Goal: Task Accomplishment & Management: Use online tool/utility

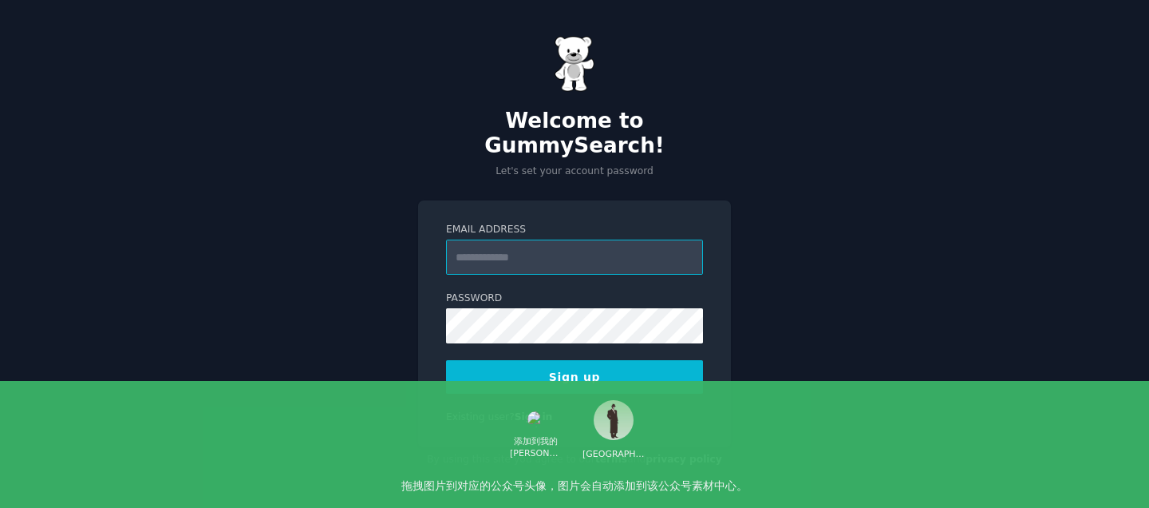
click at [556, 241] on input "Email Address" at bounding box center [574, 256] width 257 height 35
click at [473, 264] on form "Email Address Password 8 or more characters Alphanumeric characters No common p…" at bounding box center [574, 308] width 257 height 171
click at [502, 259] on input "Email Address" at bounding box center [574, 256] width 257 height 35
type input "**********"
click at [575, 360] on button "Sign up" at bounding box center [574, 377] width 257 height 34
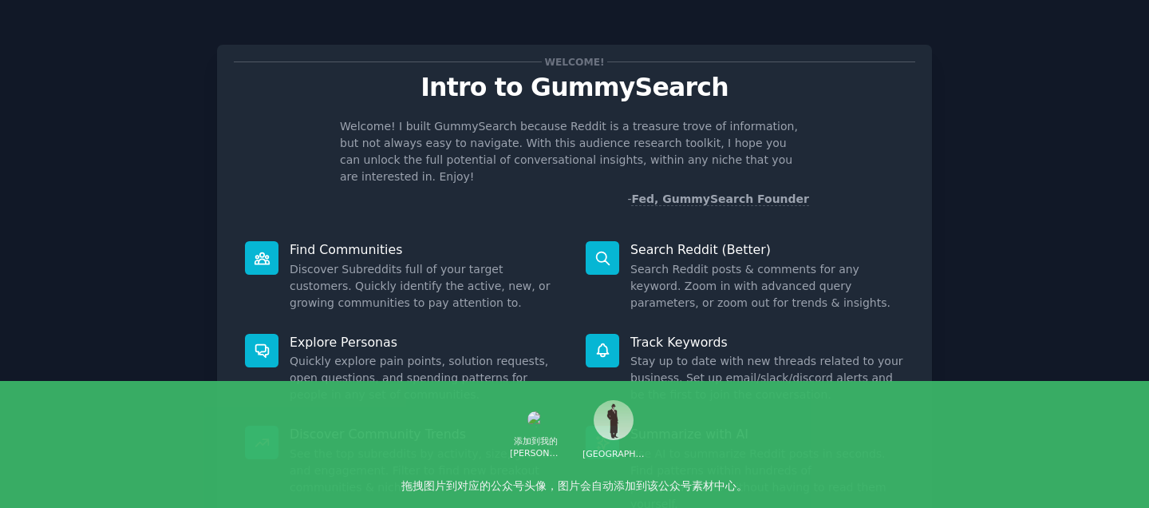
scroll to position [117, 0]
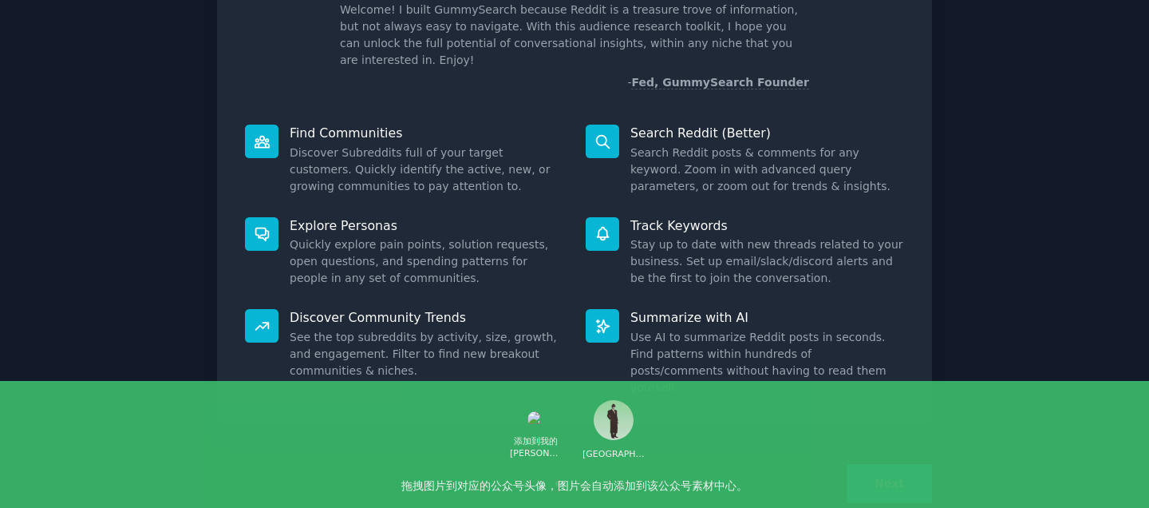
click at [868, 464] on button "Next" at bounding box center [889, 483] width 85 height 39
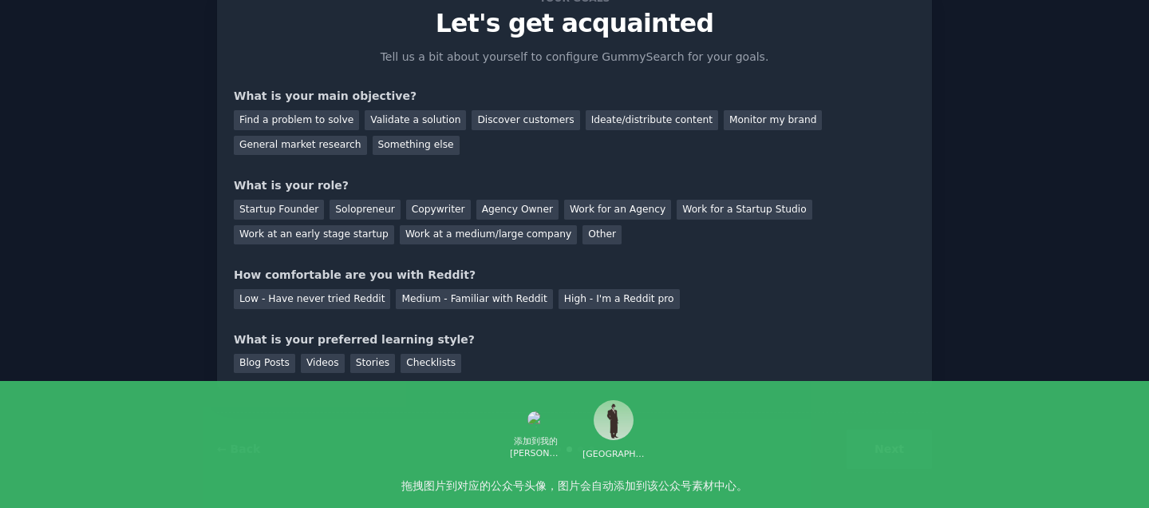
scroll to position [64, 0]
click at [507, 121] on div "Discover customers" at bounding box center [526, 120] width 108 height 20
click at [586, 124] on div "Ideate/distribute content" at bounding box center [652, 120] width 132 height 20
click at [322, 140] on div "General market research" at bounding box center [300, 146] width 133 height 20
click at [282, 210] on div "Startup Founder" at bounding box center [279, 209] width 90 height 20
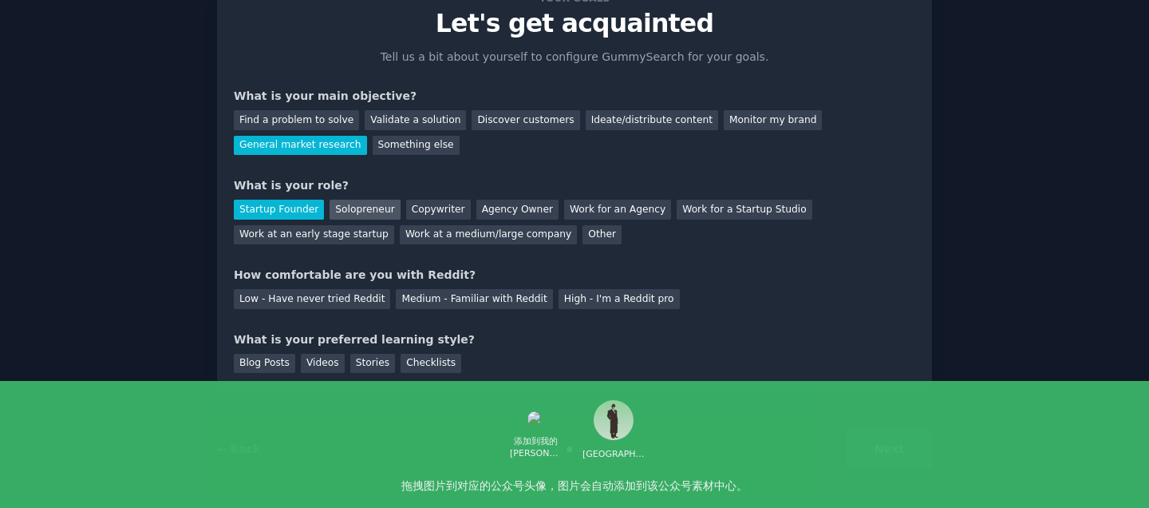
click at [364, 211] on div "Solopreneur" at bounding box center [365, 209] width 70 height 20
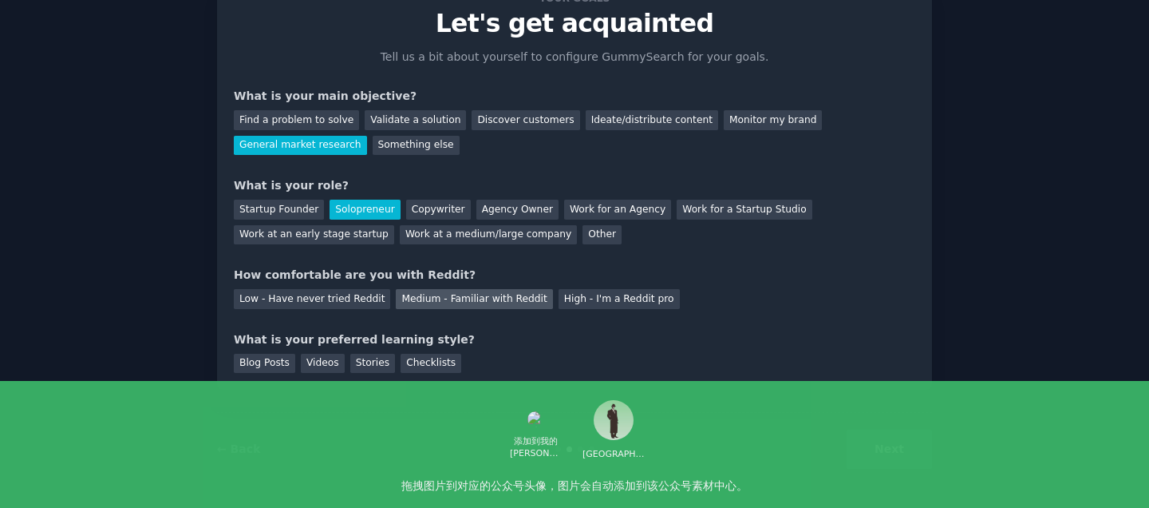
click at [424, 298] on div "Medium - Familiar with Reddit" at bounding box center [474, 299] width 156 height 20
click at [270, 365] on div "Blog Posts" at bounding box center [264, 364] width 61 height 20
click at [872, 445] on button "Next" at bounding box center [889, 448] width 85 height 39
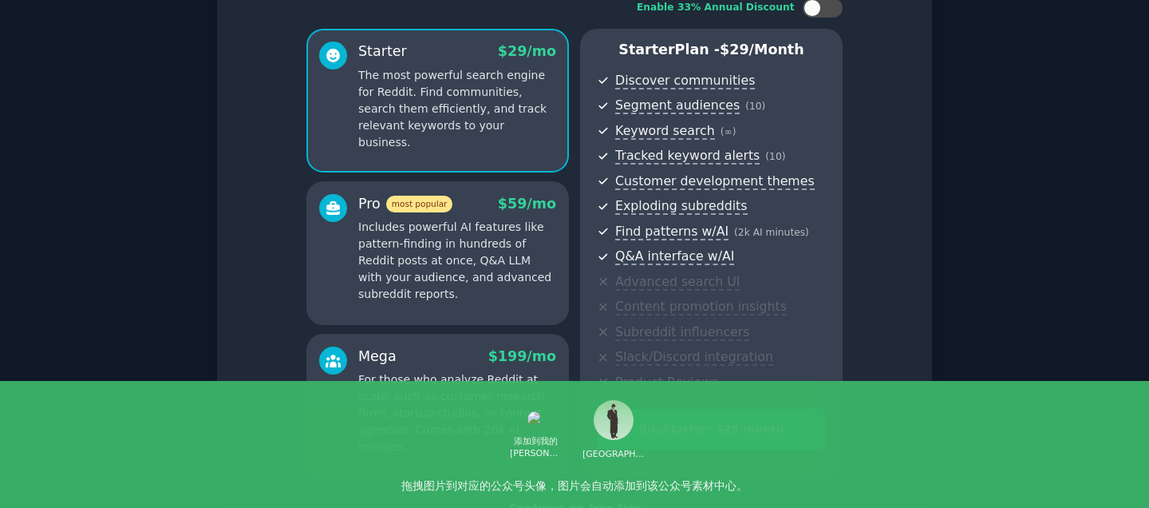
scroll to position [188, 0]
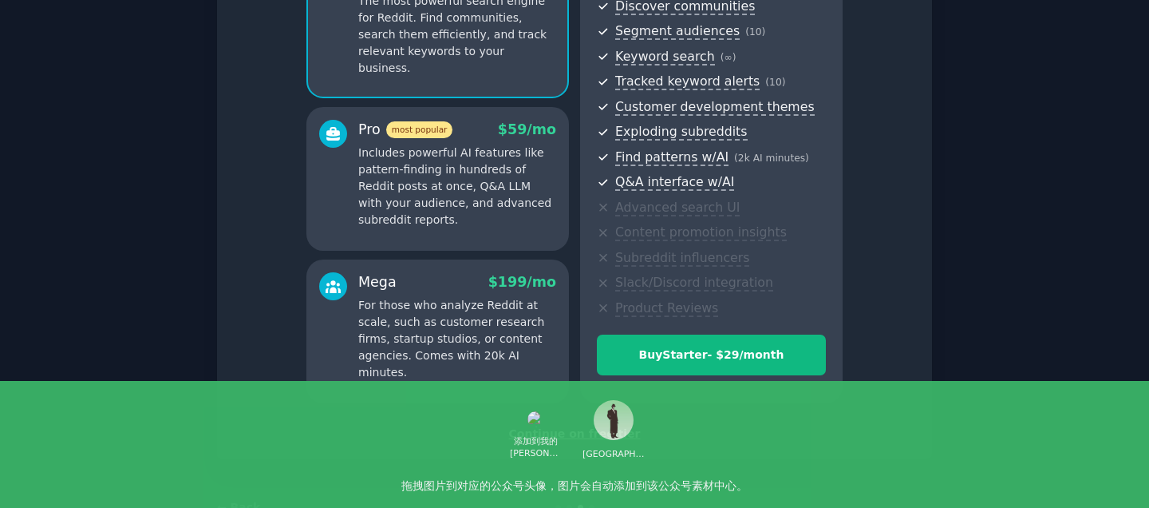
click at [559, 433] on div "Continue on free tier" at bounding box center [574, 433] width 681 height 17
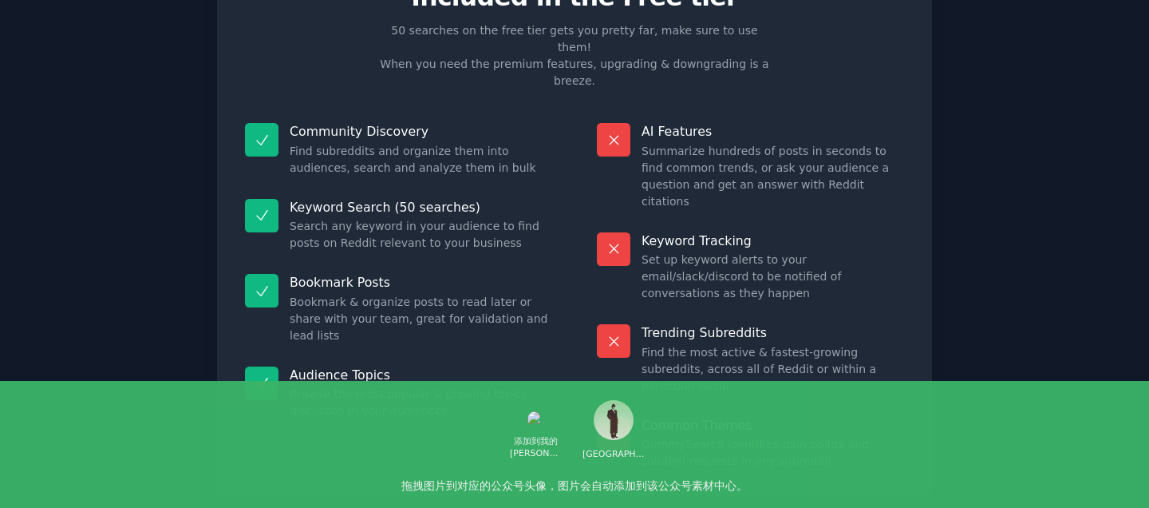
scroll to position [79, 0]
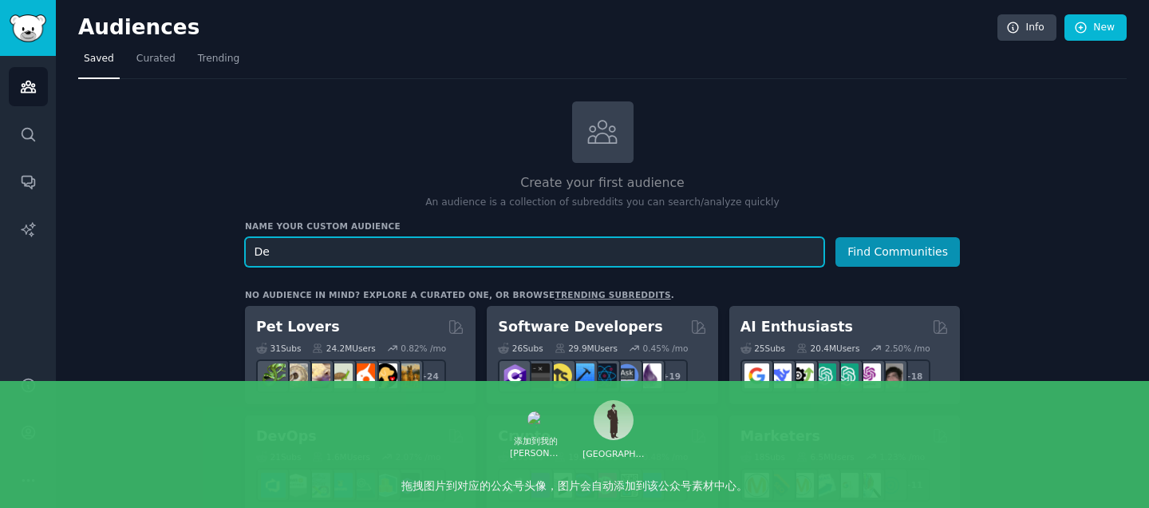
type input "D"
type input "Demand Explorers"
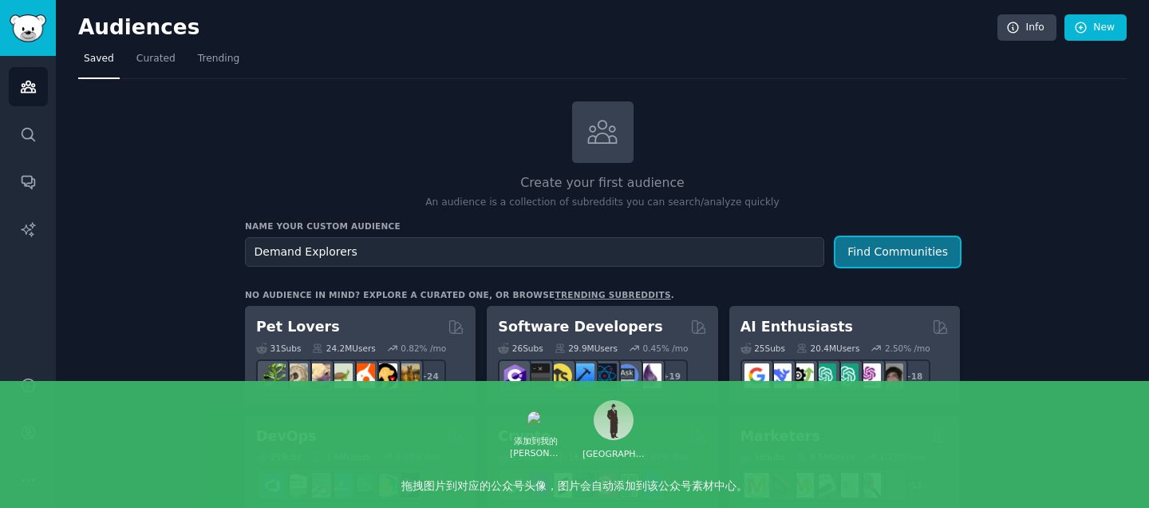
click at [880, 255] on button "Find Communities" at bounding box center [897, 252] width 124 height 30
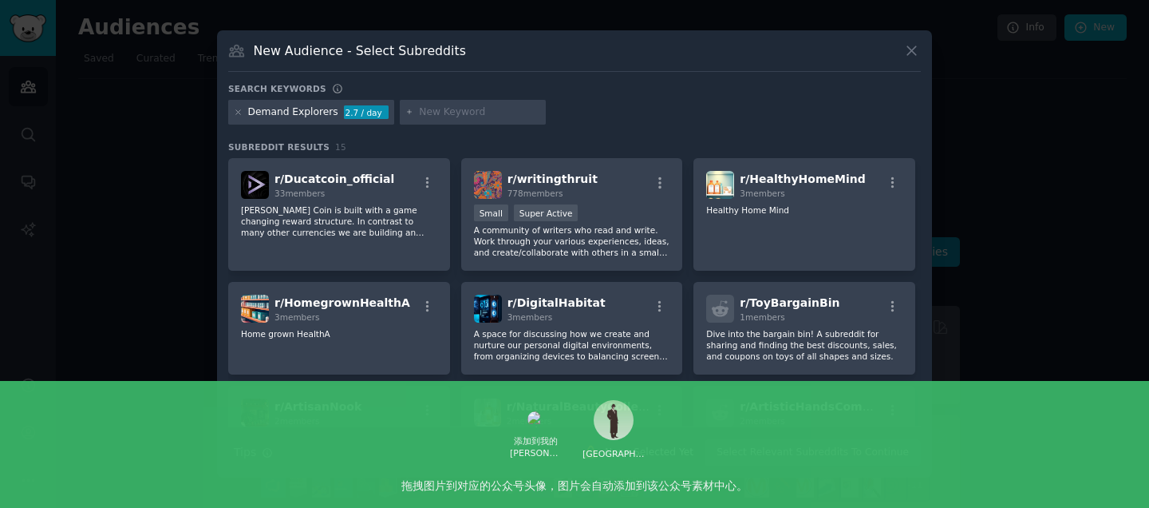
click at [425, 105] on div at bounding box center [473, 113] width 147 height 26
click at [416, 119] on div at bounding box center [473, 113] width 147 height 26
click at [429, 115] on input "text" at bounding box center [479, 112] width 121 height 14
type input "side project"
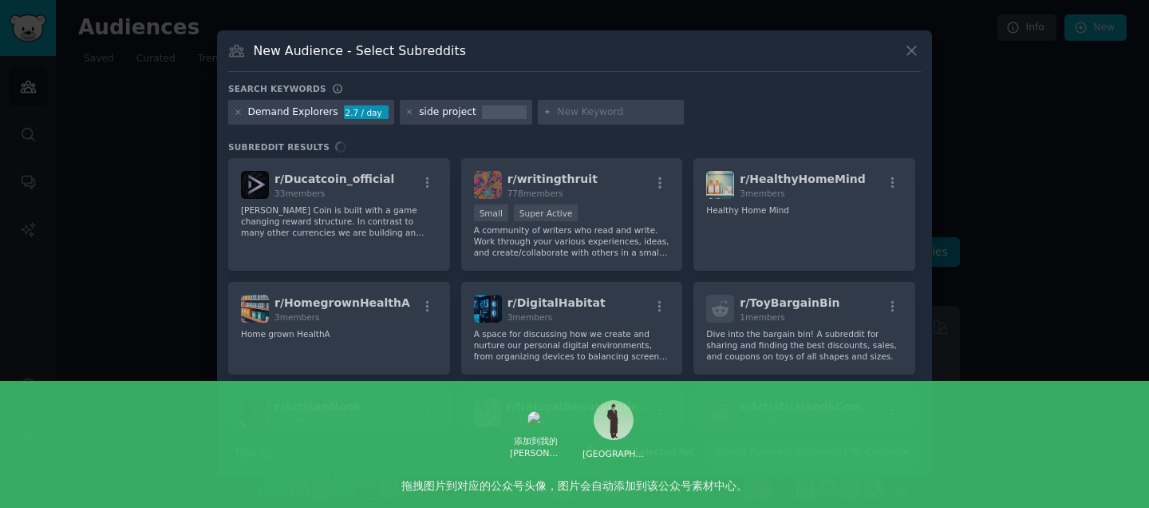
click at [433, 110] on div "side project" at bounding box center [447, 112] width 57 height 14
click at [557, 107] on input "text" at bounding box center [617, 112] width 121 height 14
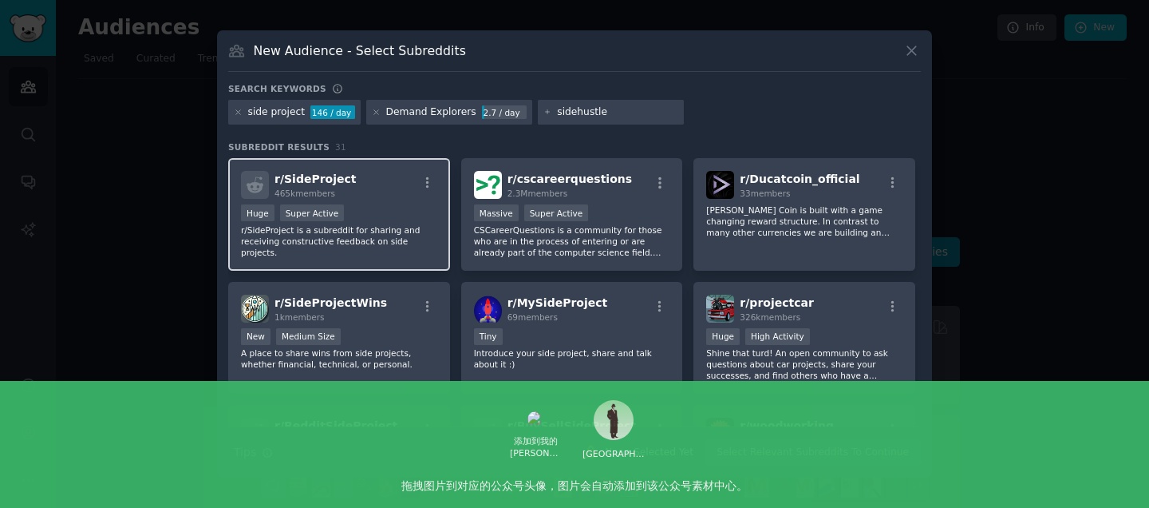
type input "sidehustle"
click at [380, 193] on div "r/ SideProject 465k members" at bounding box center [339, 185] width 196 height 28
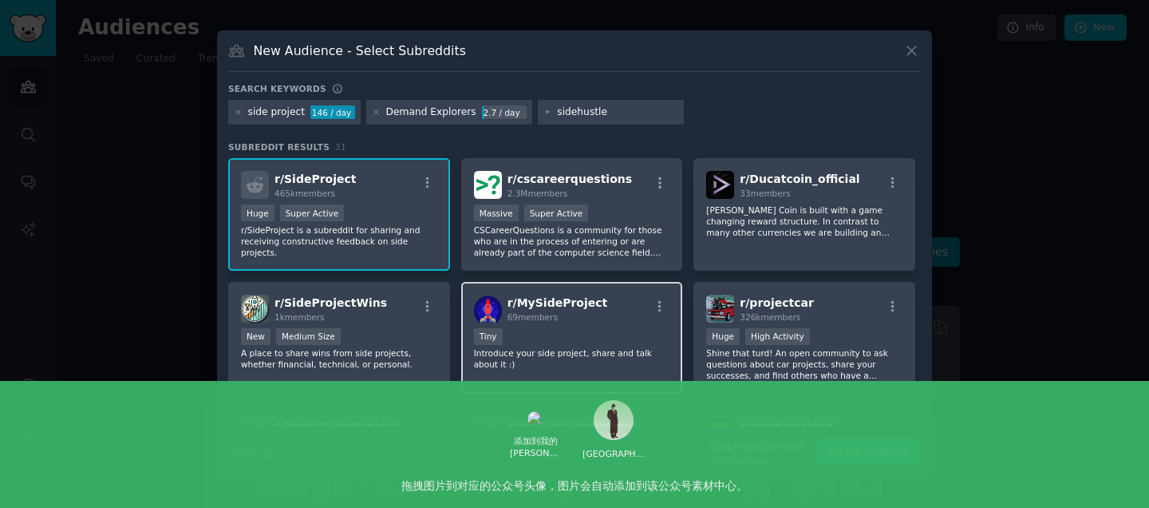
click at [571, 326] on div "r/ MySideProject 69 members Tiny Introduce your side project, share and talk ab…" at bounding box center [572, 338] width 222 height 113
click at [854, 456] on button "Create Audience" at bounding box center [868, 452] width 105 height 27
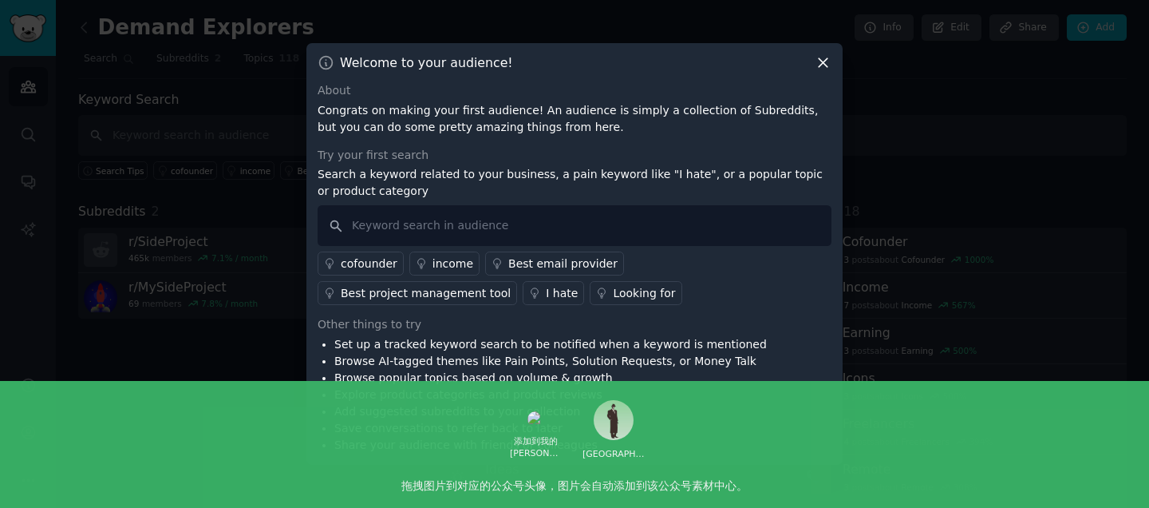
click at [350, 259] on div "cofounder" at bounding box center [369, 263] width 57 height 17
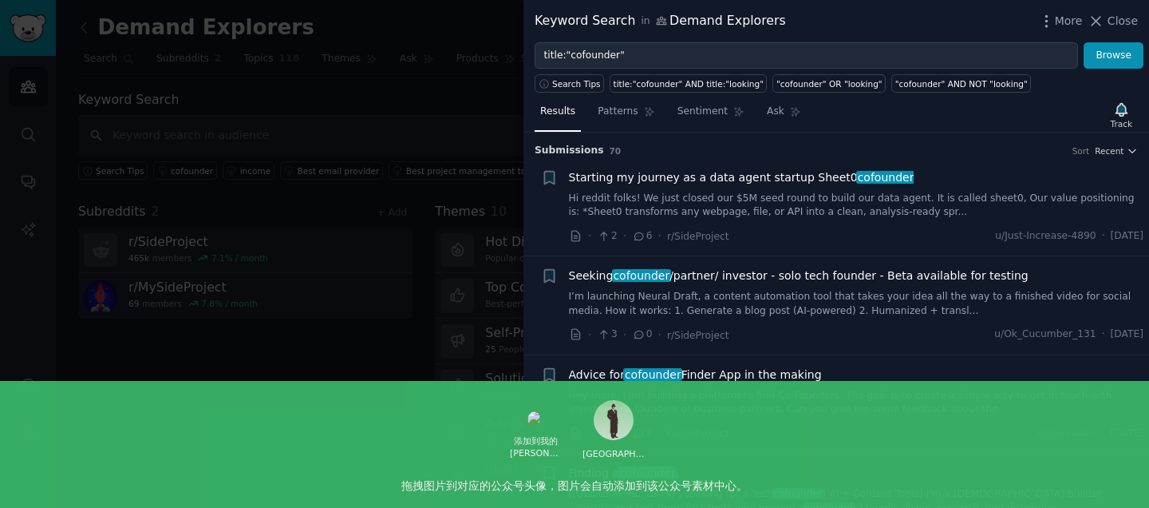
click at [425, 255] on div at bounding box center [574, 254] width 1149 height 508
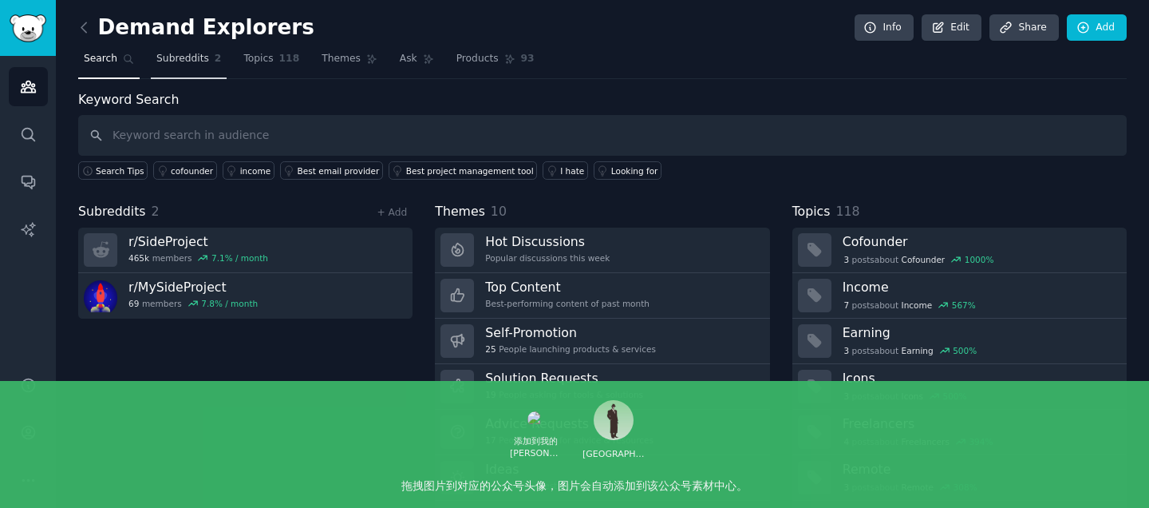
click at [181, 56] on span "Subreddits" at bounding box center [182, 59] width 53 height 14
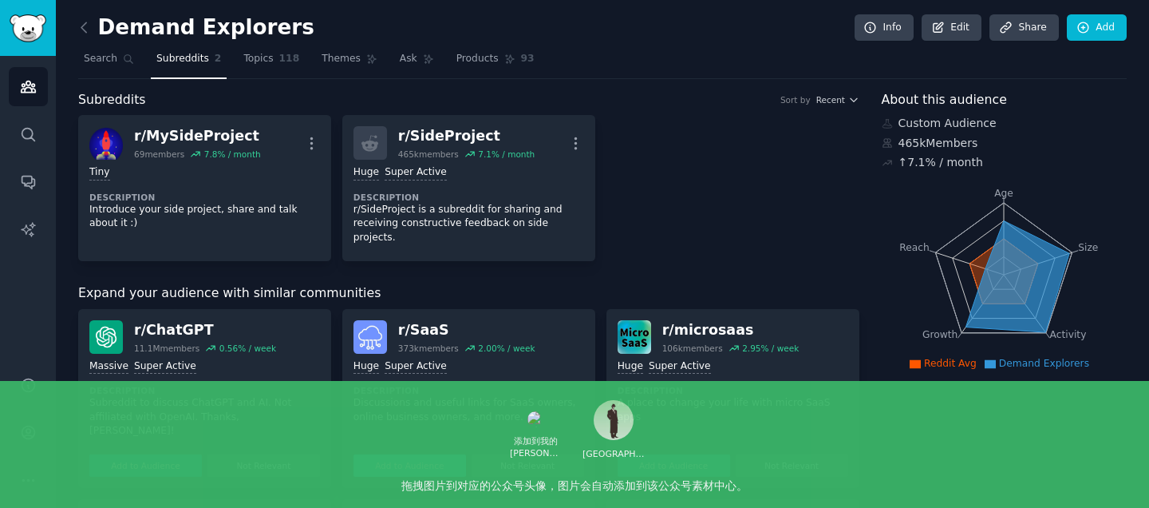
click at [417, 454] on button "Add to Audience" at bounding box center [410, 465] width 113 height 22
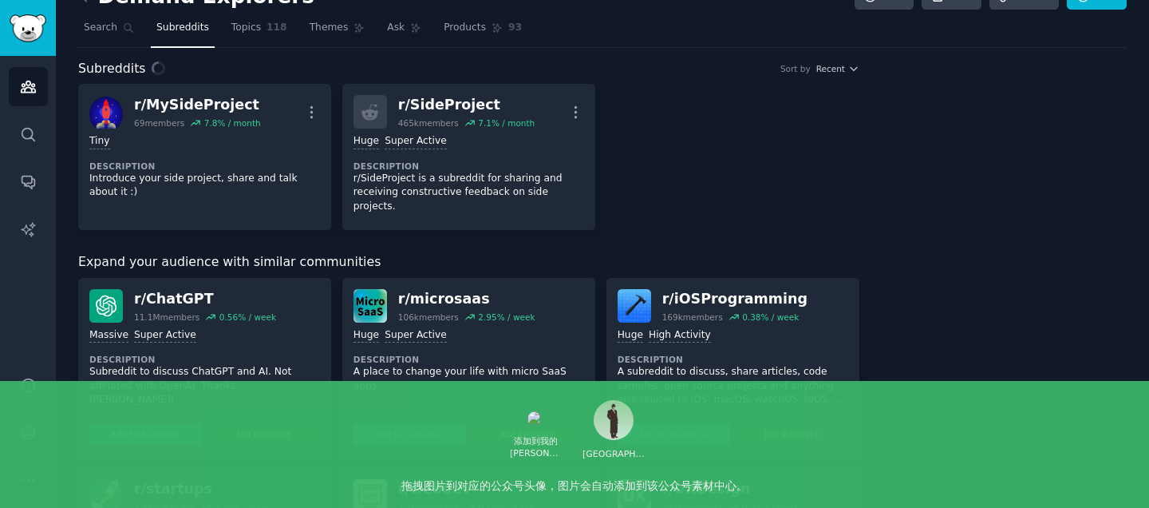
scroll to position [50, 0]
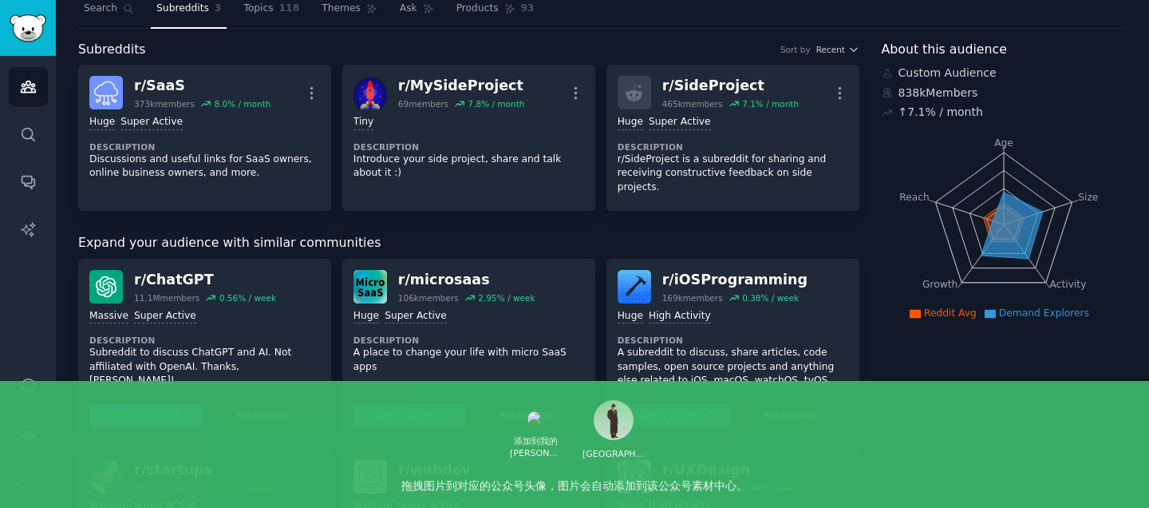
click at [157, 404] on button "Add to Audience" at bounding box center [145, 415] width 113 height 22
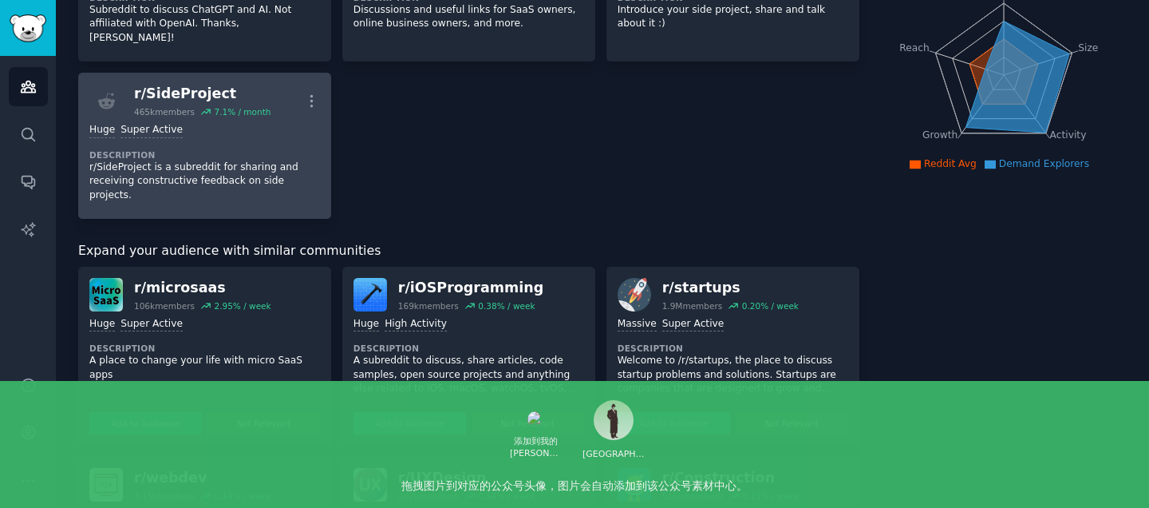
scroll to position [215, 0]
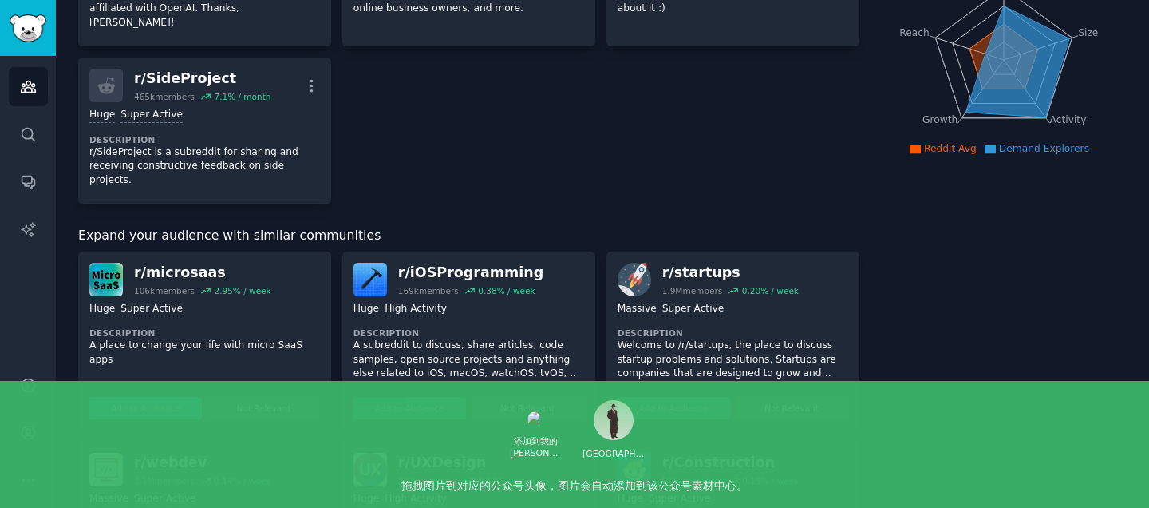
click at [139, 397] on button "Add to Audience" at bounding box center [145, 408] width 113 height 22
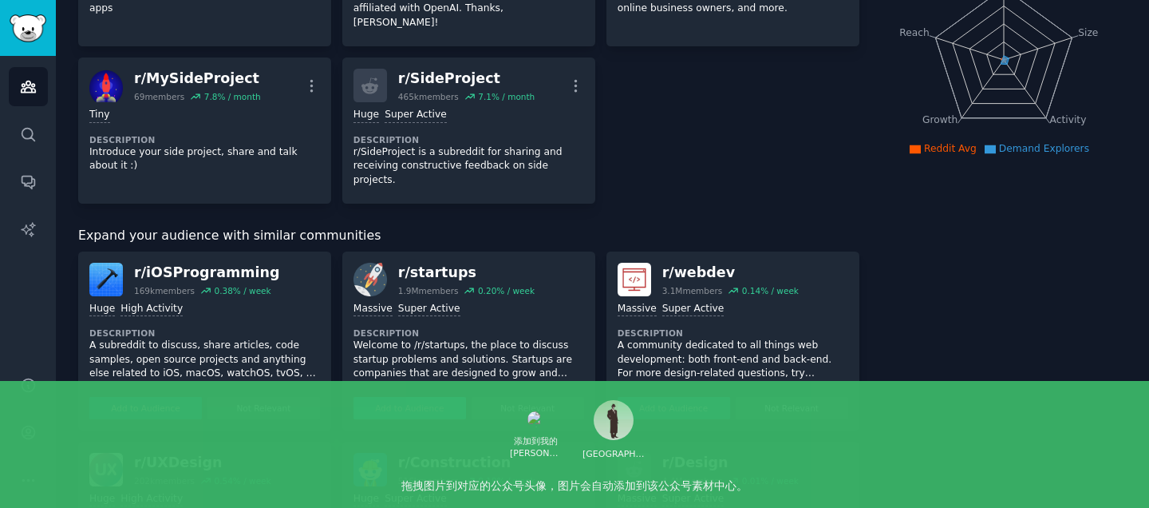
click at [420, 397] on button "Add to Audience" at bounding box center [410, 408] width 113 height 22
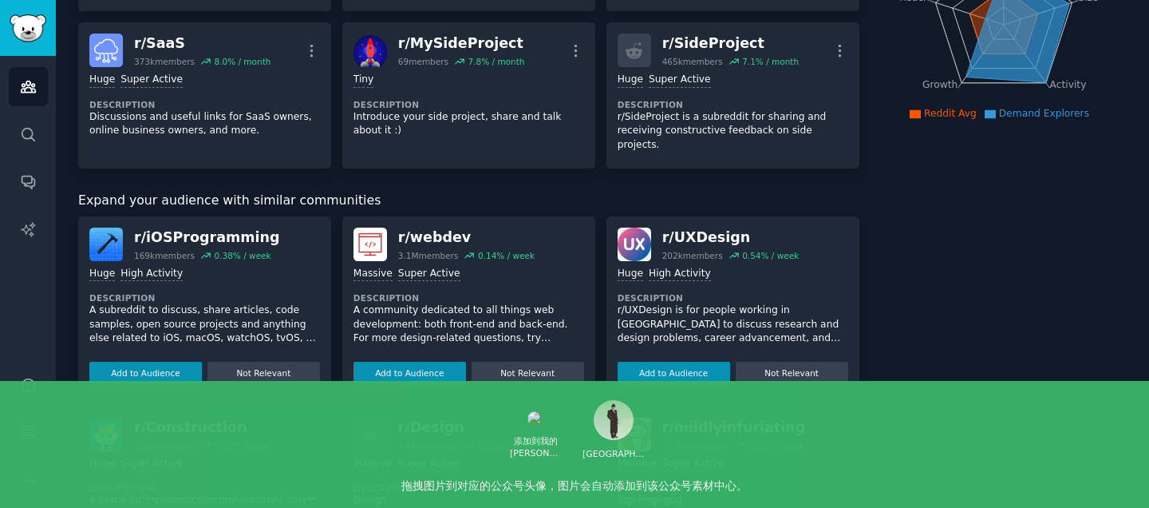
scroll to position [335, 0]
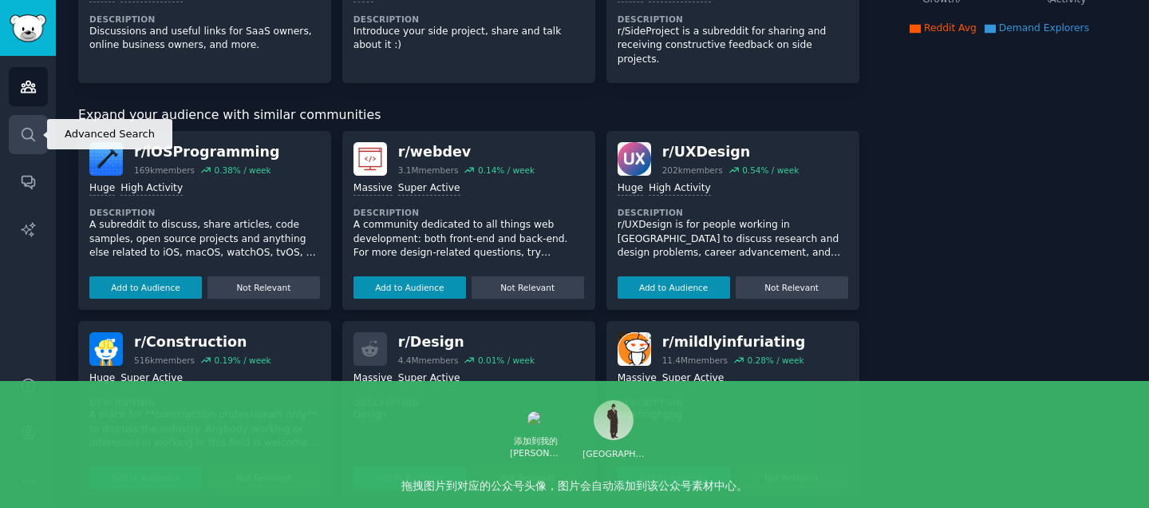
click at [38, 132] on link "Search" at bounding box center [28, 134] width 39 height 39
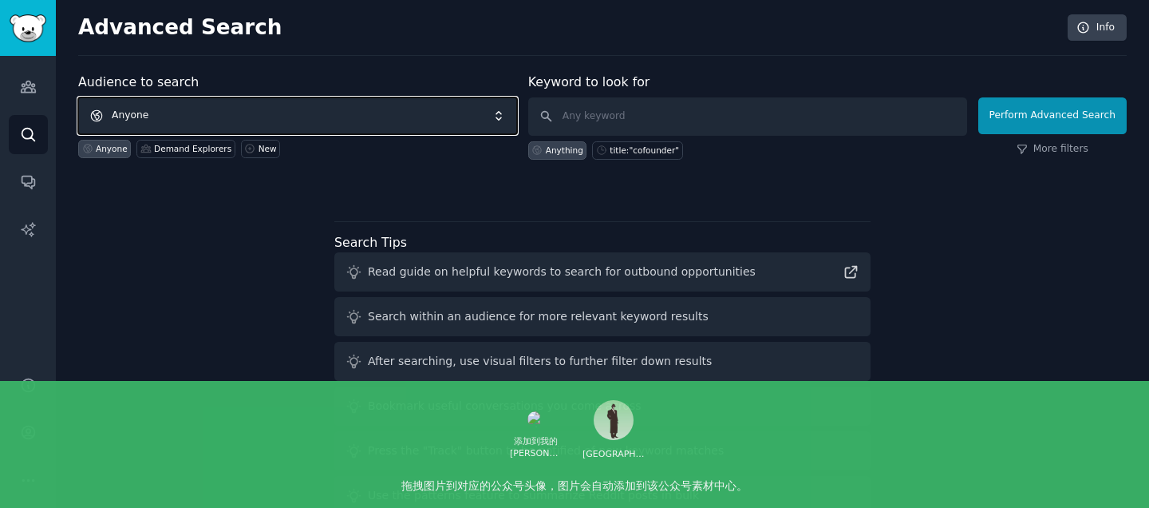
click at [203, 115] on span "Anyone" at bounding box center [297, 115] width 439 height 37
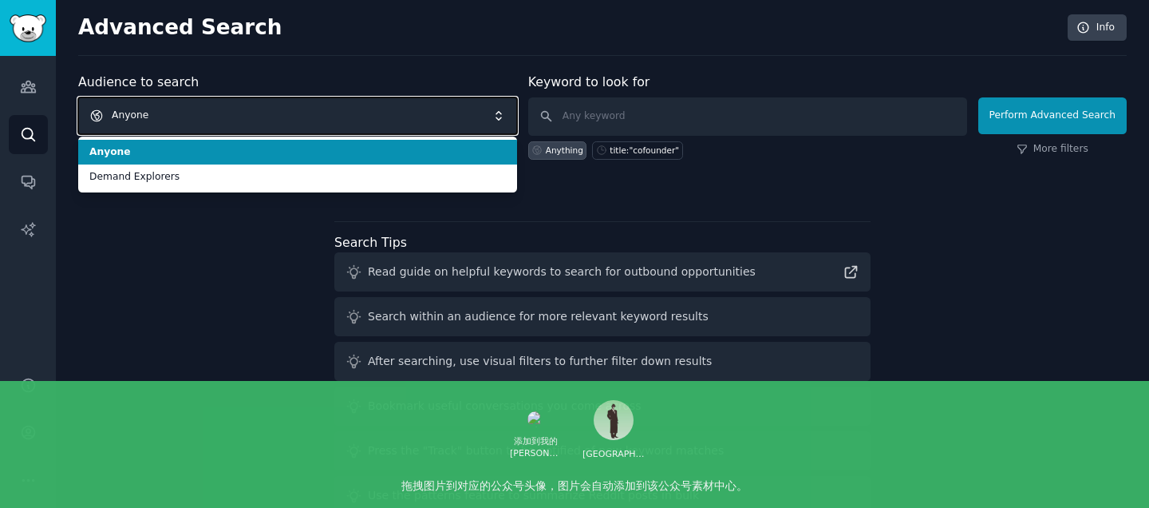
click at [203, 116] on span "Anyone" at bounding box center [297, 115] width 439 height 37
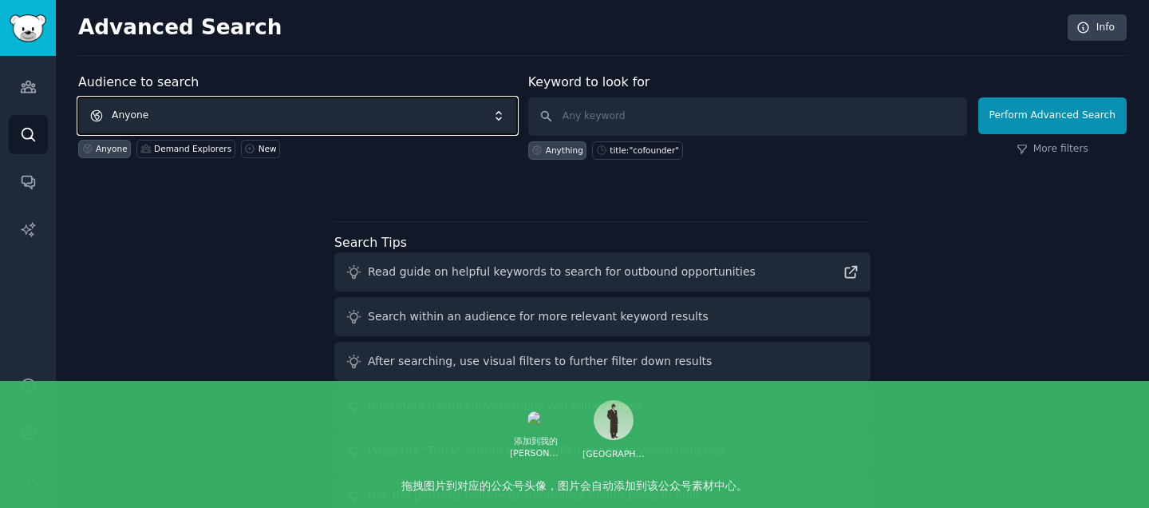
click at [160, 110] on span "Anyone" at bounding box center [297, 115] width 439 height 37
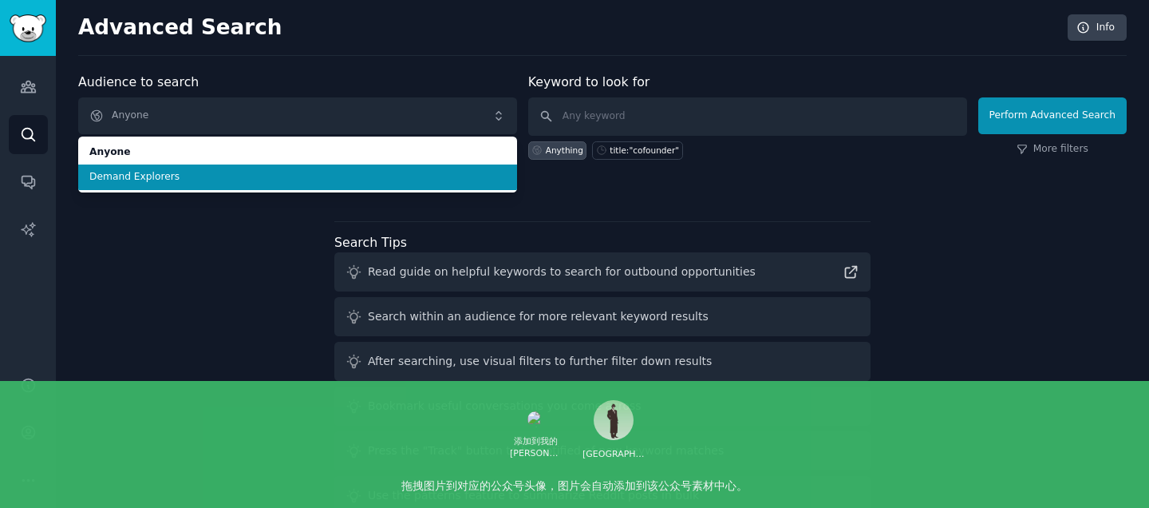
click at [151, 172] on span "Demand Explorers" at bounding box center [297, 177] width 417 height 14
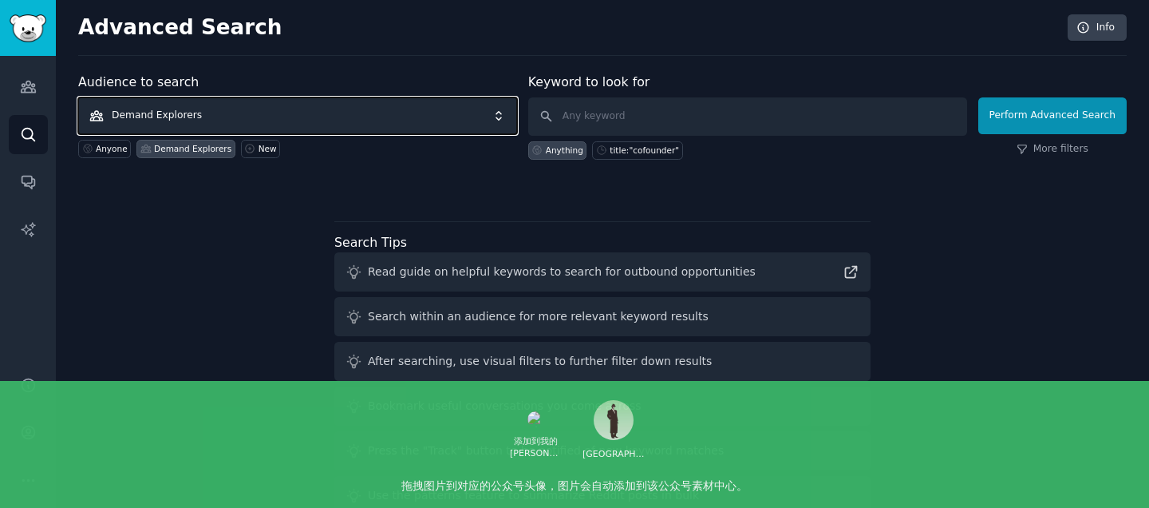
click at [233, 104] on span "Demand Explorers" at bounding box center [297, 115] width 439 height 37
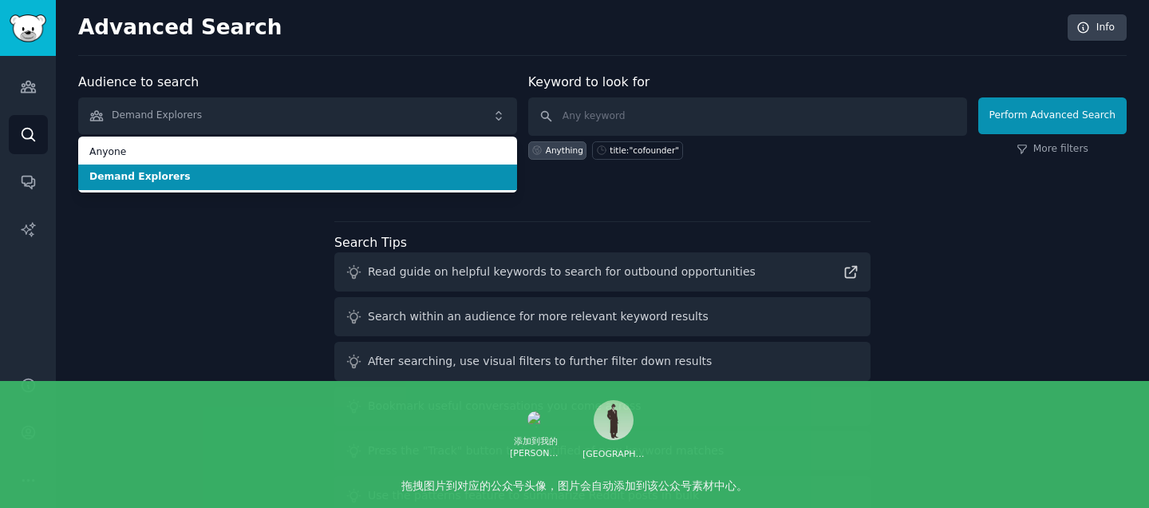
click at [188, 251] on div "Audience to search Demand Explorers Anyone Demand Explorers Anyone Demand Explo…" at bounding box center [602, 297] width 1049 height 448
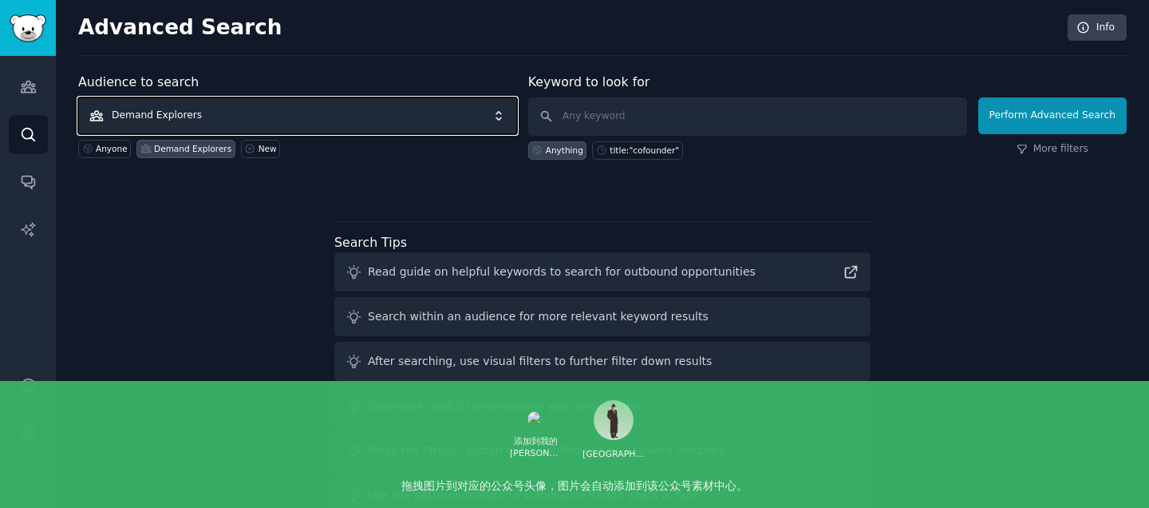
click at [293, 117] on span "Demand Explorers" at bounding box center [297, 115] width 439 height 37
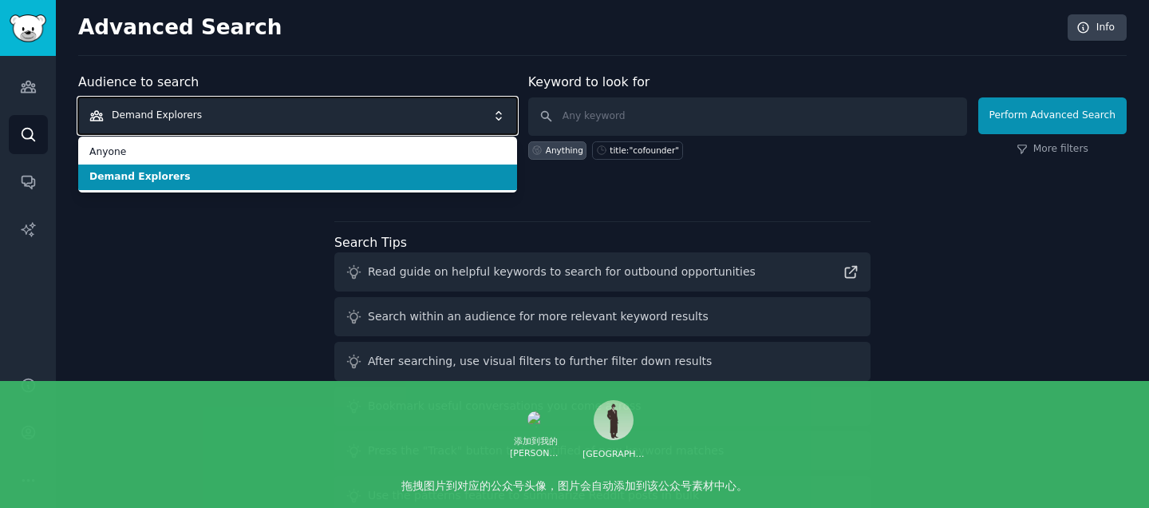
click at [347, 107] on span "Demand Explorers" at bounding box center [297, 115] width 439 height 37
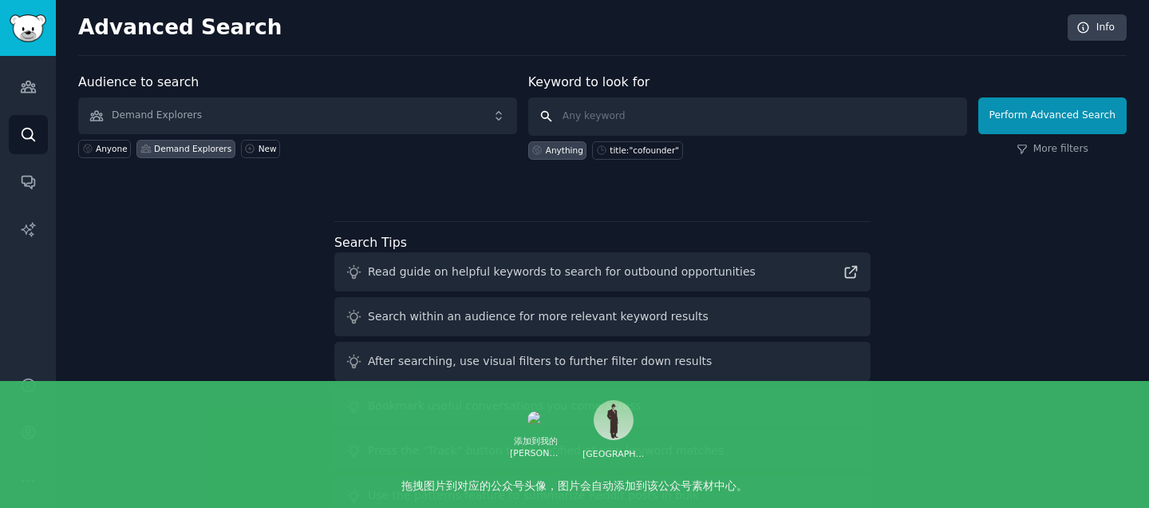
click at [575, 117] on input "text" at bounding box center [747, 116] width 439 height 38
paste input "‘’sidehustle’, ’SideProject', 'Entrepreneur', 'EntrepreneurRideAlong', 'IndieHa…"
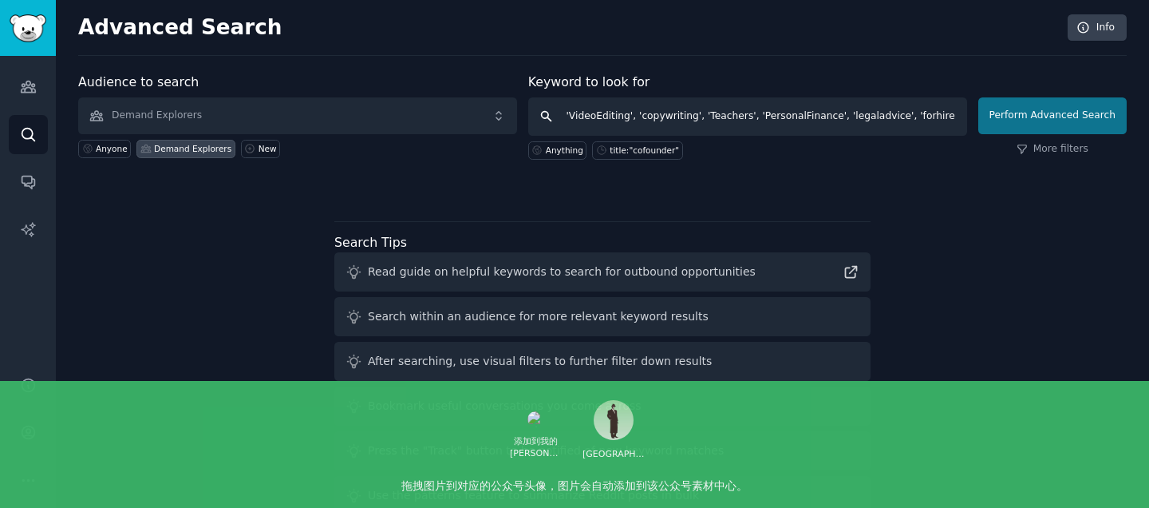
type input "‘’sidehustle’, ’SideProject', 'Entrepreneur', 'EntrepreneurRideAlong', 'IndieHa…"
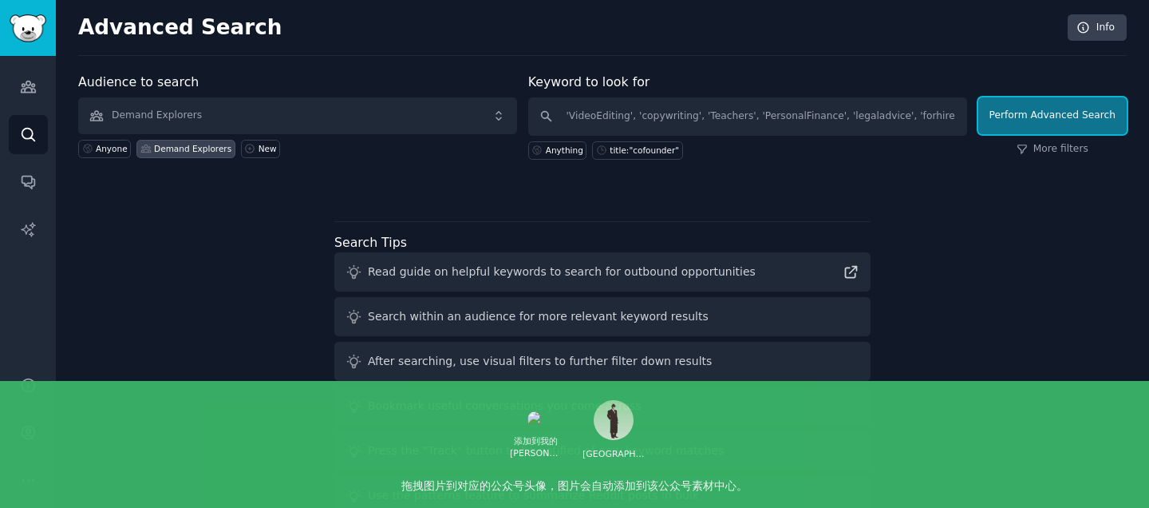
scroll to position [0, 0]
click at [1023, 117] on button "Perform Advanced Search" at bounding box center [1052, 115] width 148 height 37
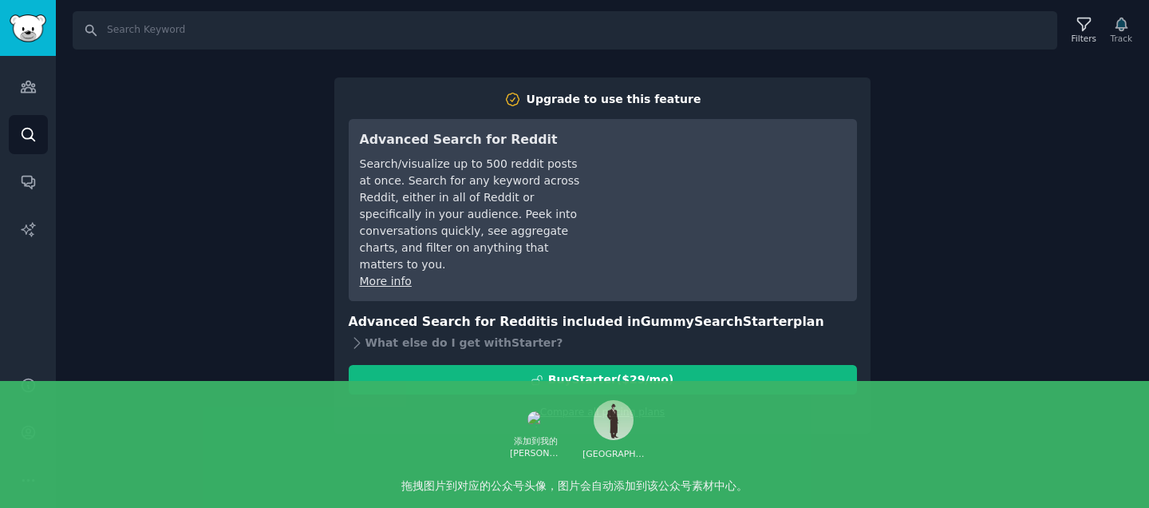
click at [572, 406] on link "Compare all pricing plans" at bounding box center [602, 411] width 124 height 11
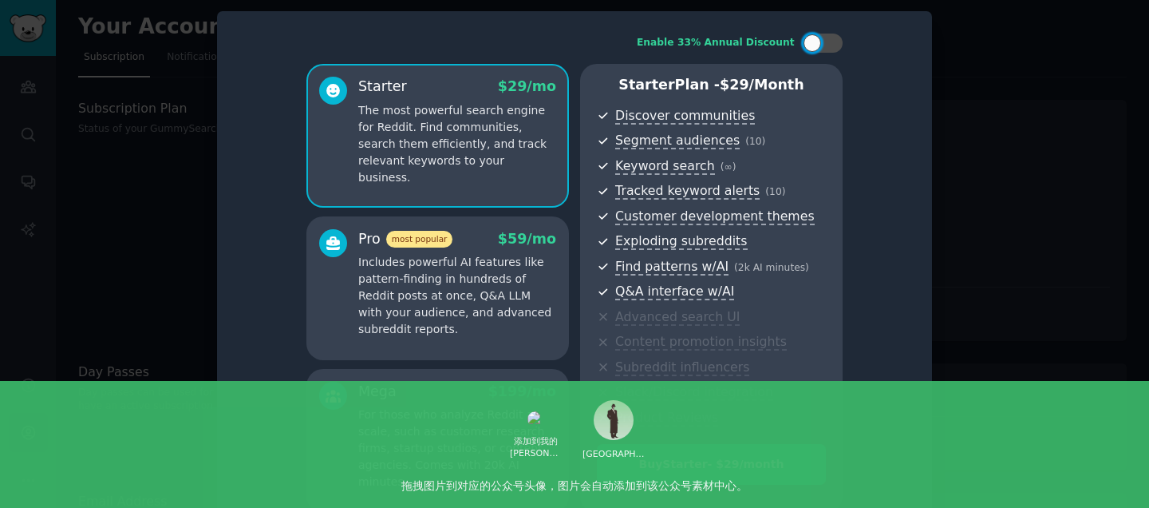
click at [176, 179] on div at bounding box center [574, 254] width 1149 height 508
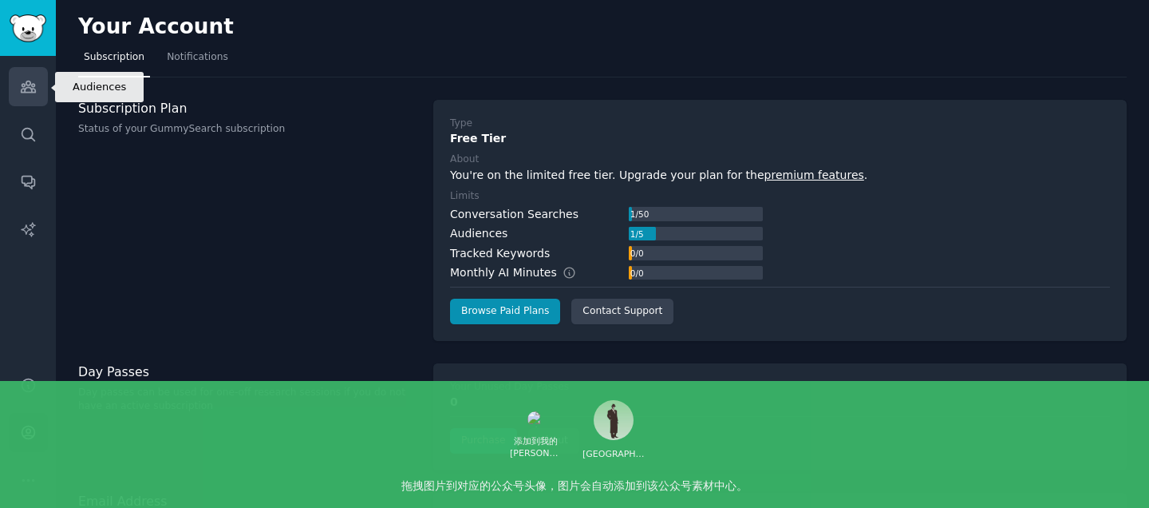
click at [29, 92] on icon "Sidebar" at bounding box center [28, 86] width 14 height 11
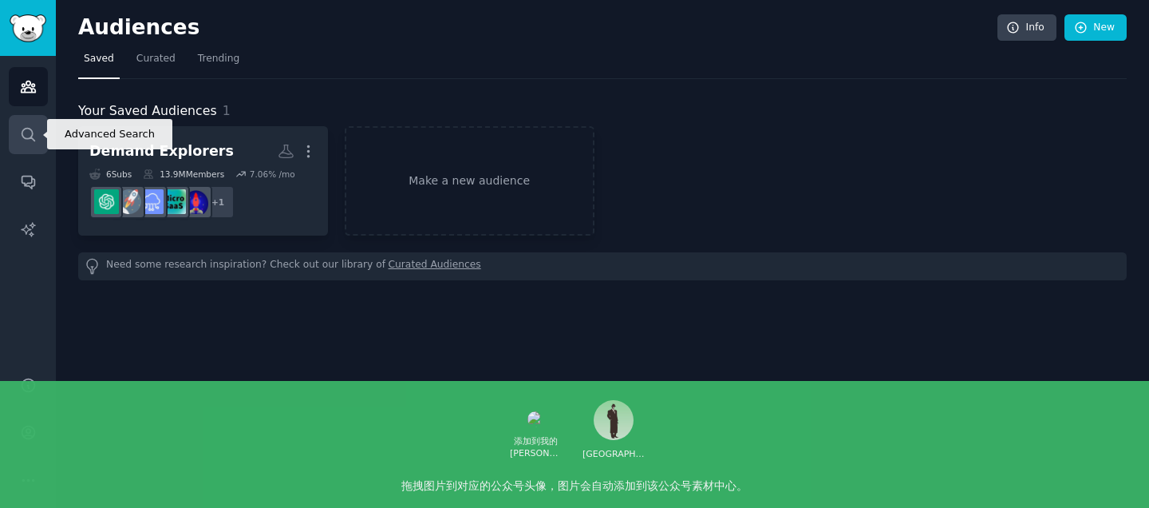
click at [36, 132] on link "Search" at bounding box center [28, 134] width 39 height 39
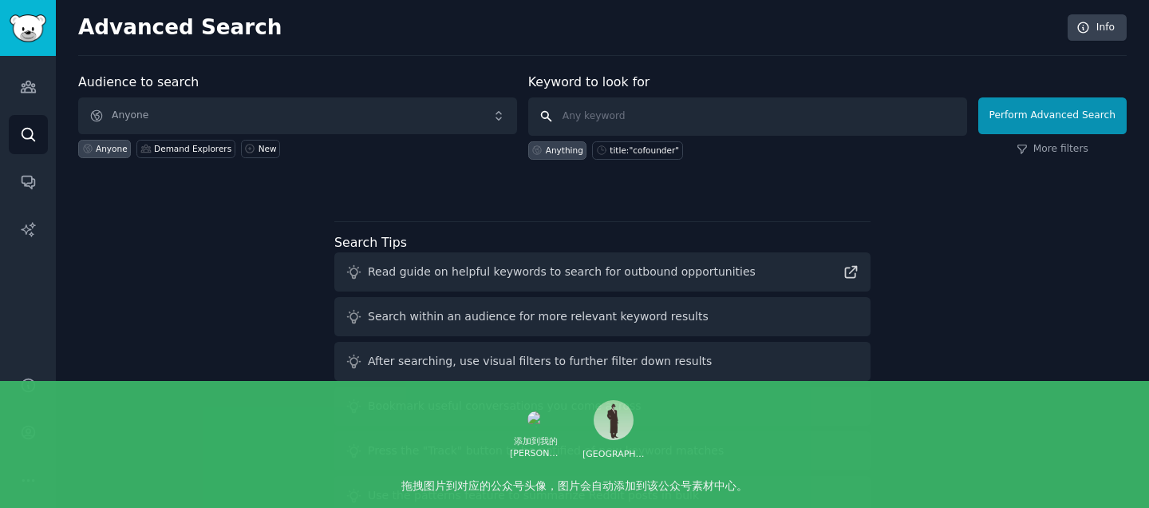
click at [617, 110] on input "text" at bounding box center [747, 116] width 439 height 38
paste input "‘’sidehustle’, ’SideProject', 'Entrepreneur', 'EntrepreneurRideAlong', 'IndieHa…"
type input "‘’sidehustle’, ’SideProject', 'Entrepreneur', 'EntrepreneurRideAlong', 'IndieHa…"
click button "Perform Advanced Search" at bounding box center [1052, 115] width 148 height 37
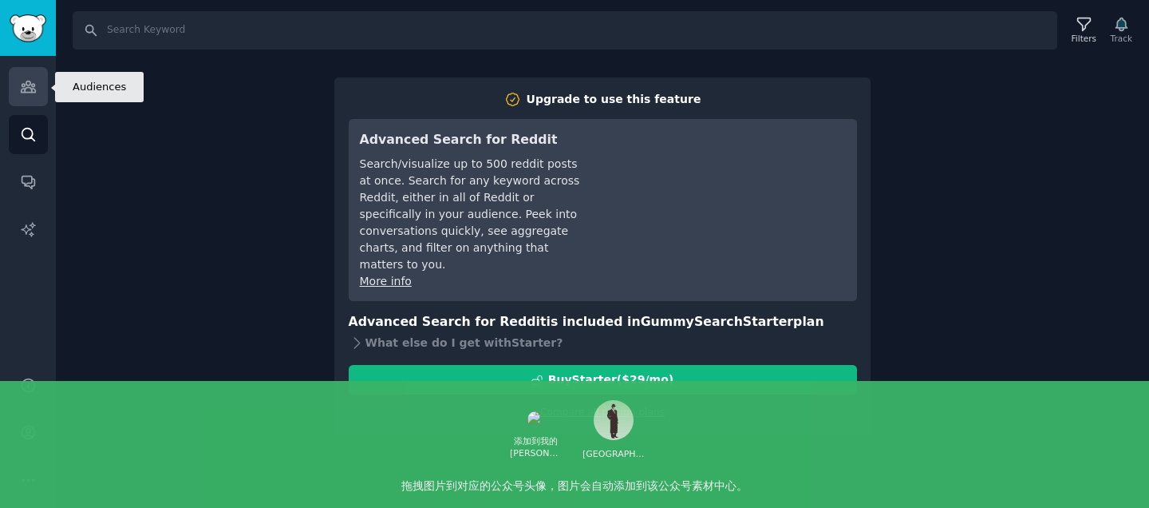
click at [16, 96] on link "Audiences" at bounding box center [28, 86] width 39 height 39
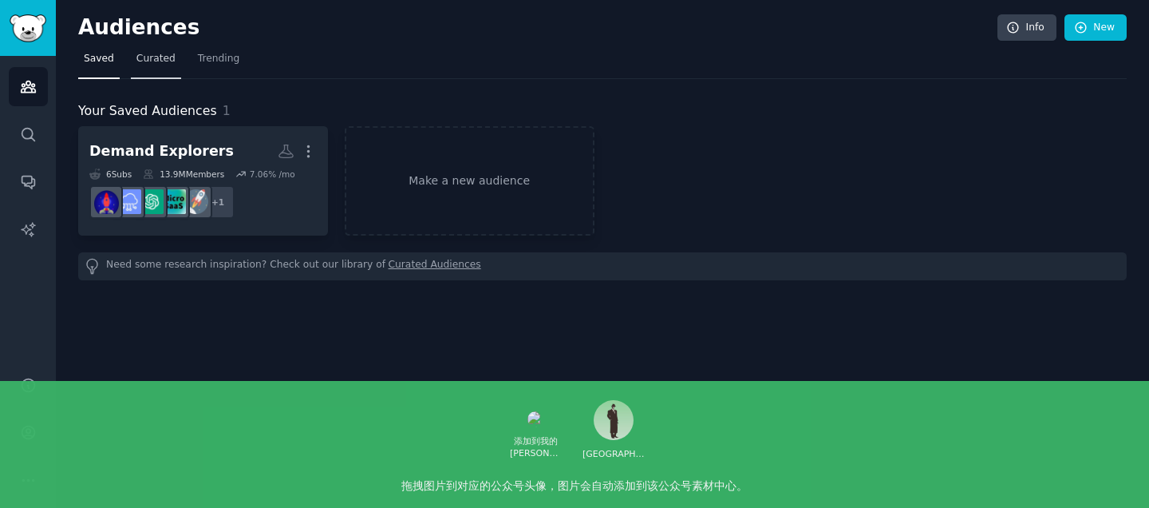
click at [159, 56] on span "Curated" at bounding box center [155, 59] width 39 height 14
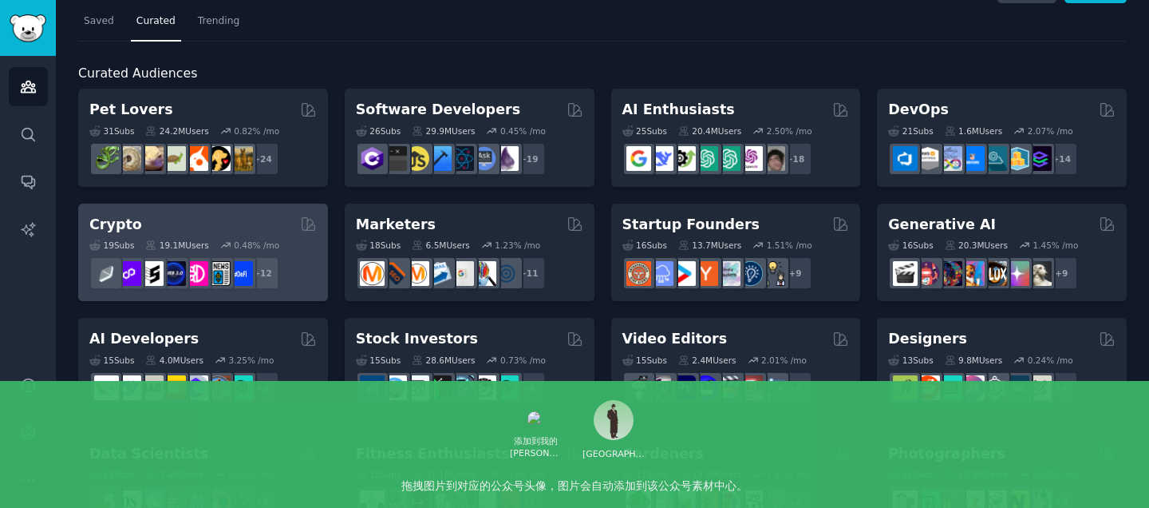
scroll to position [41, 0]
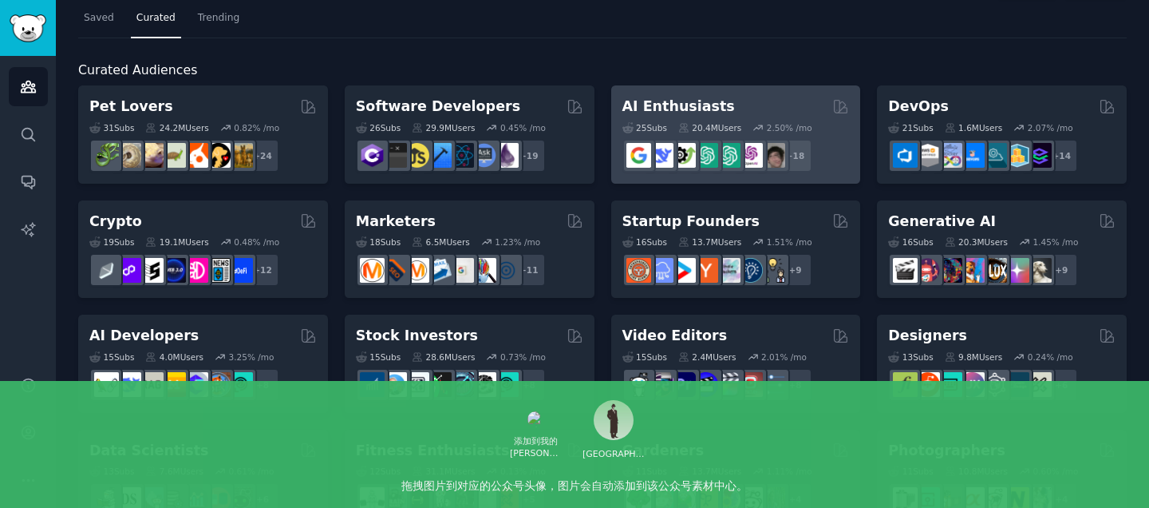
click at [741, 103] on div "AI Enthusiasts" at bounding box center [735, 107] width 227 height 20
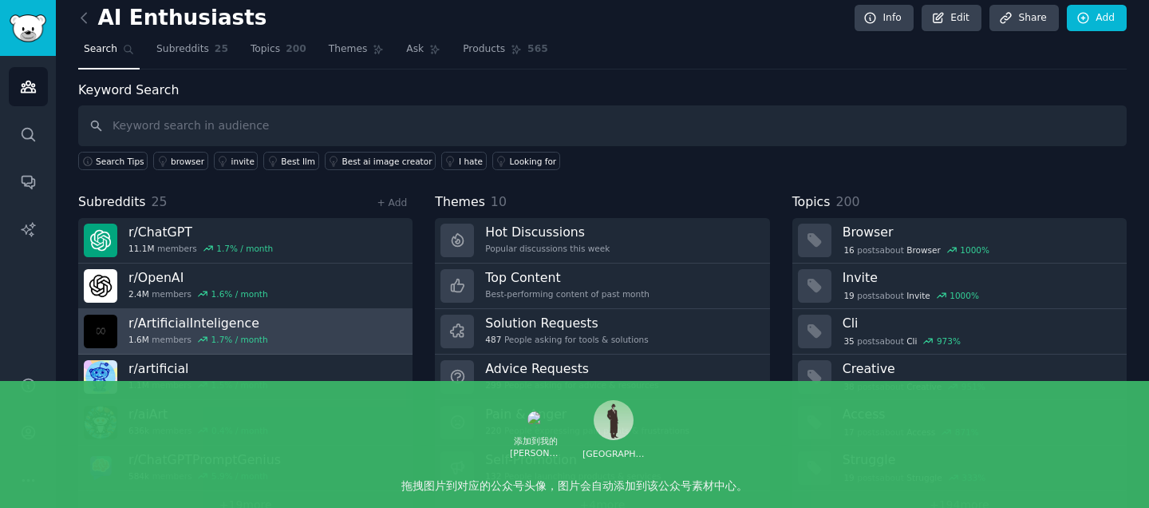
scroll to position [42, 0]
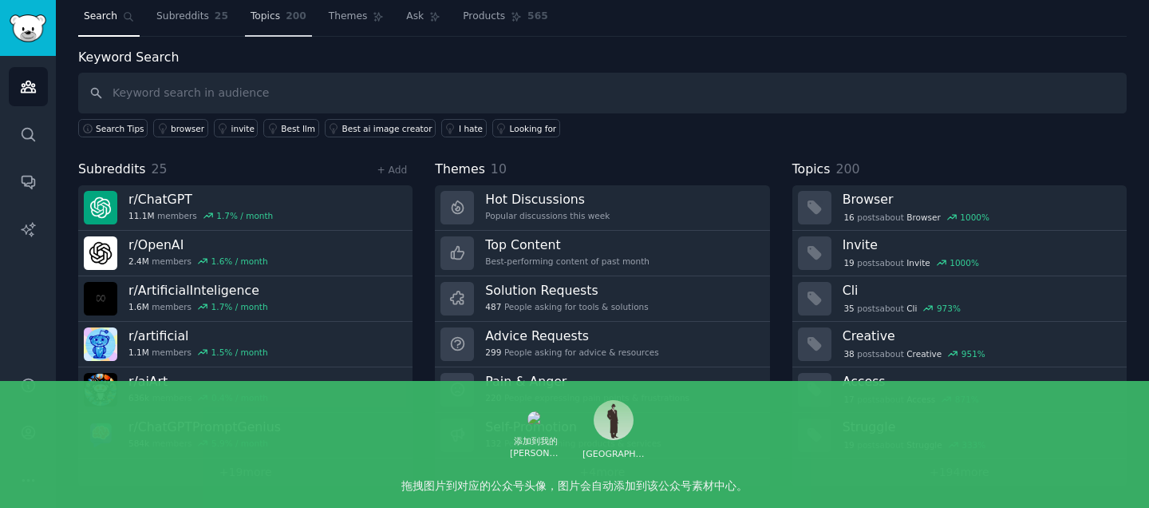
click at [263, 16] on span "Topics" at bounding box center [266, 17] width 30 height 14
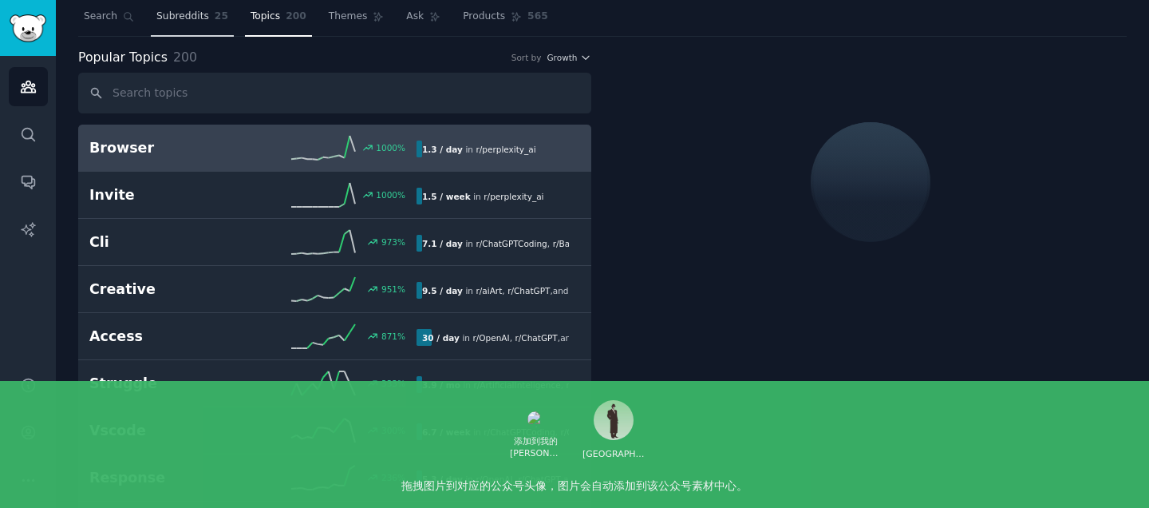
click at [181, 19] on span "Subreddits" at bounding box center [182, 17] width 53 height 14
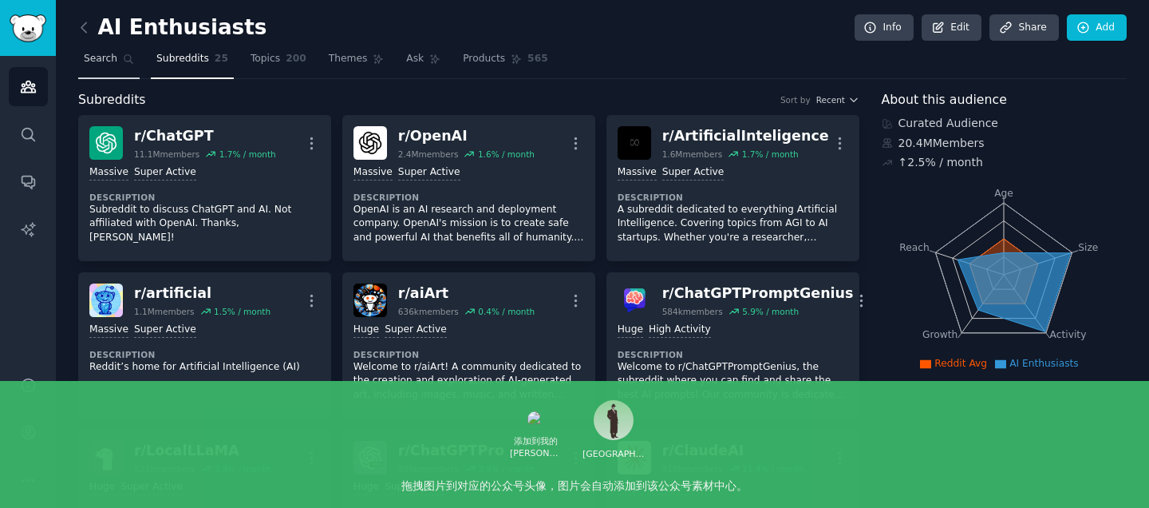
click at [109, 59] on span "Search" at bounding box center [101, 59] width 34 height 14
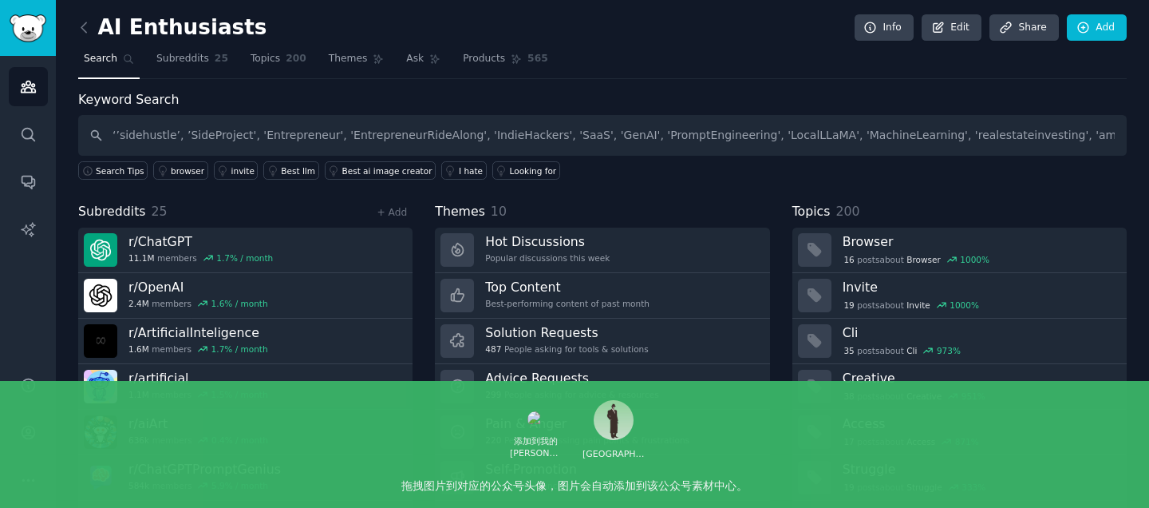
scroll to position [0, 567]
type input "‘’sidehustle’, ’SideProject', 'Entrepreneur', 'EntrepreneurRideAlong', 'IndieHa…"
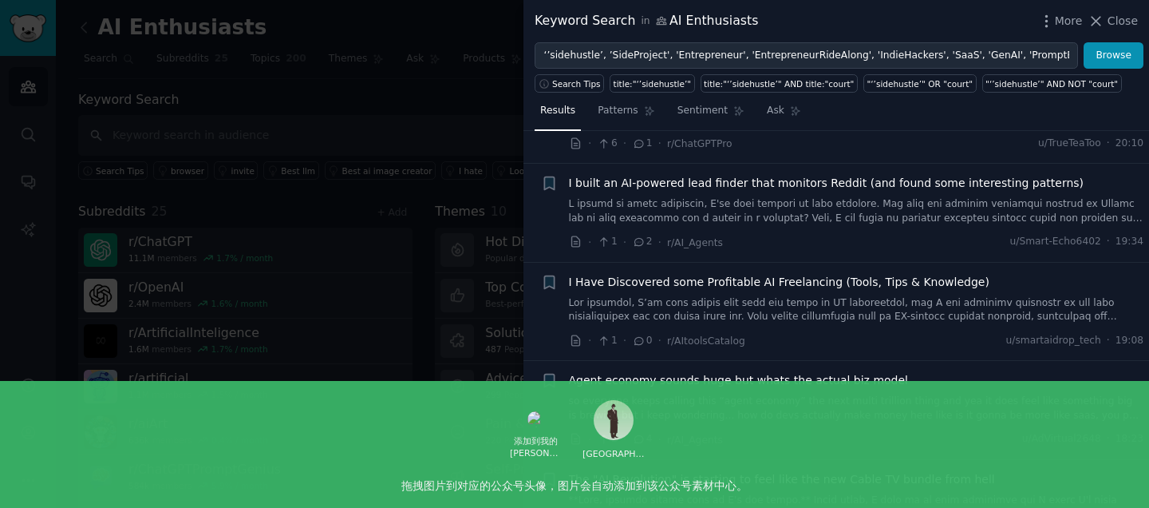
scroll to position [517, 0]
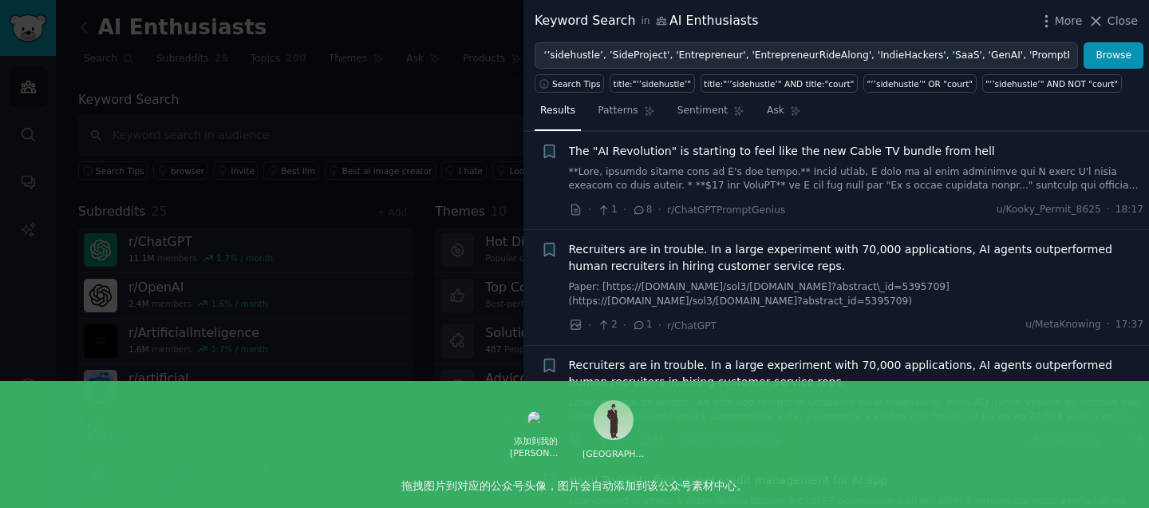
click at [440, 132] on div at bounding box center [574, 254] width 1149 height 508
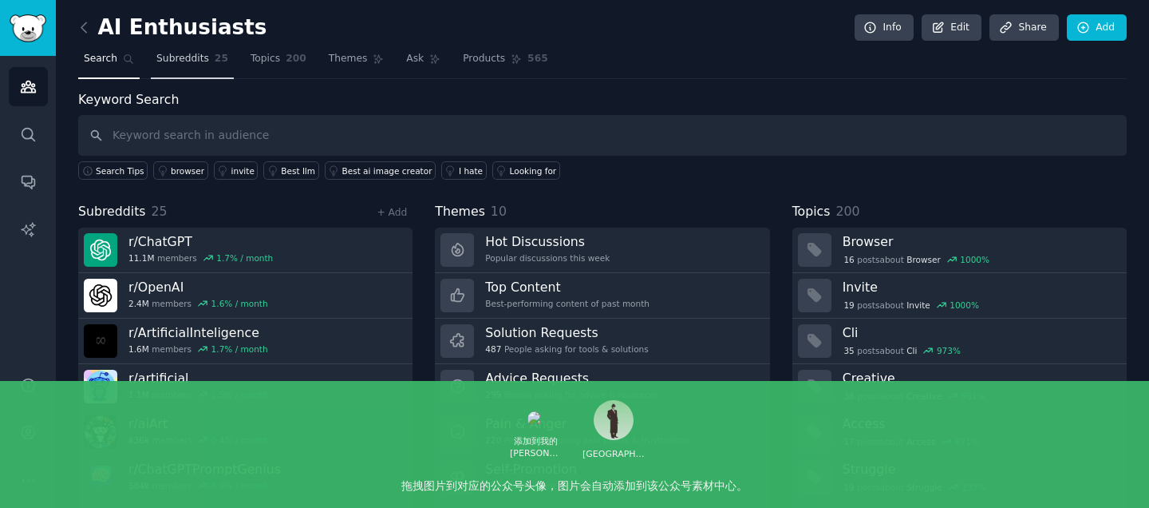
click at [187, 59] on span "Subreddits" at bounding box center [182, 59] width 53 height 14
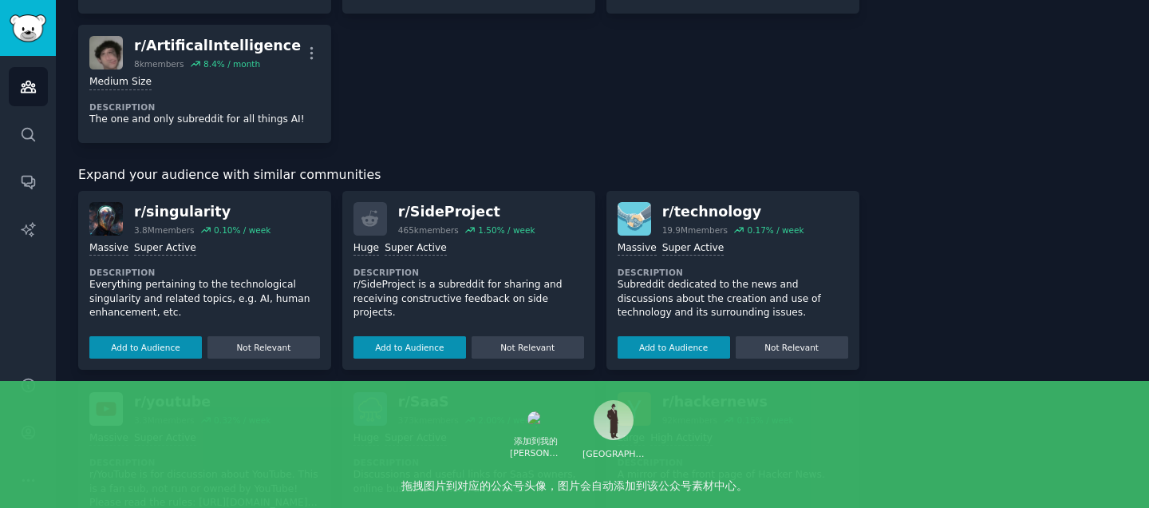
scroll to position [1350, 0]
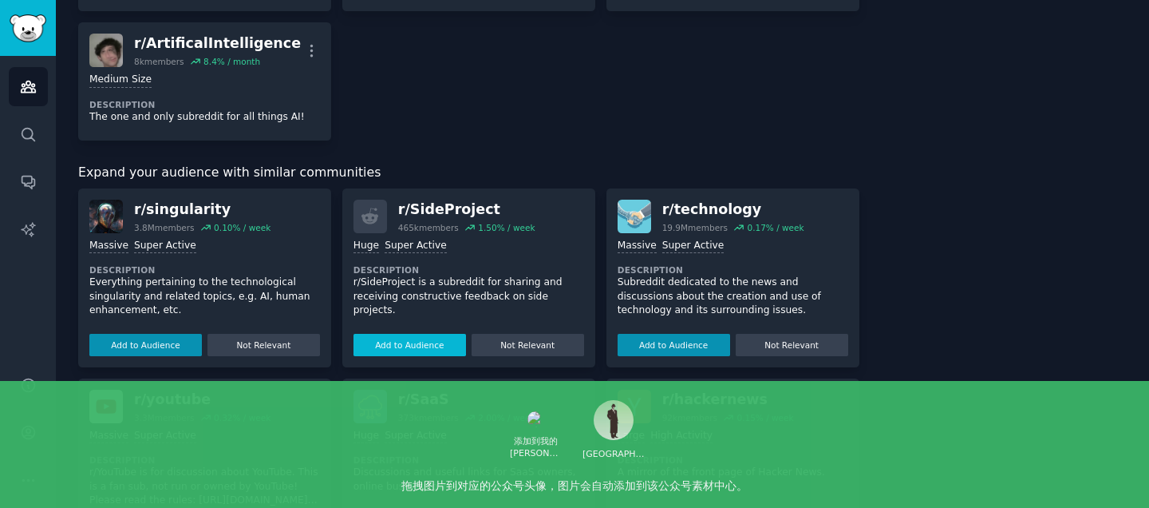
click at [404, 338] on button "Add to Audience" at bounding box center [410, 345] width 113 height 22
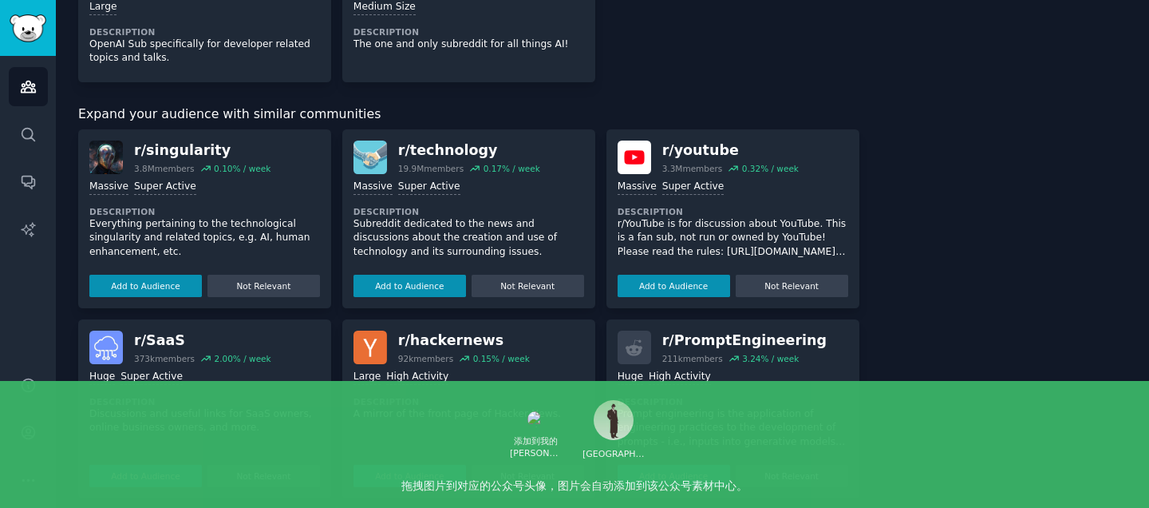
scroll to position [1518, 0]
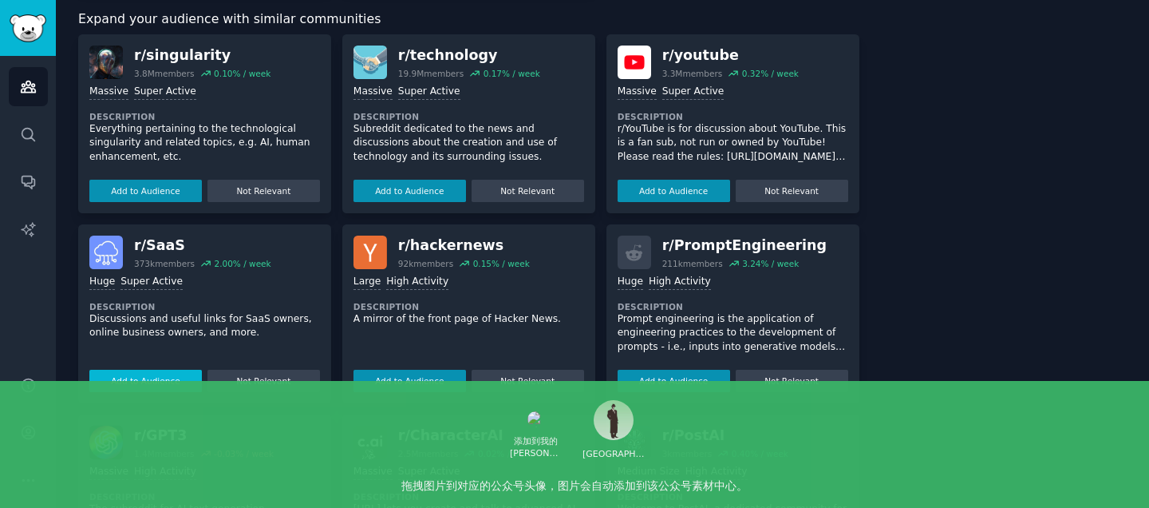
click at [148, 381] on button "Add to Audience" at bounding box center [145, 380] width 113 height 22
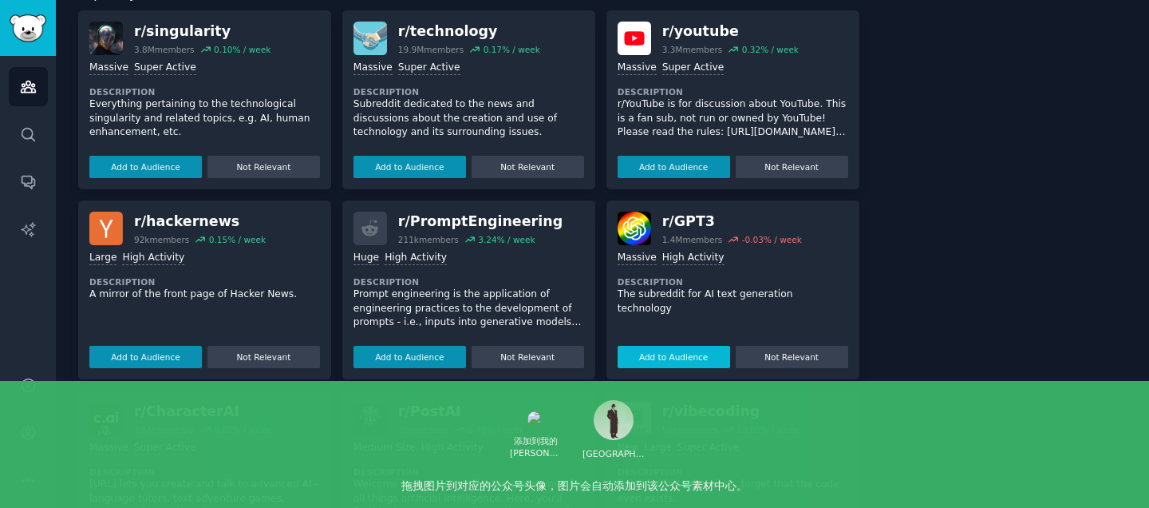
scroll to position [1557, 0]
click at [121, 345] on button "Add to Audience" at bounding box center [145, 356] width 113 height 22
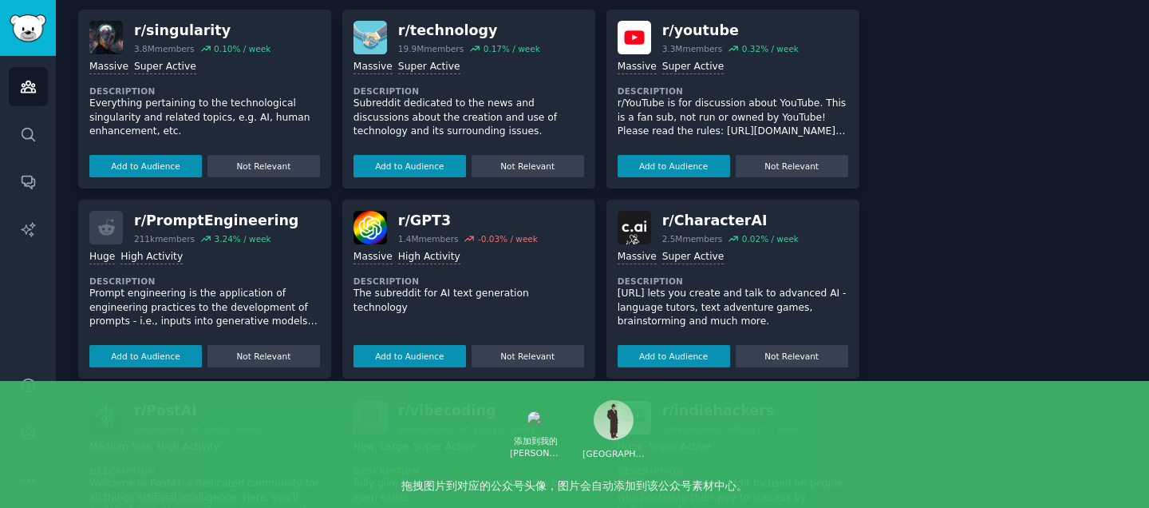
scroll to position [1714, 0]
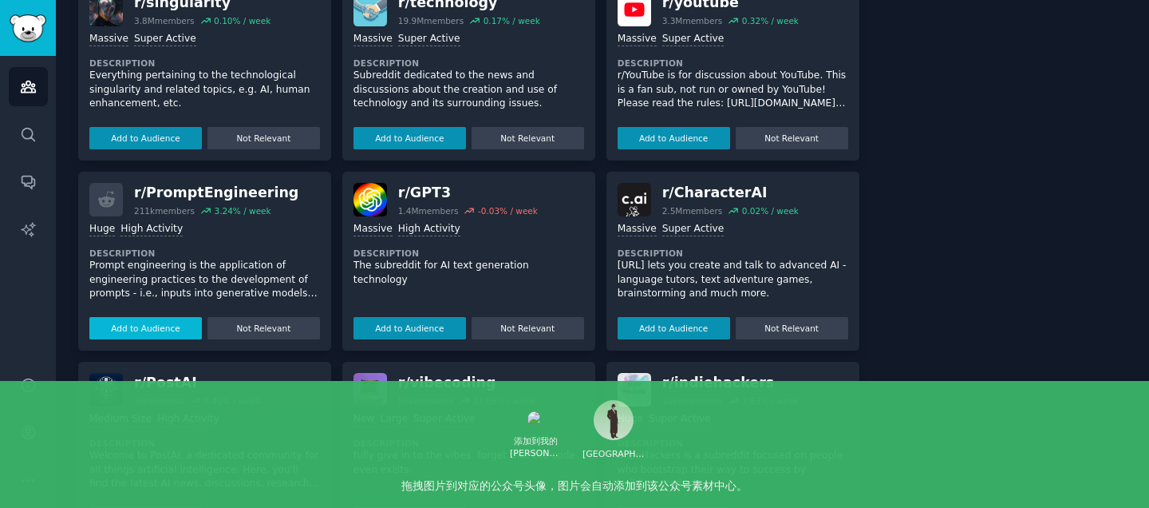
click at [140, 317] on button "Add to Audience" at bounding box center [145, 328] width 113 height 22
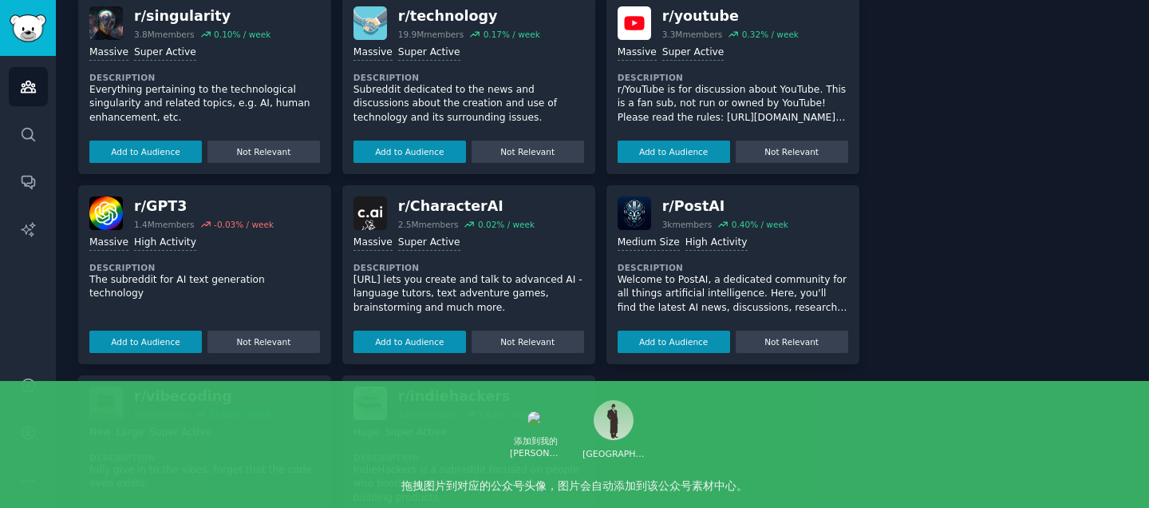
scroll to position [1742, 0]
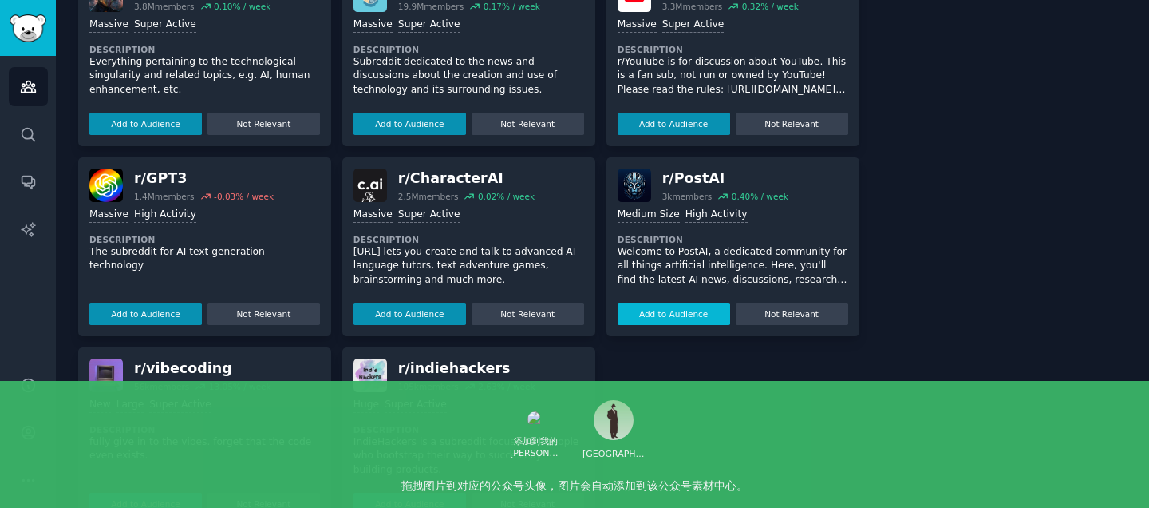
click at [684, 314] on button "Add to Audience" at bounding box center [674, 313] width 113 height 22
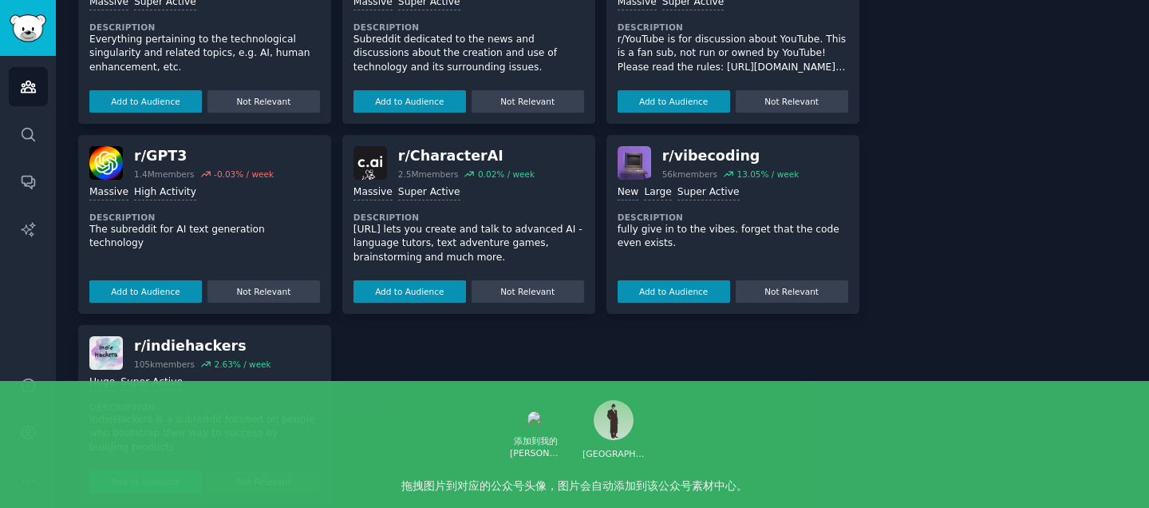
scroll to position [1783, 0]
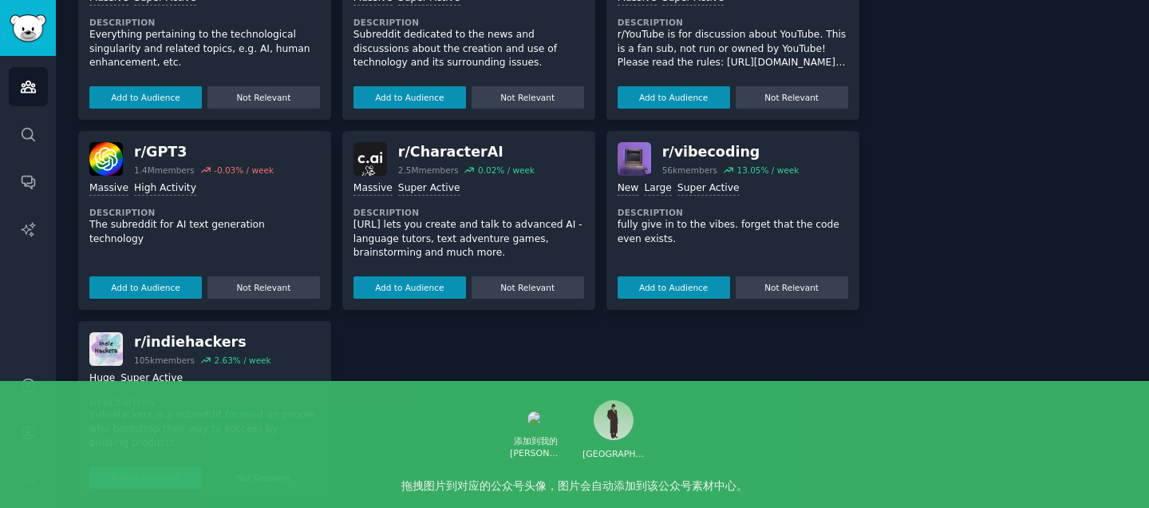
click at [148, 466] on button "Add to Audience" at bounding box center [145, 477] width 113 height 22
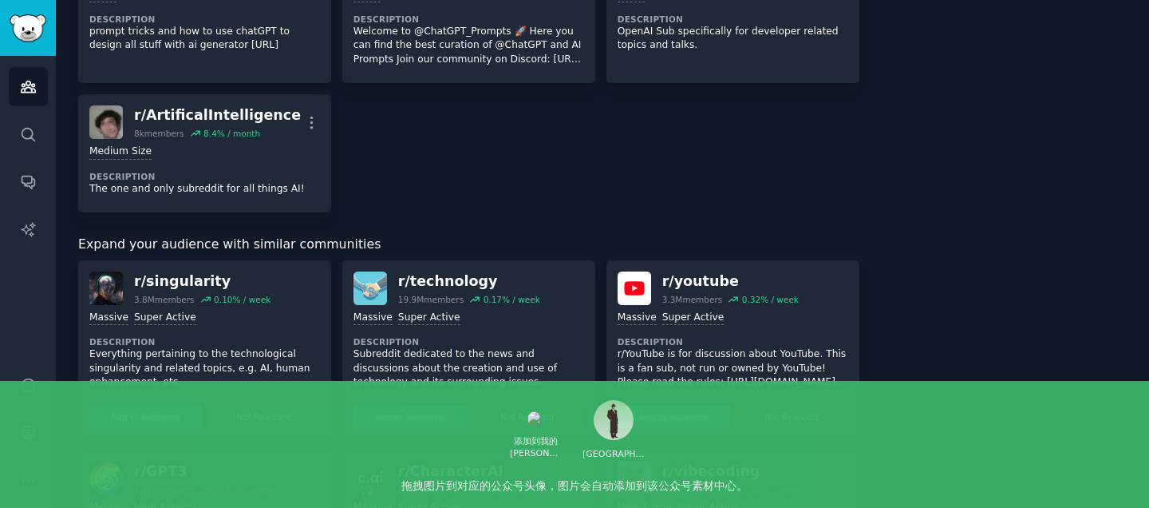
scroll to position [1722, 0]
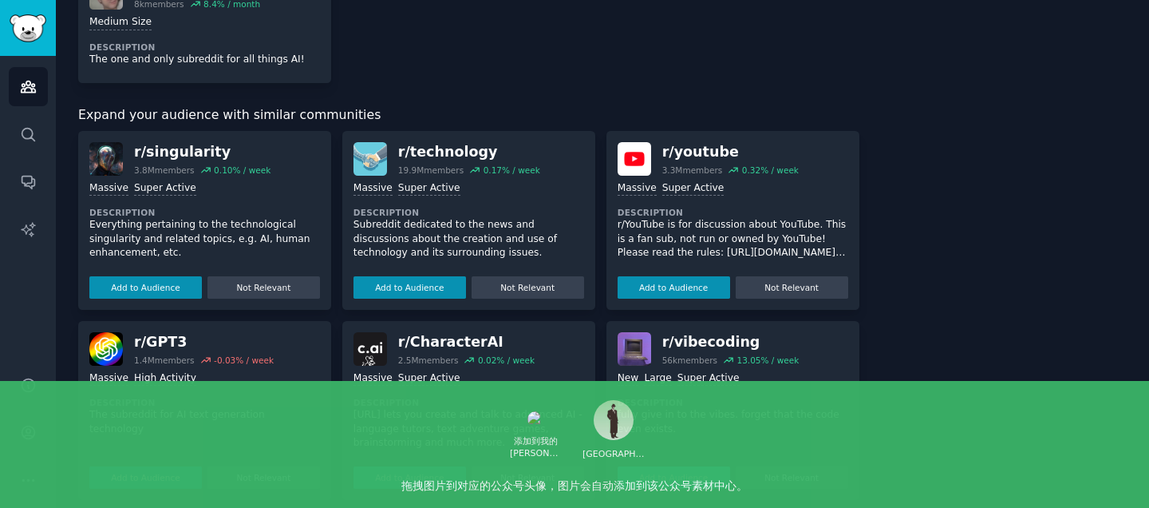
click at [688, 468] on button "Add to Audience" at bounding box center [674, 477] width 113 height 22
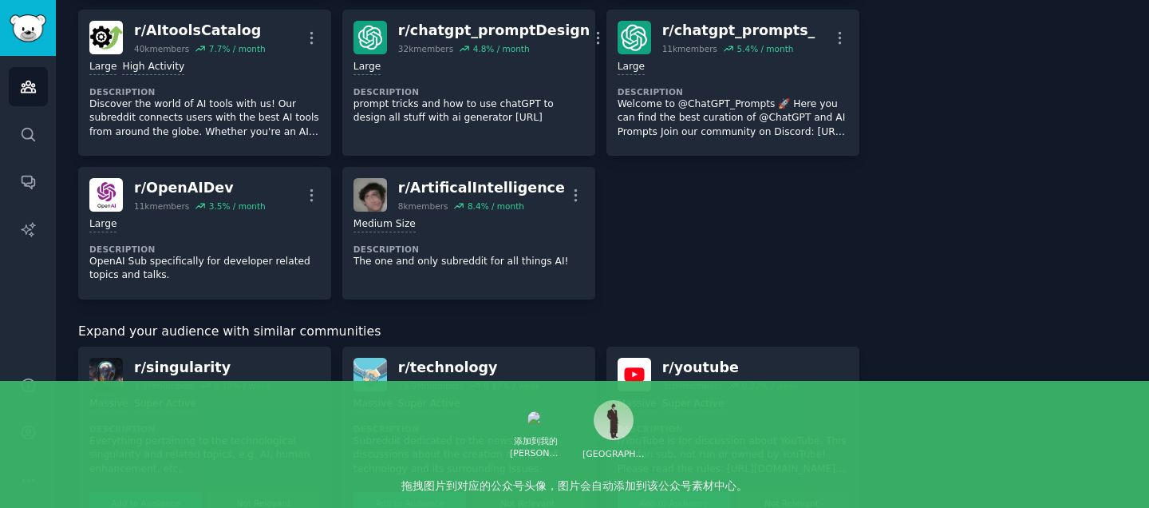
scroll to position [1504, 0]
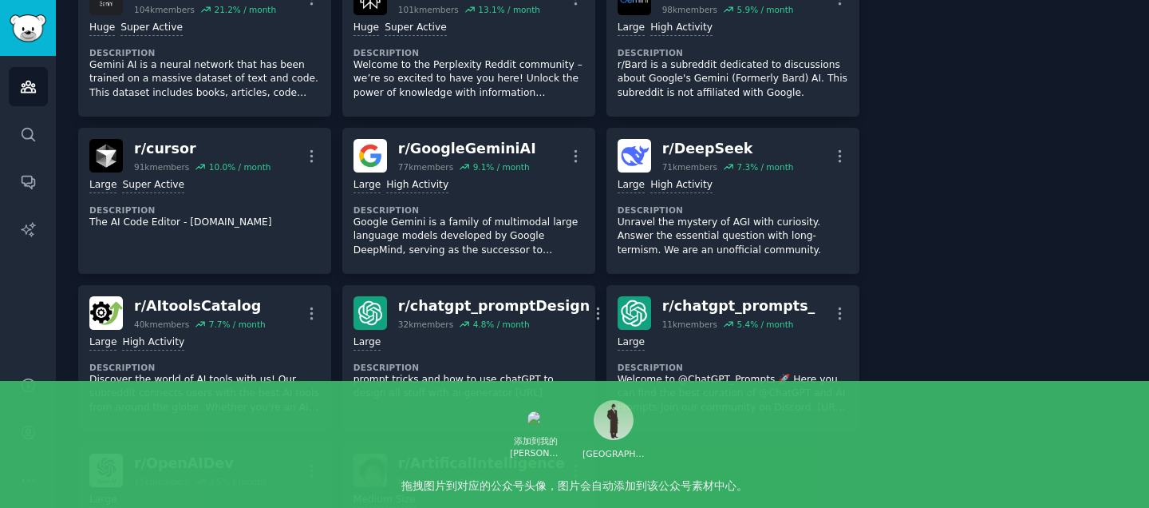
scroll to position [2130, 0]
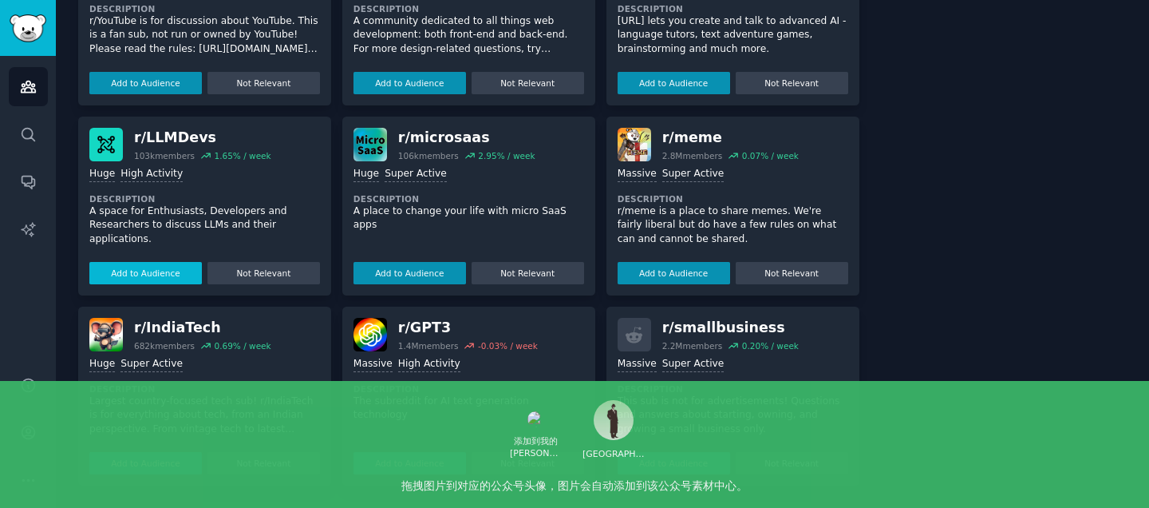
click at [137, 272] on button "Add to Audience" at bounding box center [145, 273] width 113 height 22
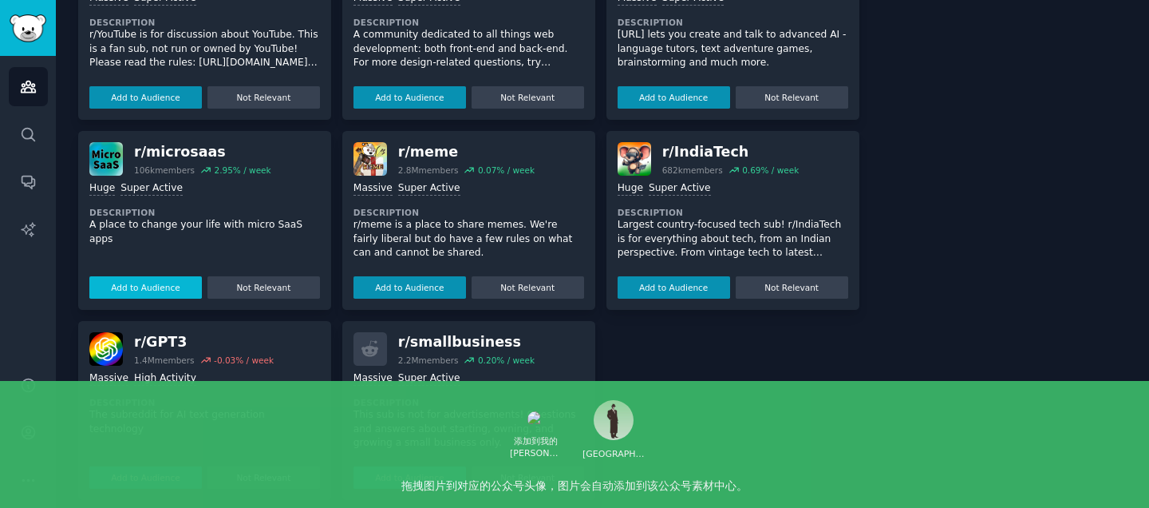
click at [124, 276] on button "Add to Audience" at bounding box center [145, 287] width 113 height 22
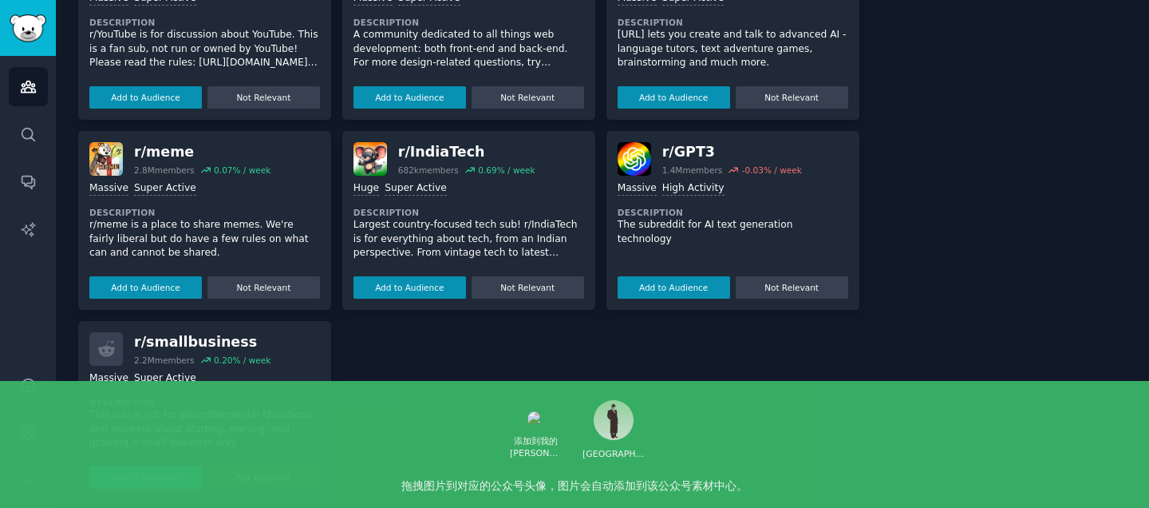
click at [129, 466] on button "Add to Audience" at bounding box center [145, 477] width 113 height 22
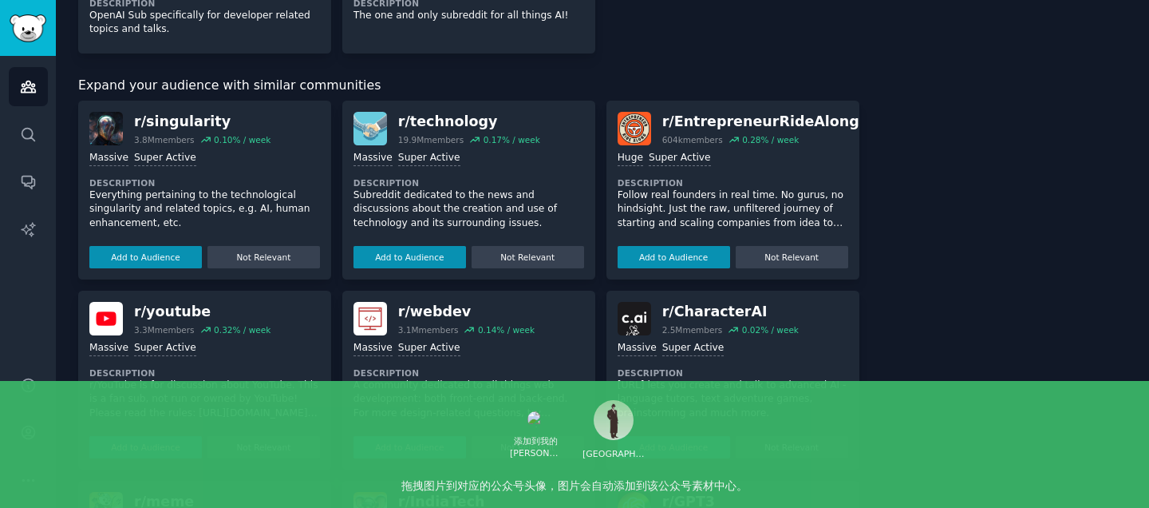
scroll to position [1922, 0]
click at [673, 259] on button "Add to Audience" at bounding box center [674, 258] width 113 height 22
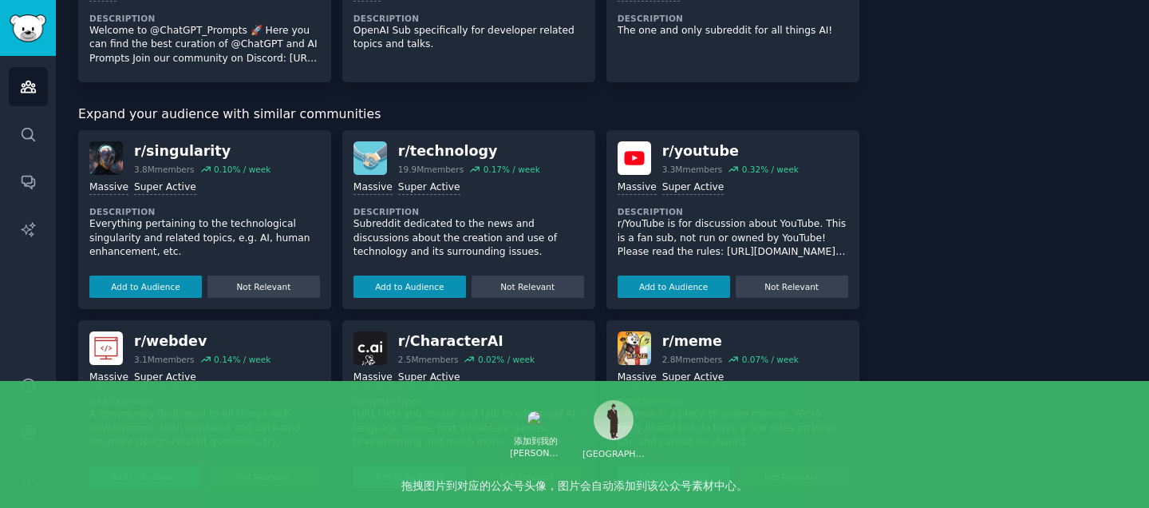
scroll to position [2097, 0]
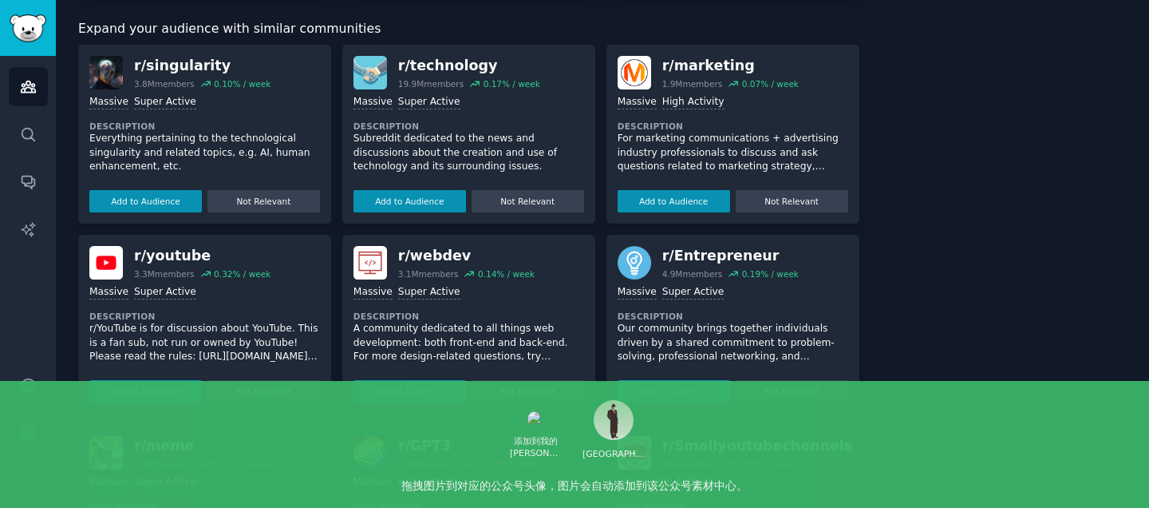
scroll to position [1987, 0]
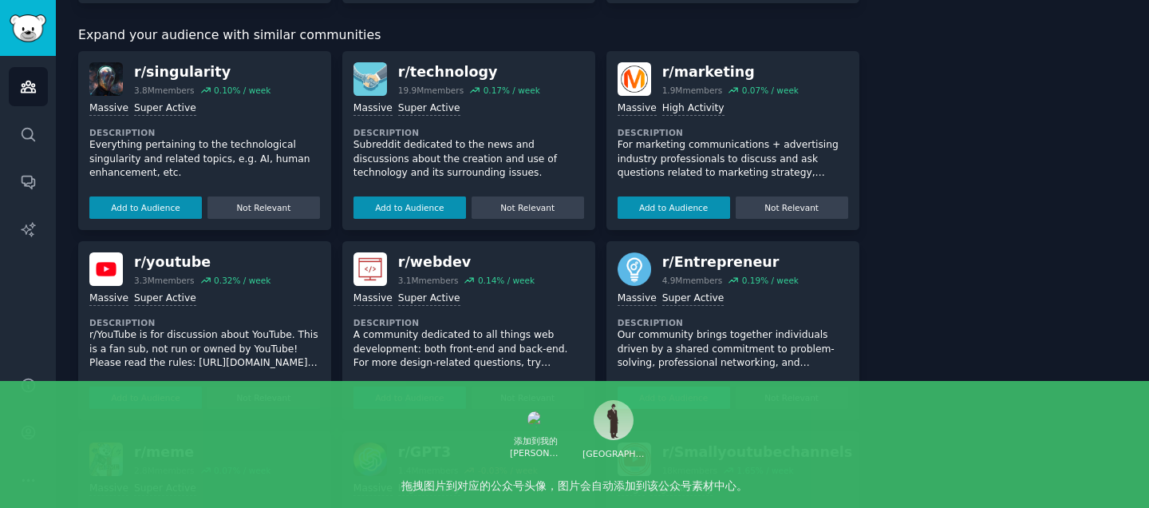
click at [677, 386] on button "Add to Audience" at bounding box center [674, 397] width 113 height 22
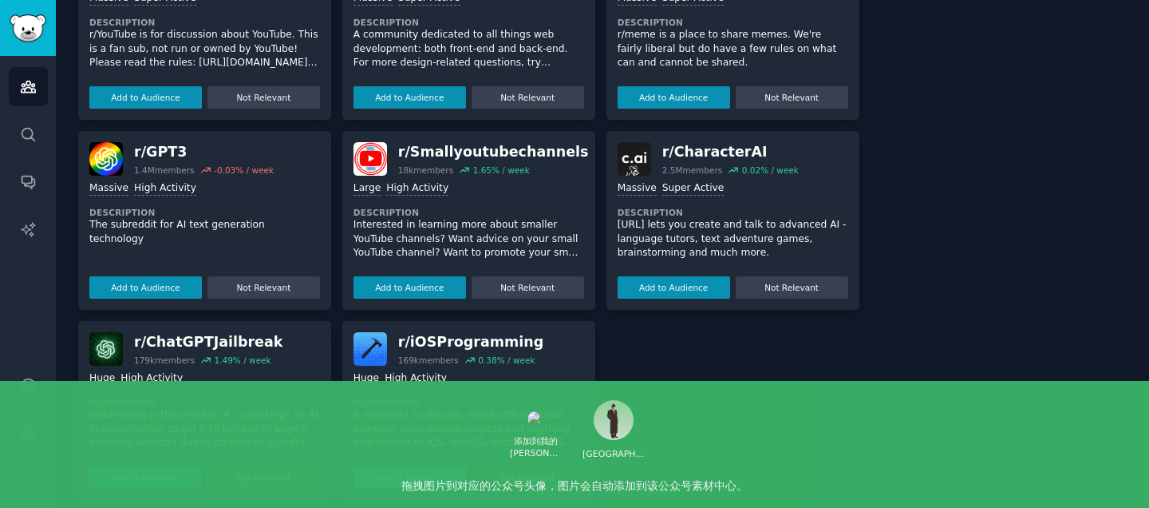
scroll to position [1514, 0]
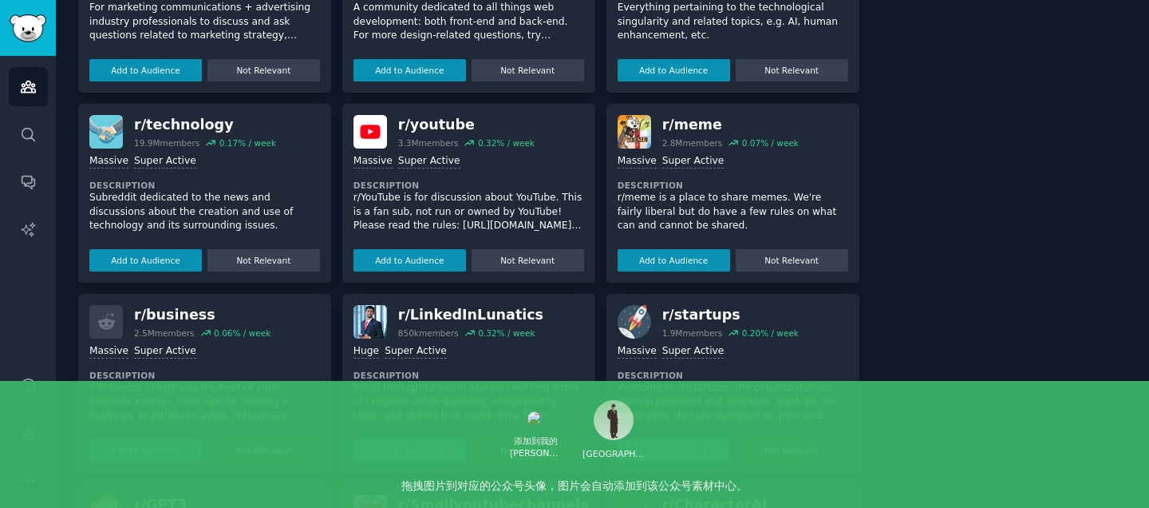
scroll to position [2254, 0]
click at [165, 438] on button "Add to Audience" at bounding box center [145, 449] width 113 height 22
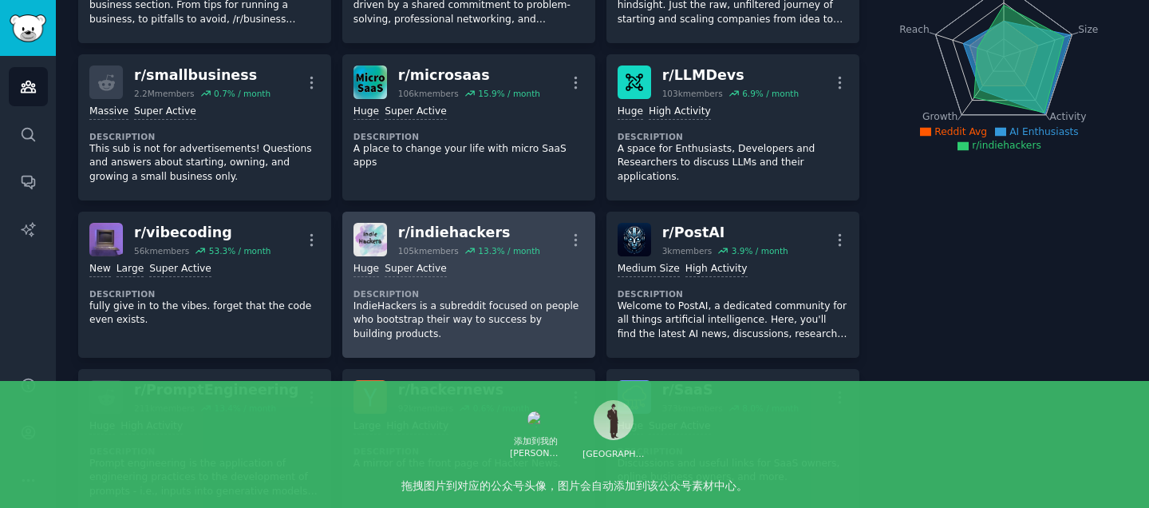
scroll to position [0, 0]
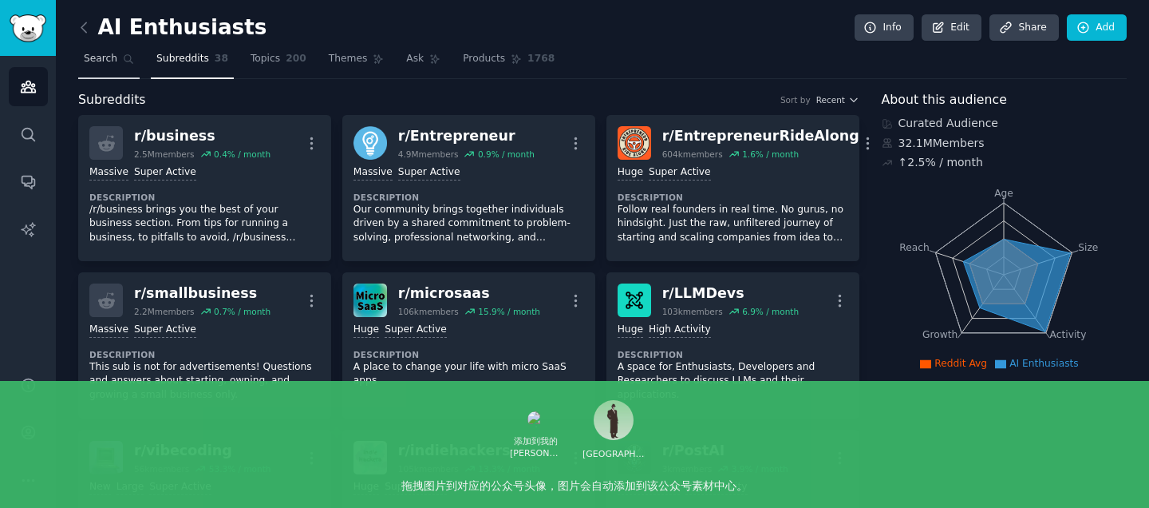
click at [110, 61] on span "Search" at bounding box center [101, 59] width 34 height 14
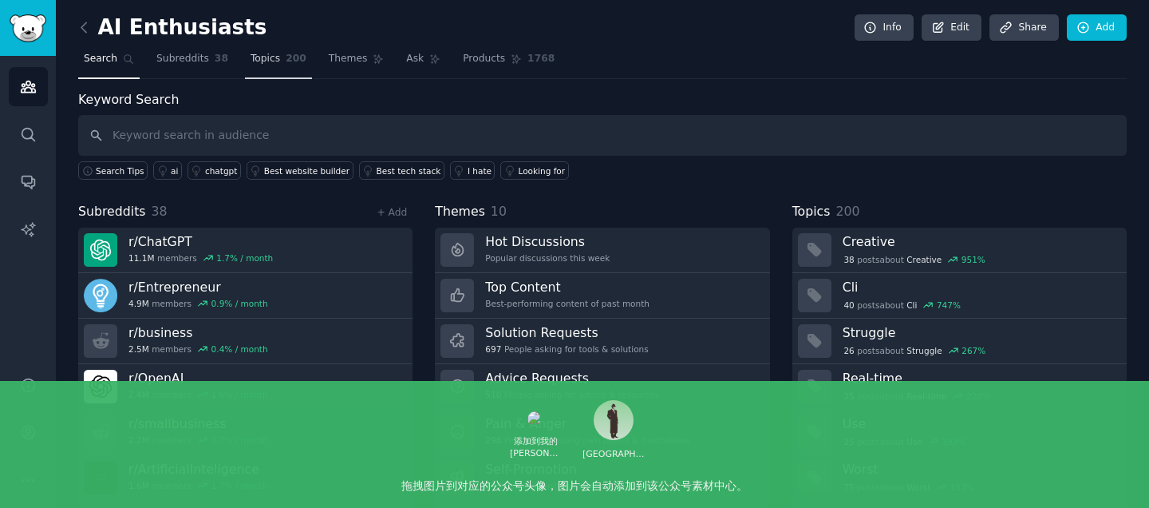
click at [275, 57] on span "Topics" at bounding box center [266, 59] width 30 height 14
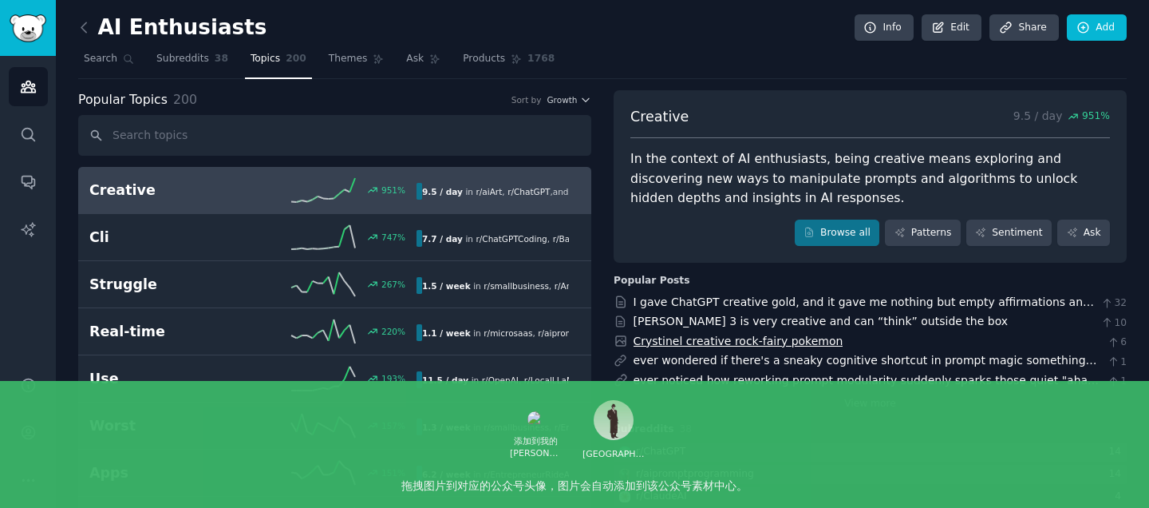
scroll to position [6, 0]
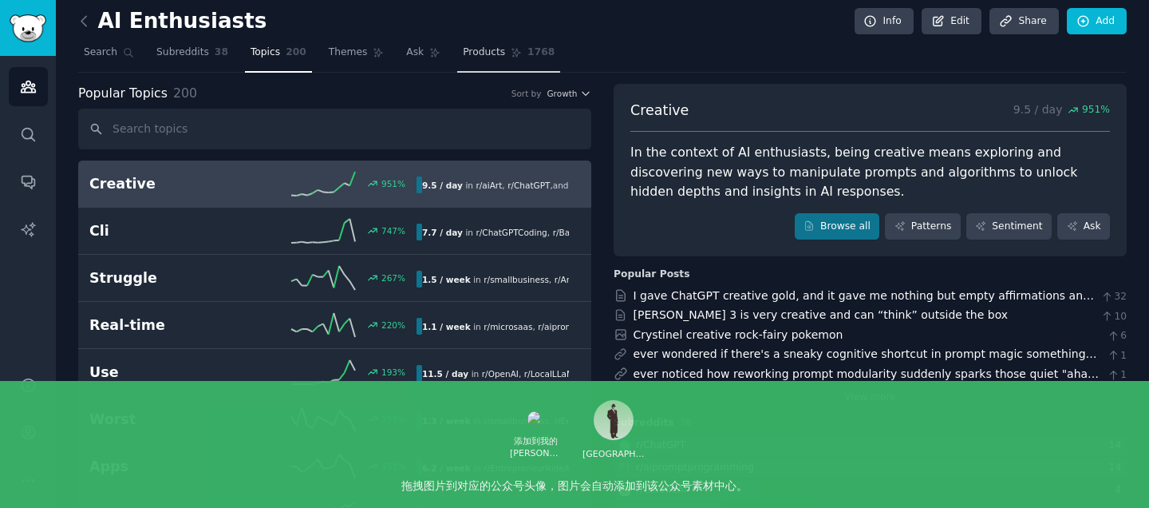
click at [485, 56] on span "Products" at bounding box center [484, 52] width 42 height 14
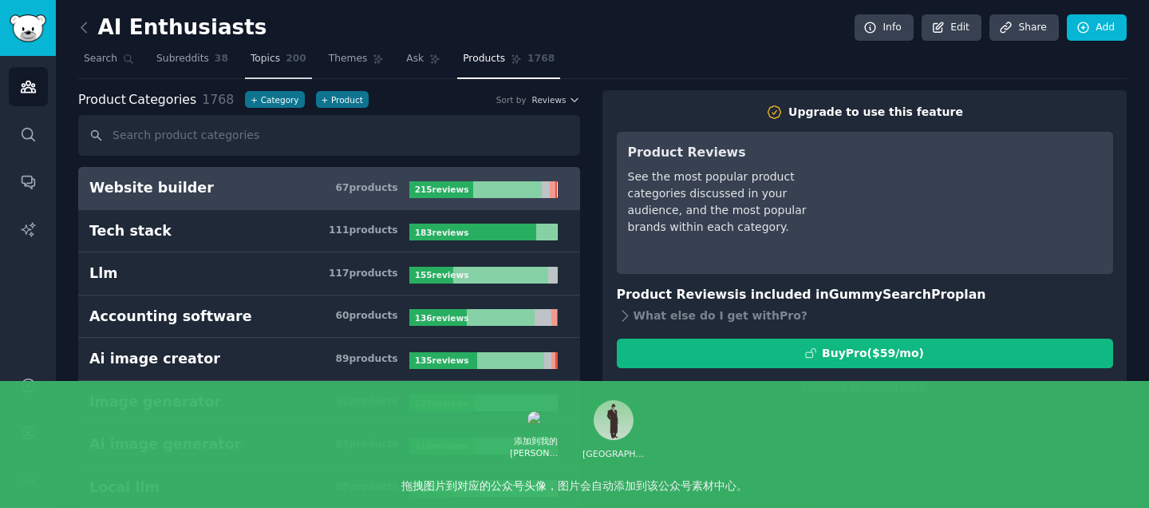
click at [267, 57] on span "Topics" at bounding box center [266, 59] width 30 height 14
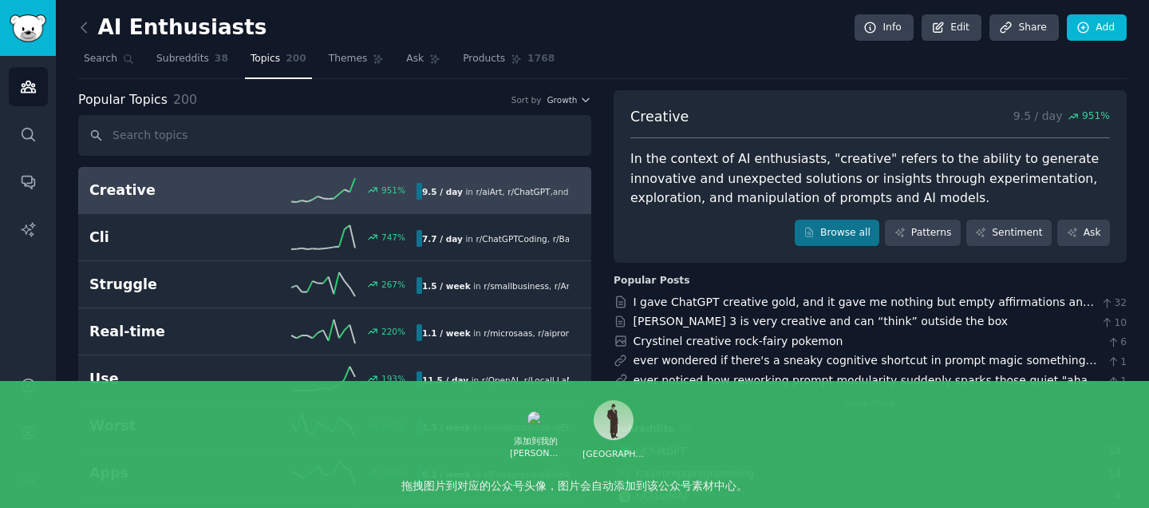
click at [586, 107] on div "Popular Topics 200 Sort by Growth" at bounding box center [334, 100] width 513 height 20
click at [583, 101] on icon "button" at bounding box center [586, 99] width 6 height 3
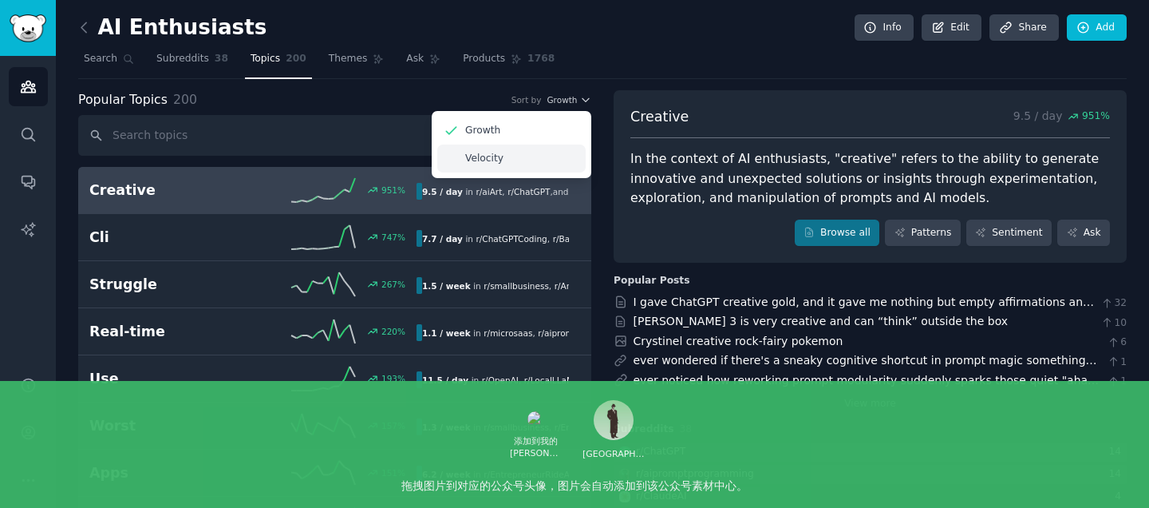
click at [489, 156] on p "Velocity" at bounding box center [484, 159] width 38 height 14
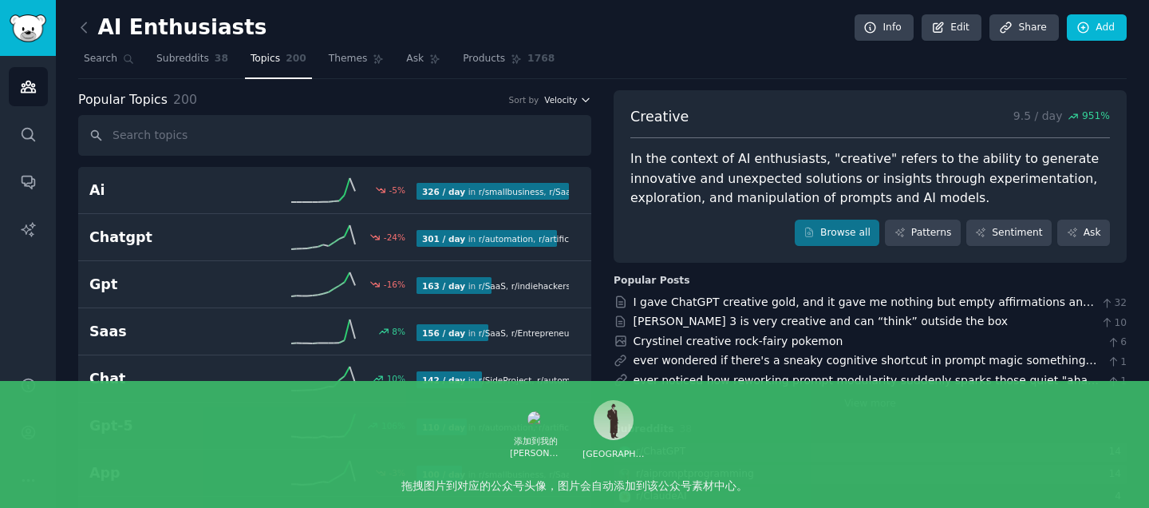
click at [571, 99] on span "Velocity" at bounding box center [560, 99] width 33 height 11
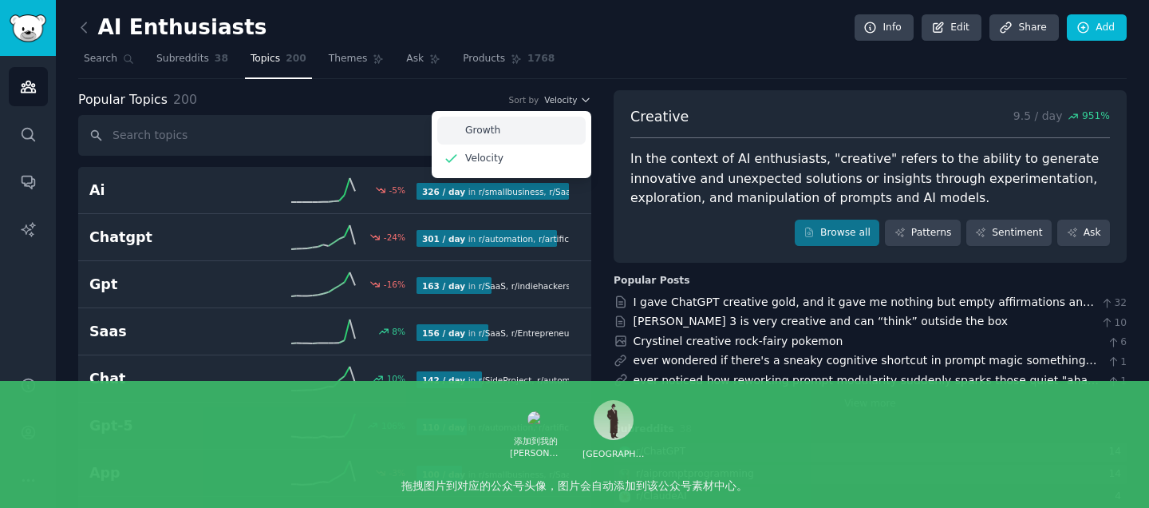
click at [511, 130] on div "Growth" at bounding box center [511, 131] width 148 height 28
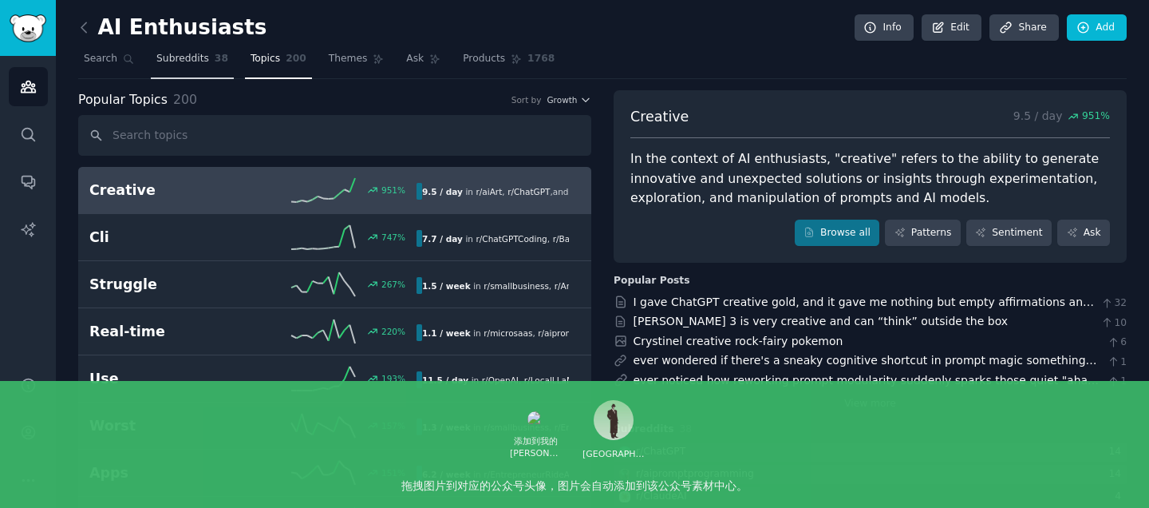
click at [190, 54] on span "Subreddits" at bounding box center [182, 59] width 53 height 14
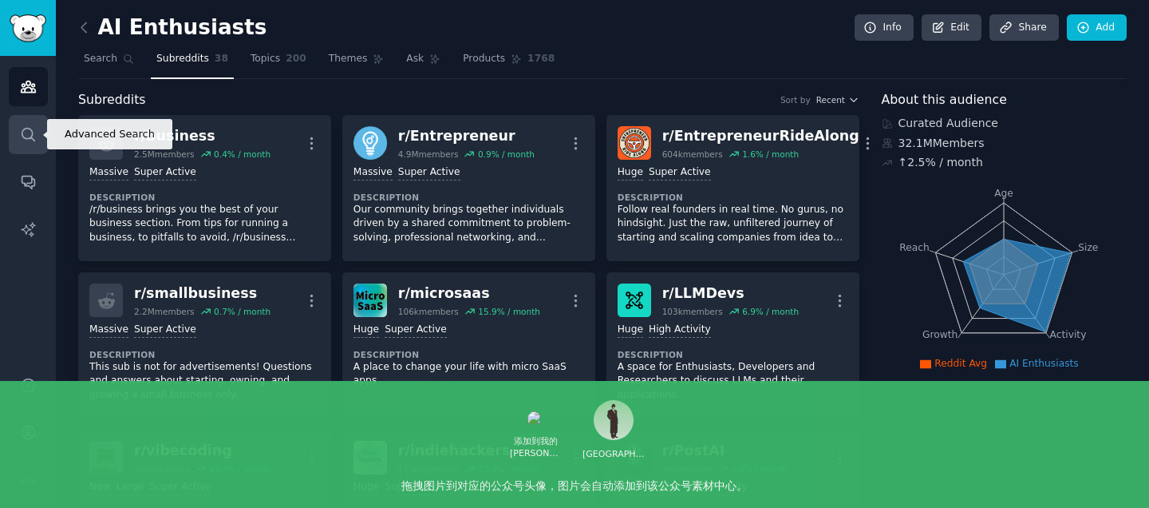
click at [32, 136] on icon "Sidebar" at bounding box center [28, 134] width 17 height 17
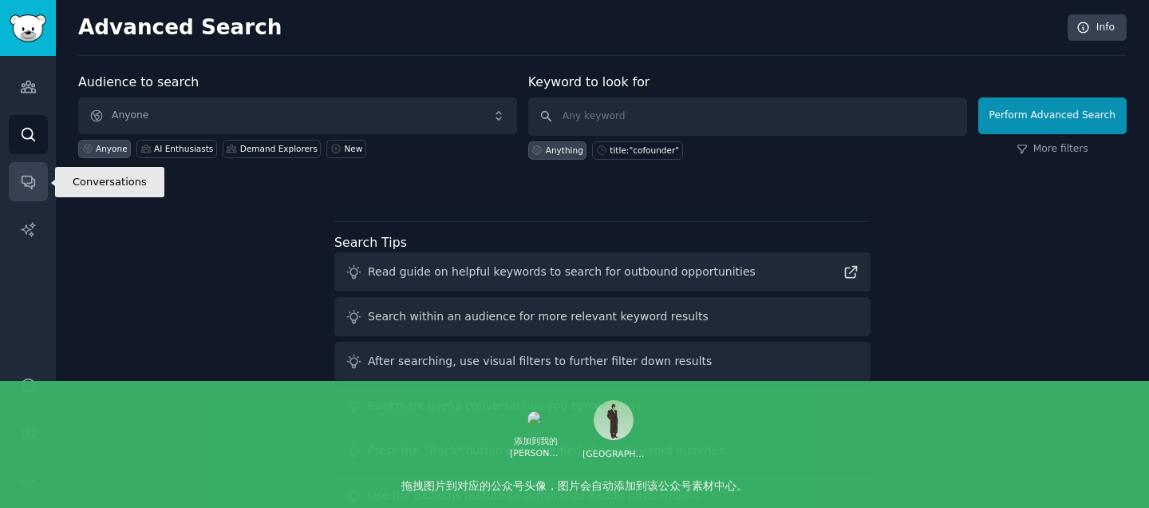
click at [23, 179] on icon "Sidebar" at bounding box center [28, 181] width 17 height 17
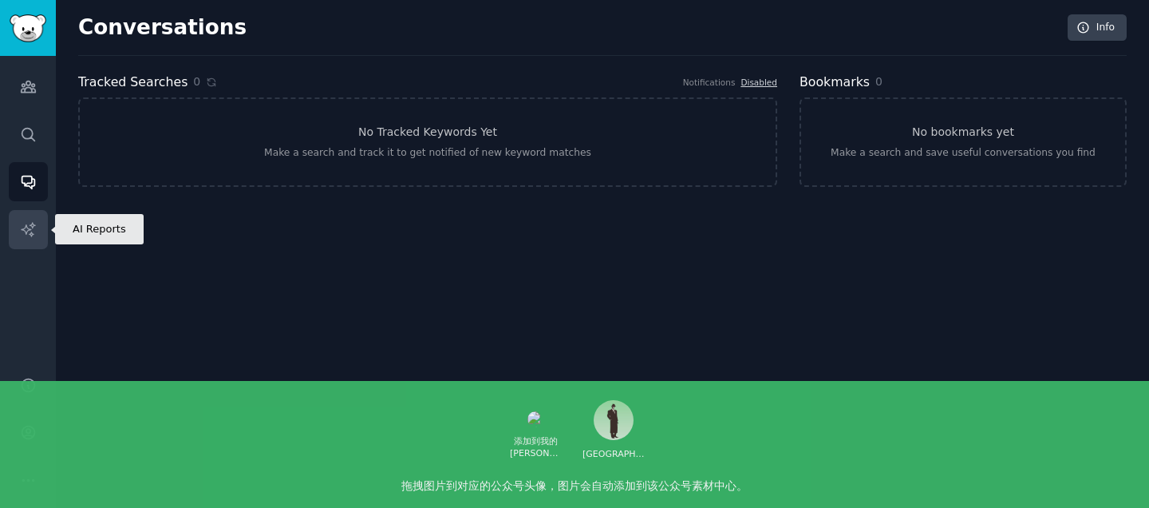
click at [31, 230] on icon "Sidebar" at bounding box center [28, 229] width 17 height 17
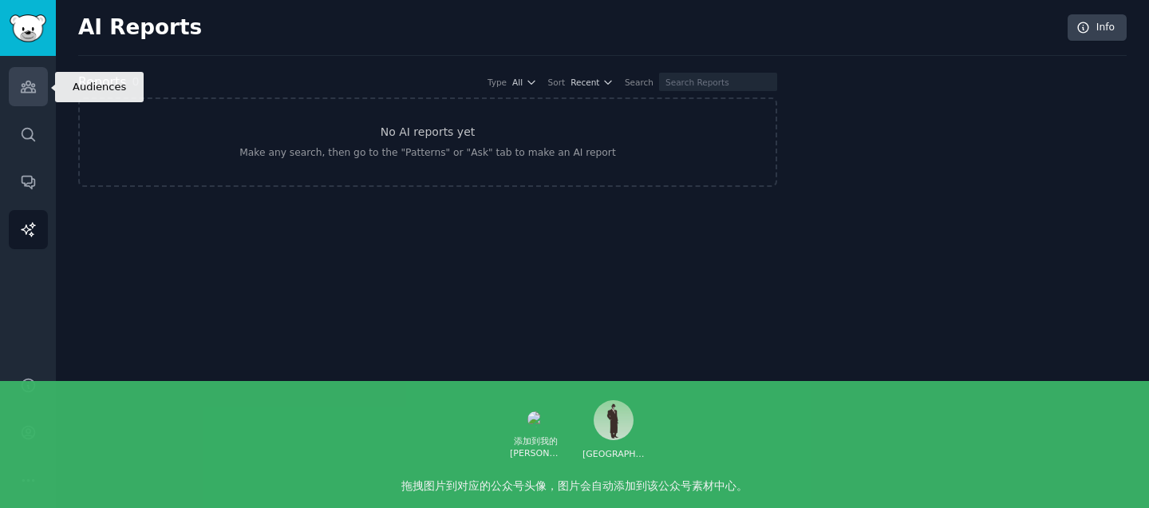
click at [18, 97] on link "Audiences" at bounding box center [28, 86] width 39 height 39
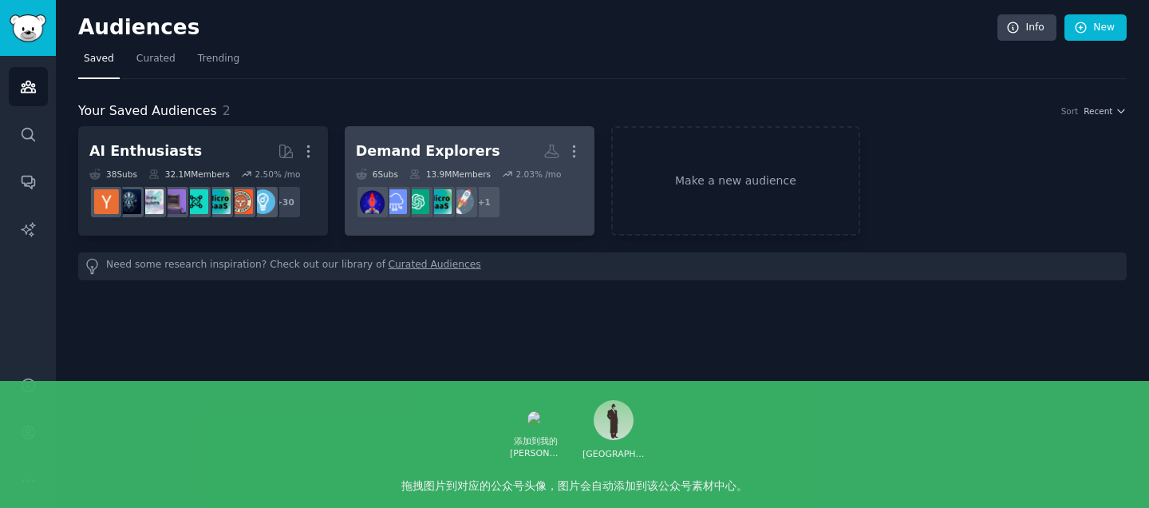
click at [514, 162] on h2 "Demand Explorers More" at bounding box center [469, 151] width 227 height 28
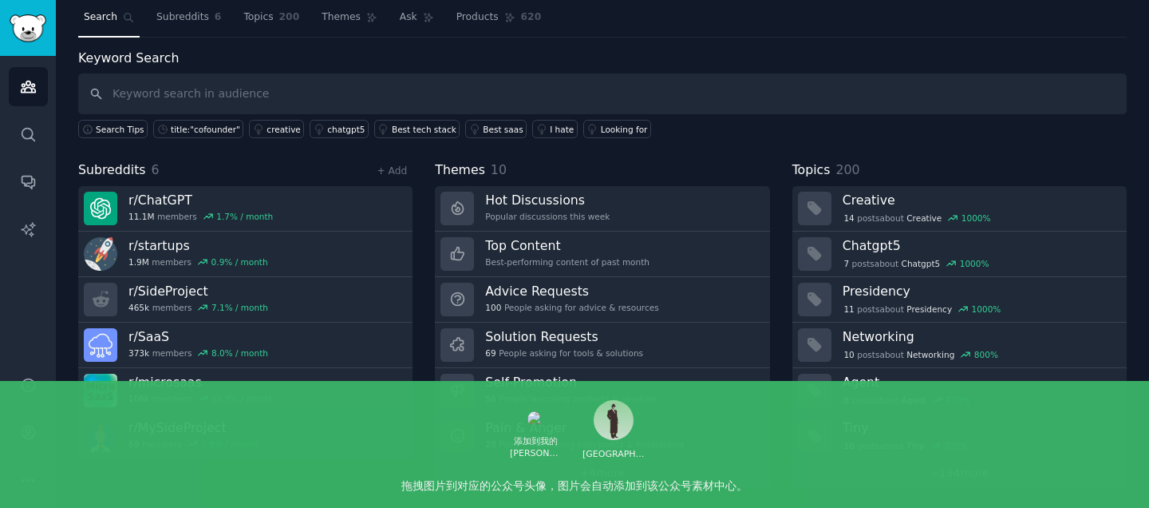
scroll to position [42, 0]
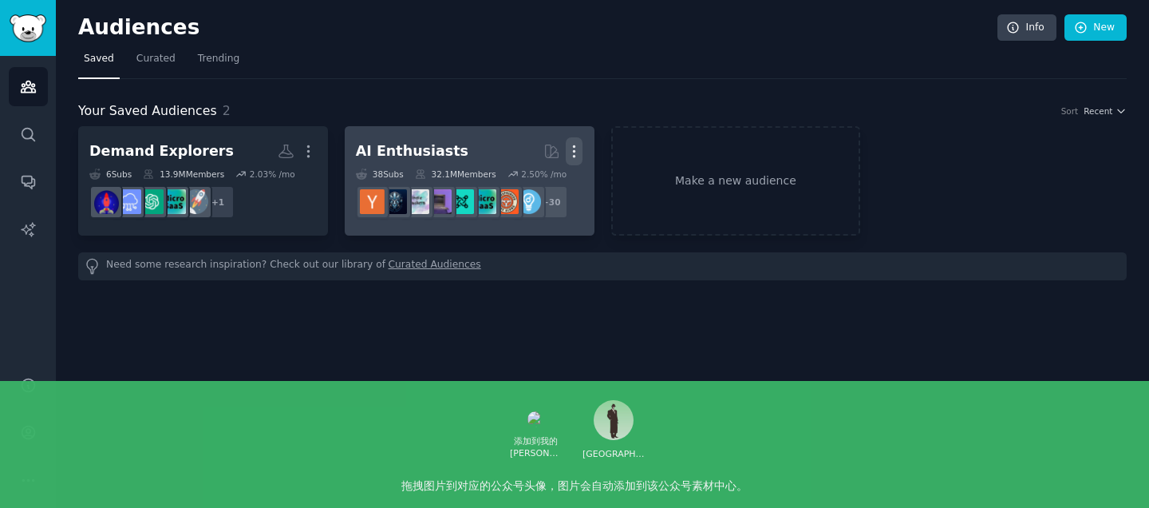
click at [577, 158] on icon "button" at bounding box center [574, 151] width 17 height 17
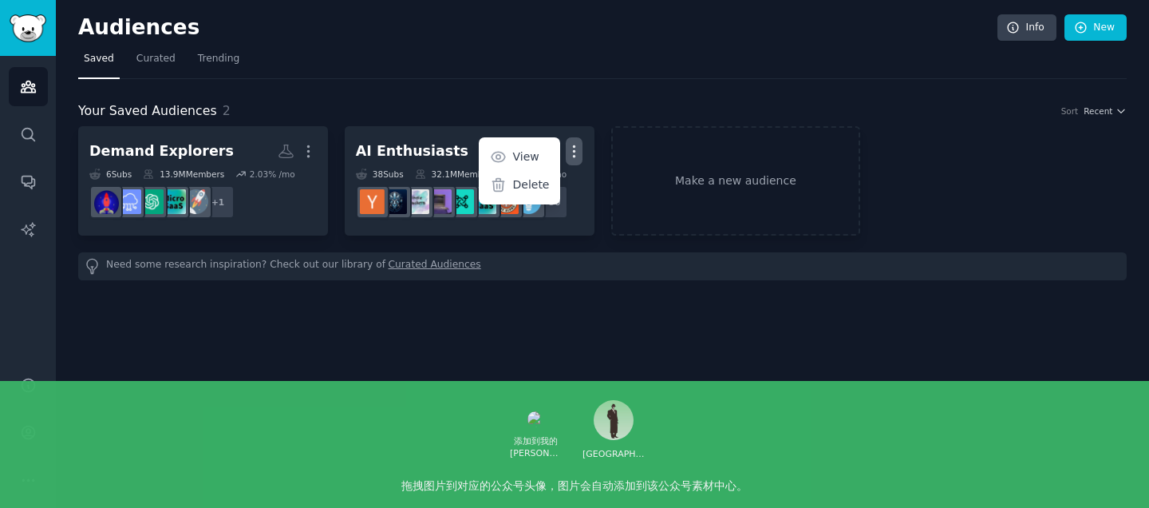
click at [447, 311] on div "Audiences Info New Saved Curated Trending Your Saved Audiences 2 Sort Recent De…" at bounding box center [602, 254] width 1093 height 508
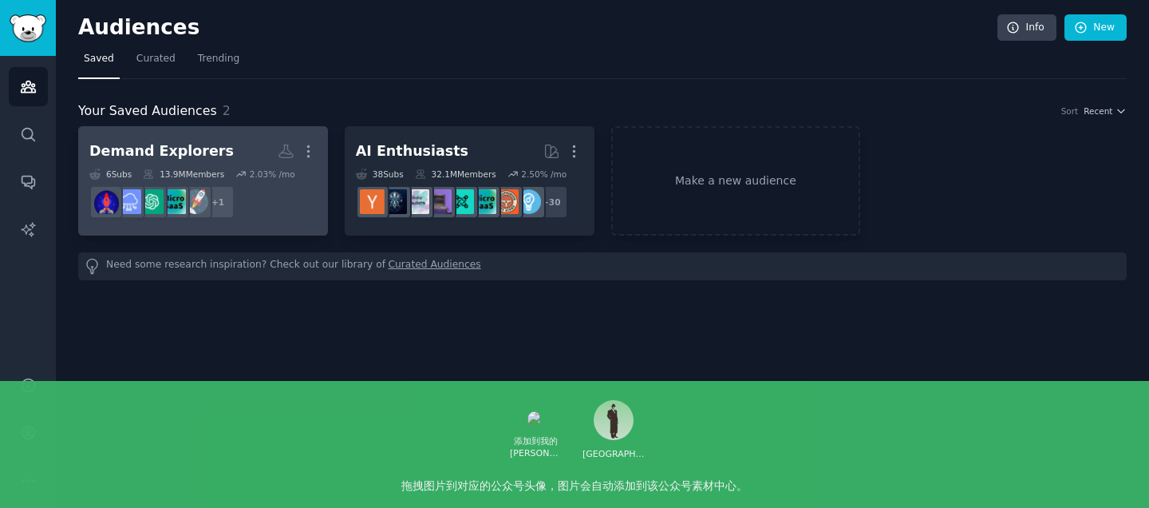
click at [294, 206] on dd "r/SideProject + 1" at bounding box center [202, 202] width 227 height 45
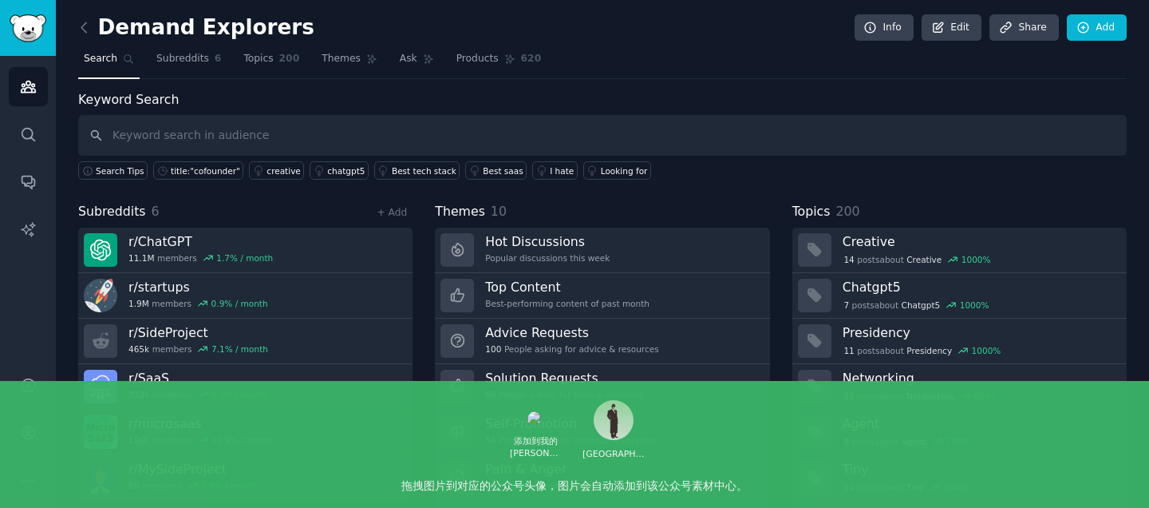
scroll to position [42, 0]
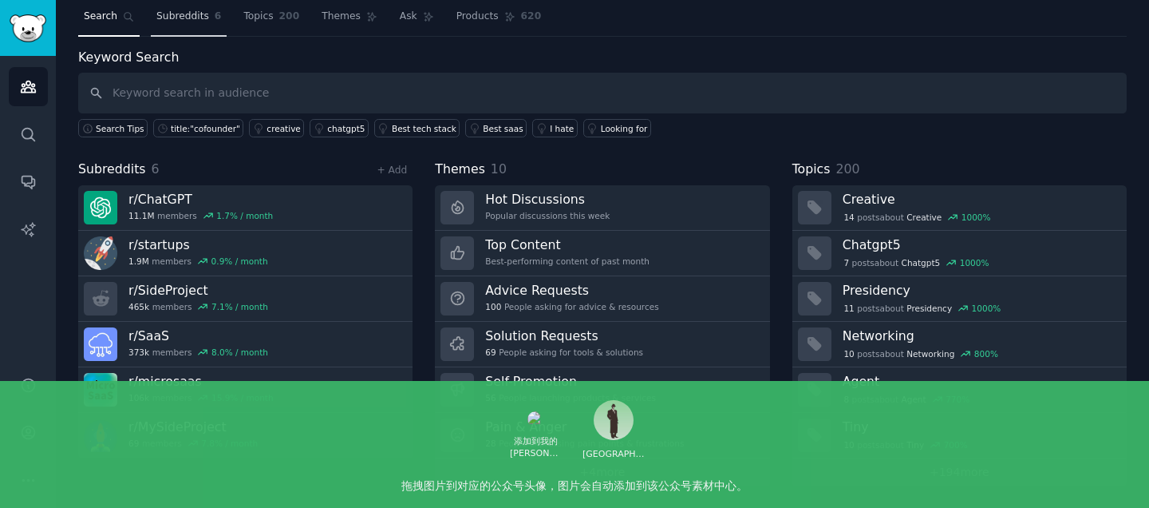
click at [184, 12] on span "Subreddits" at bounding box center [182, 17] width 53 height 14
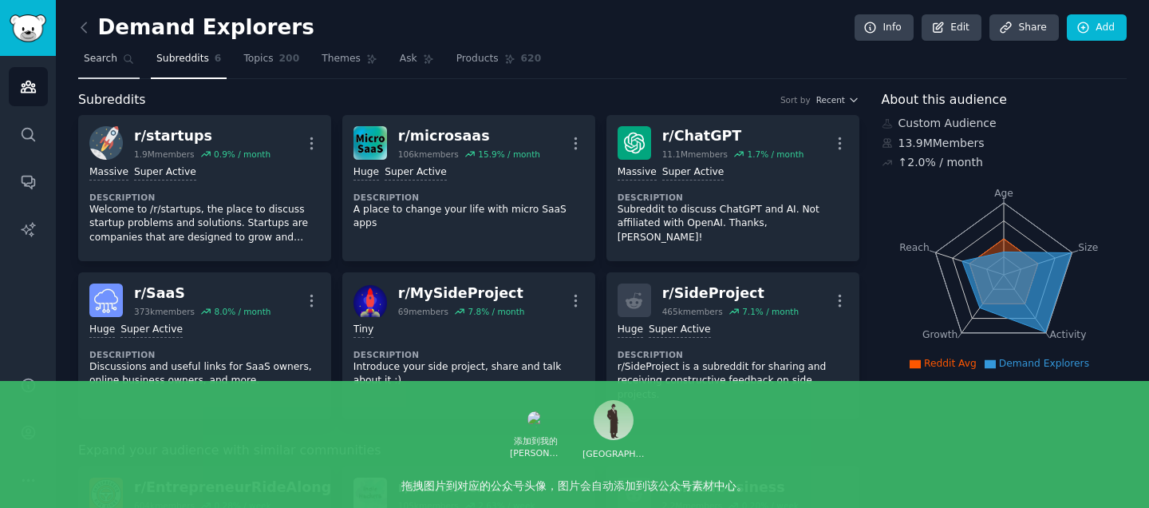
click at [93, 53] on span "Search" at bounding box center [101, 59] width 34 height 14
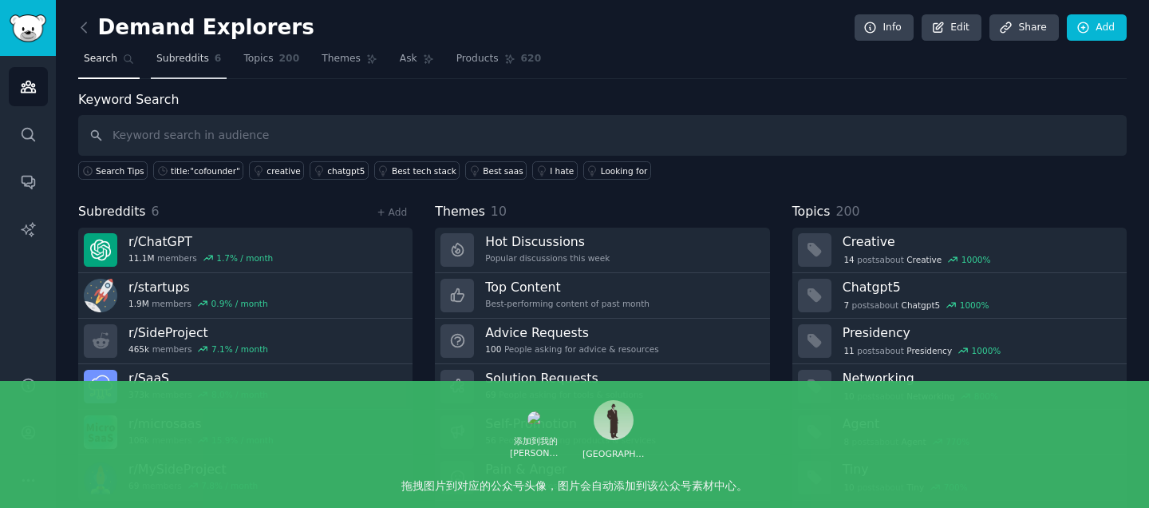
click at [185, 59] on span "Subreddits" at bounding box center [182, 59] width 53 height 14
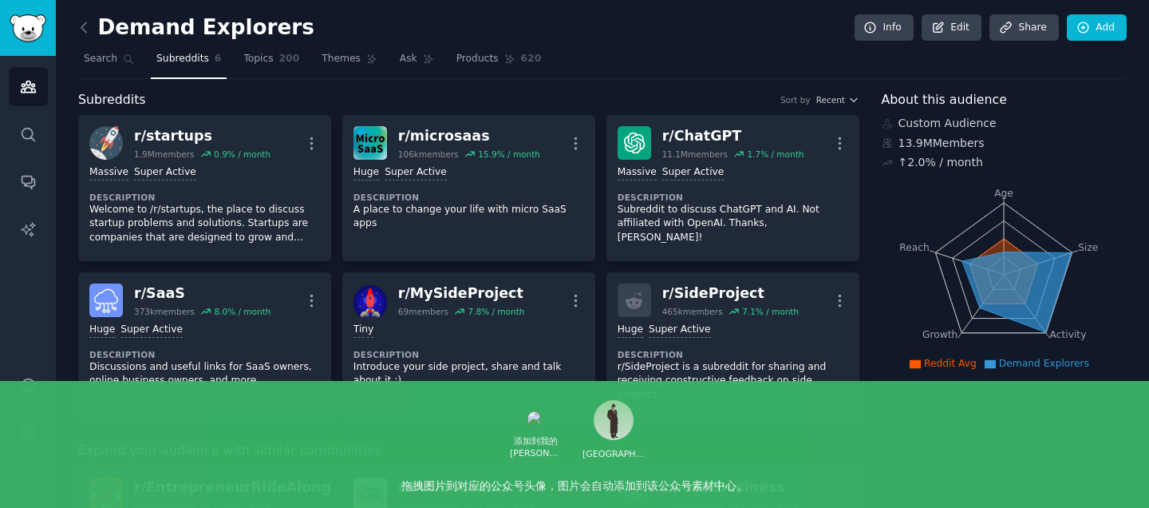
scroll to position [238, 0]
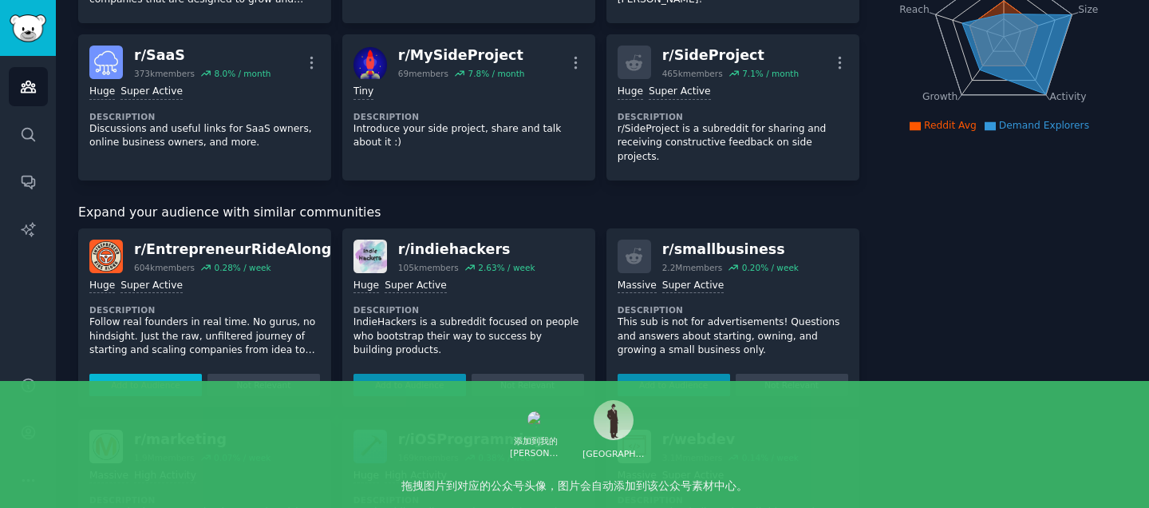
click at [148, 373] on button "Add to Audience" at bounding box center [145, 384] width 113 height 22
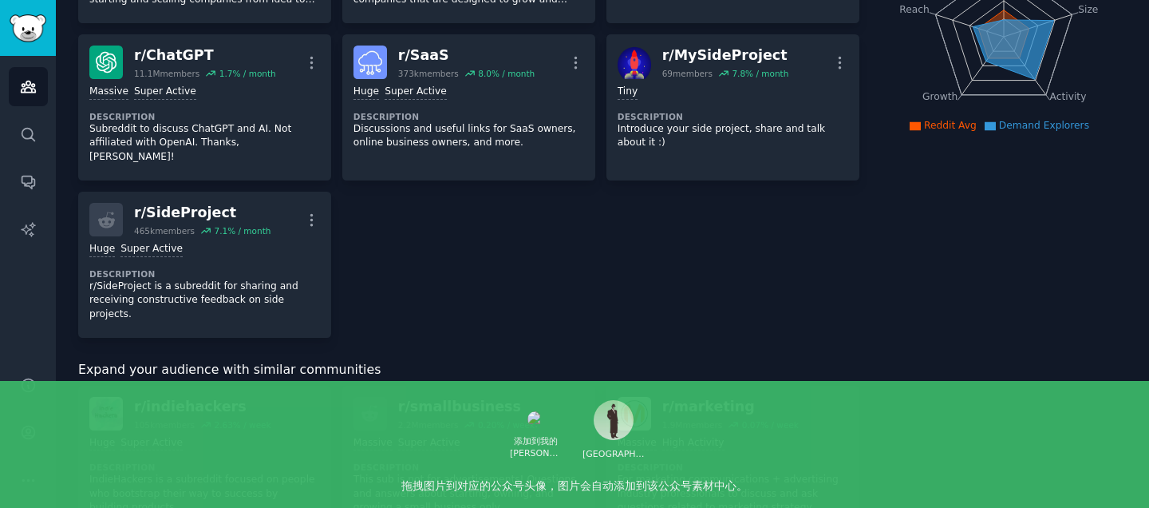
click at [406, 397] on div "r/ smallbusiness" at bounding box center [466, 407] width 136 height 20
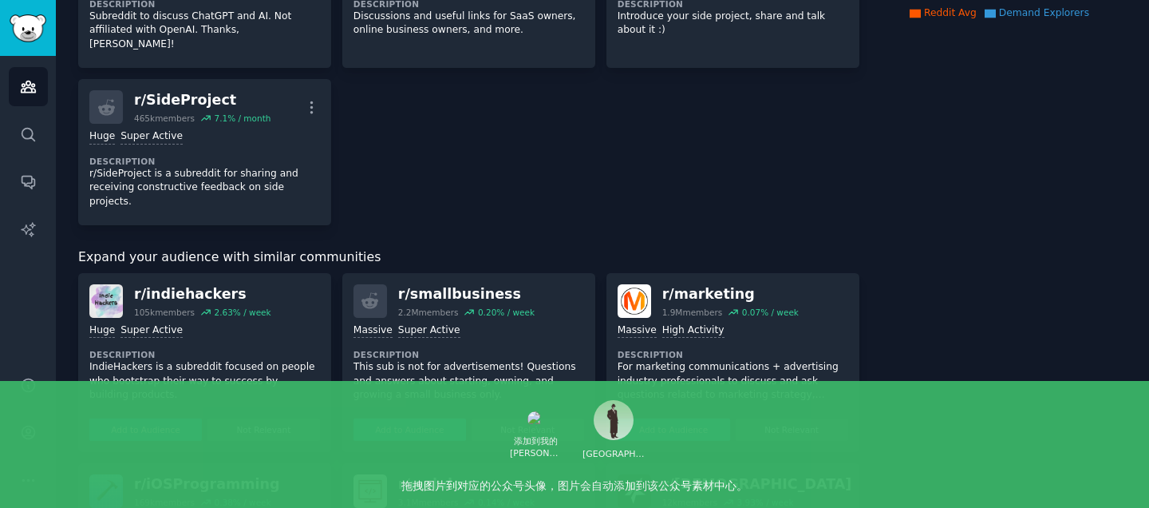
scroll to position [369, 0]
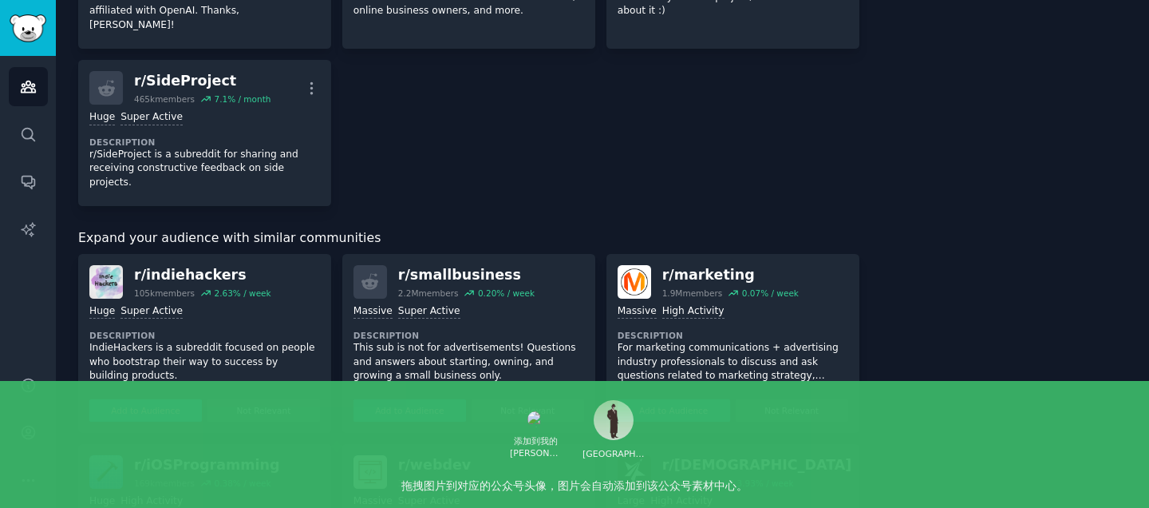
click at [134, 399] on button "Add to Audience" at bounding box center [145, 410] width 113 height 22
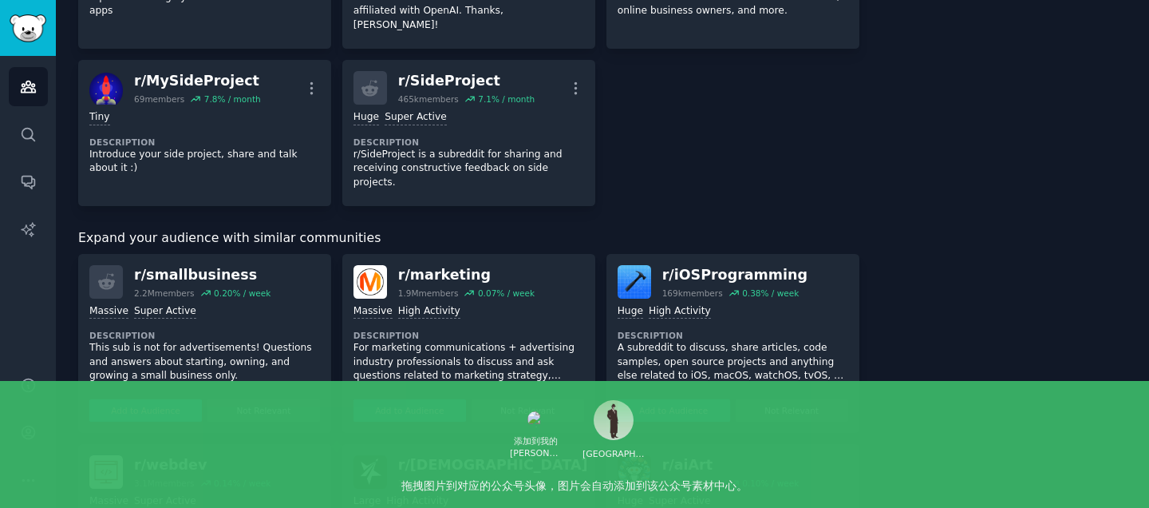
click at [139, 399] on button "Add to Audience" at bounding box center [145, 410] width 113 height 22
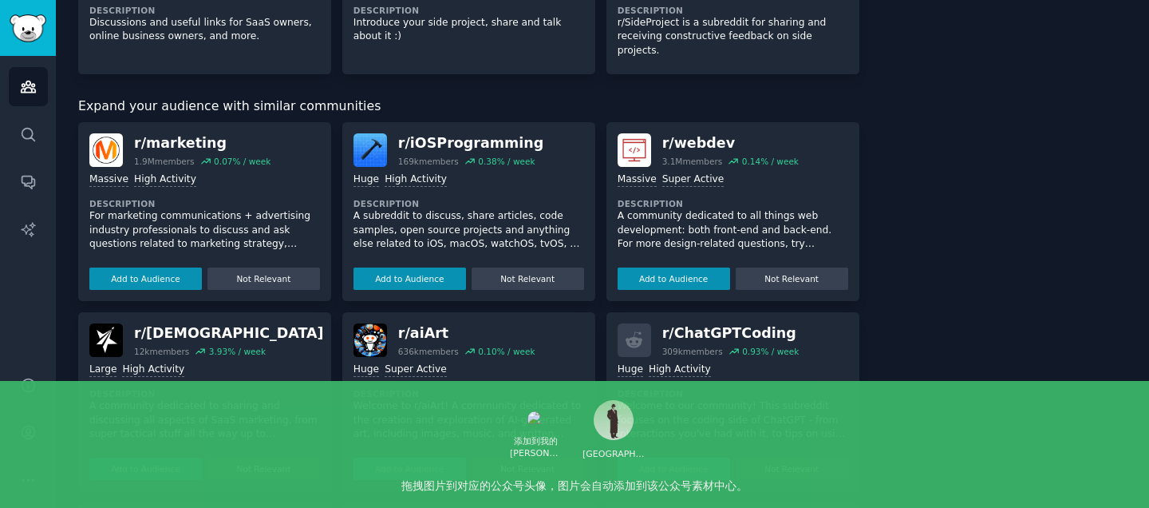
scroll to position [550, 0]
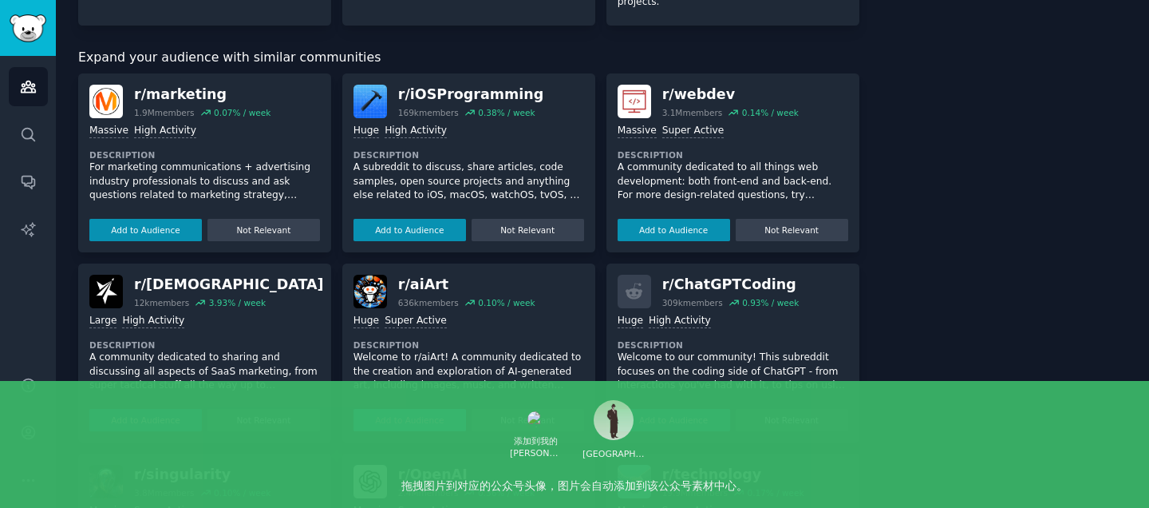
click at [404, 409] on button "Add to Audience" at bounding box center [410, 420] width 113 height 22
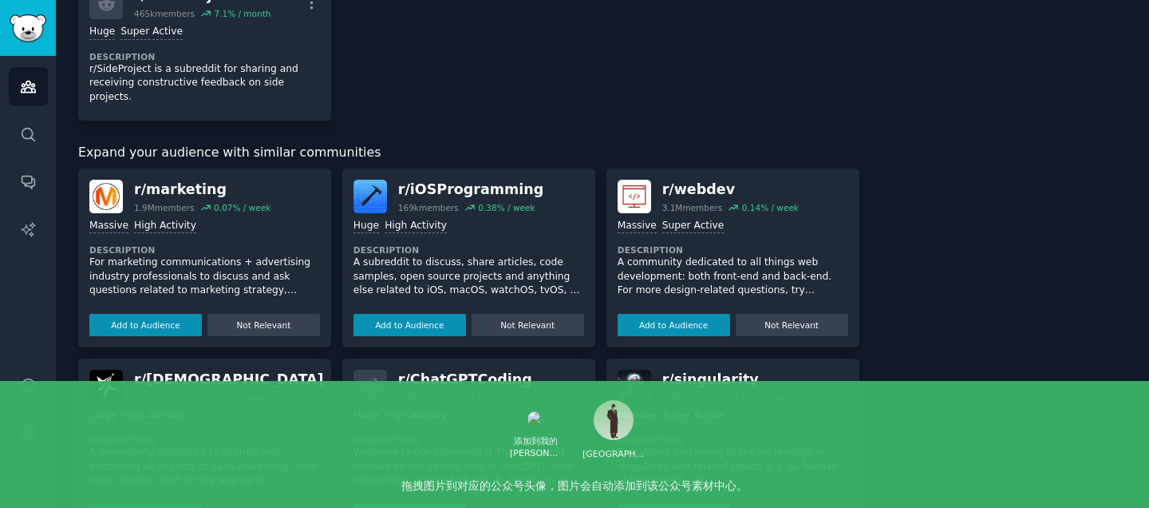
scroll to position [755, 0]
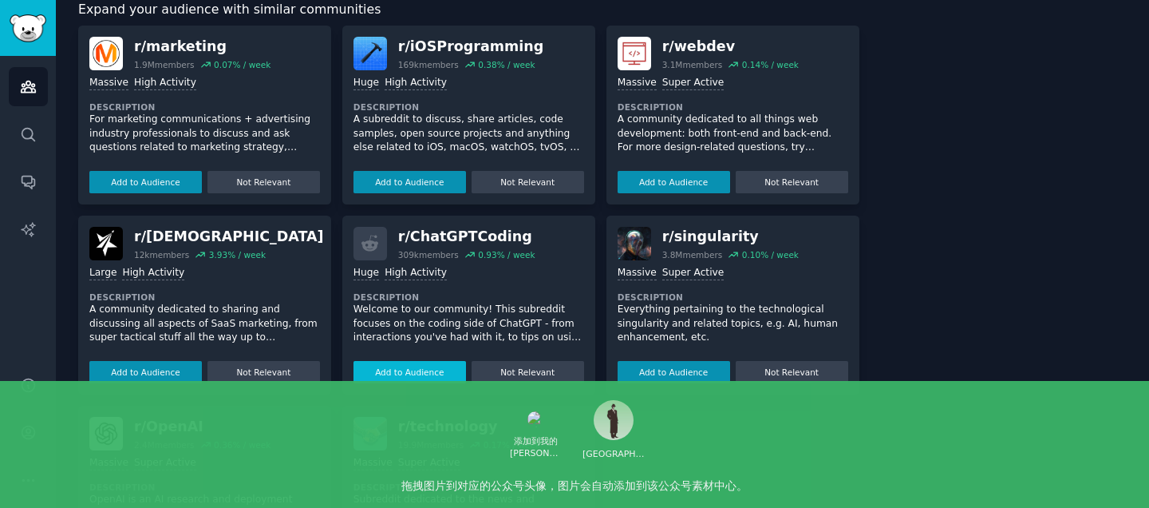
click at [407, 361] on button "Add to Audience" at bounding box center [410, 372] width 113 height 22
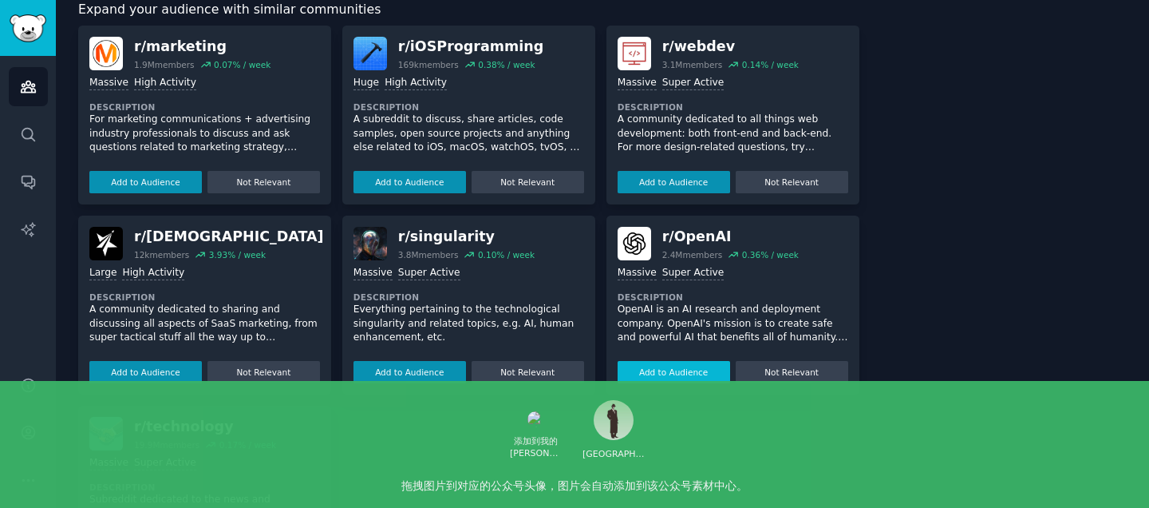
click at [694, 361] on button "Add to Audience" at bounding box center [674, 372] width 113 height 22
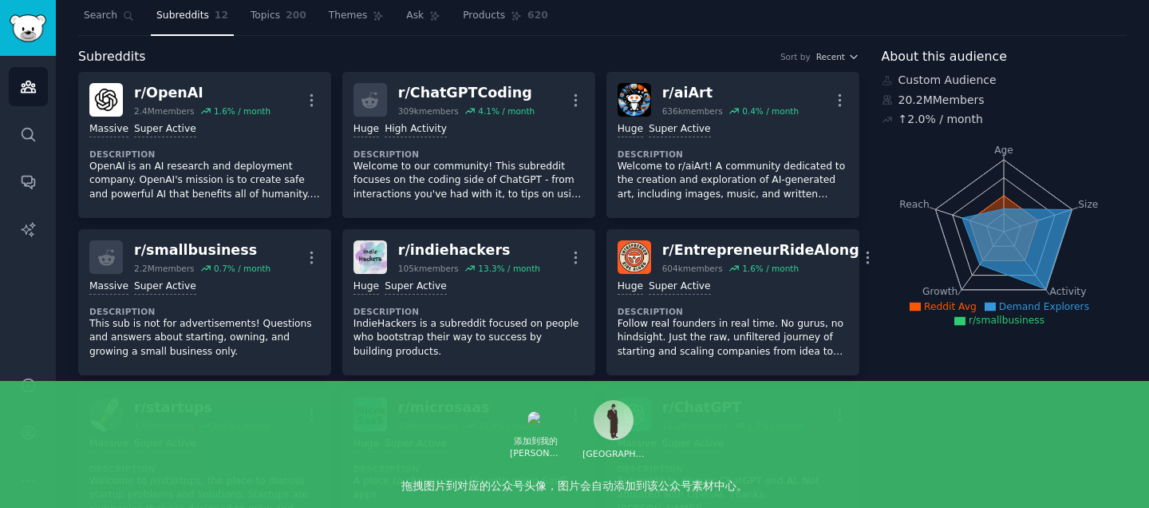
scroll to position [0, 0]
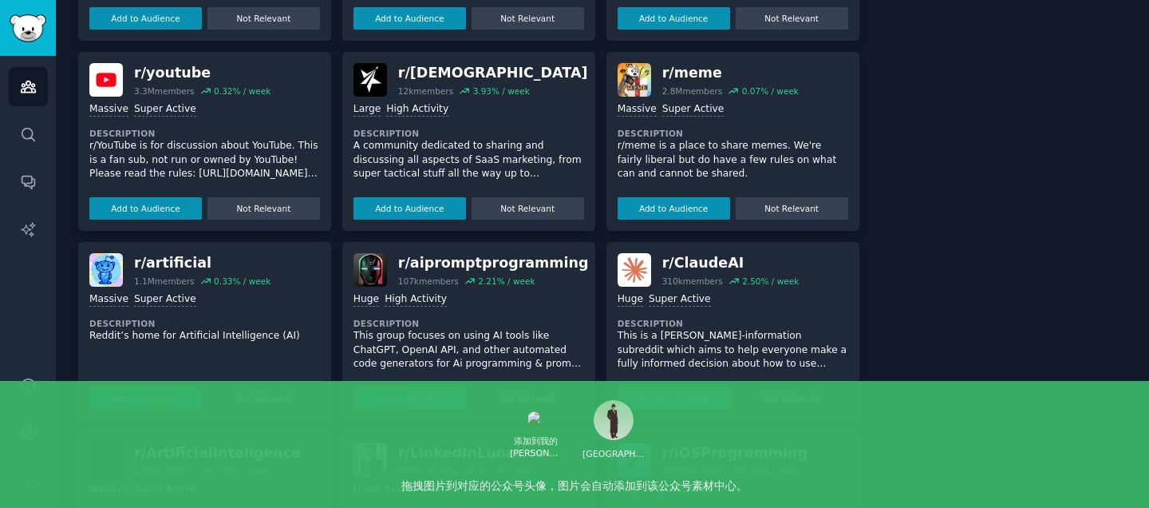
scroll to position [1029, 0]
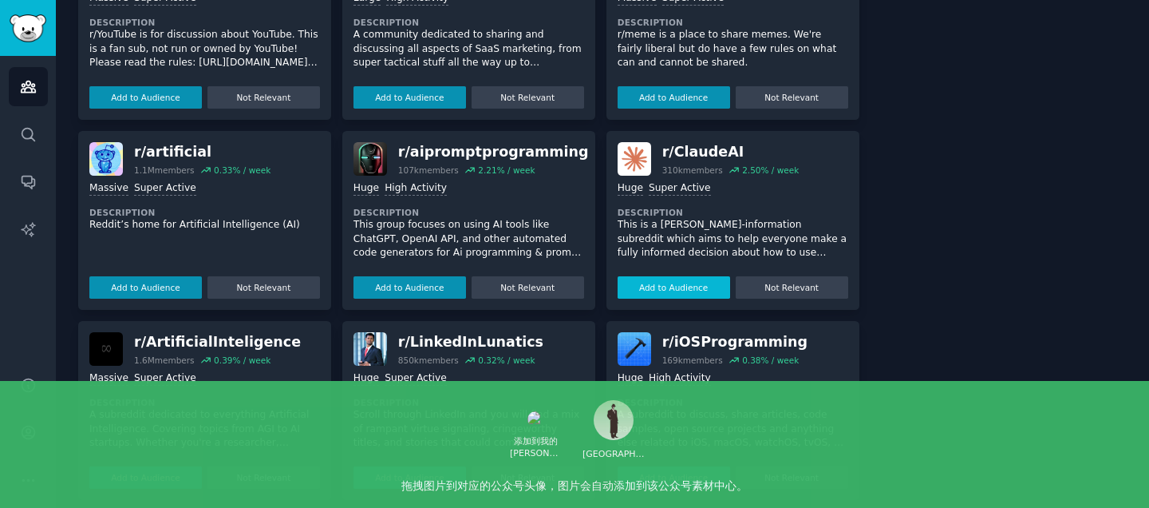
click at [679, 276] on button "Add to Audience" at bounding box center [674, 287] width 113 height 22
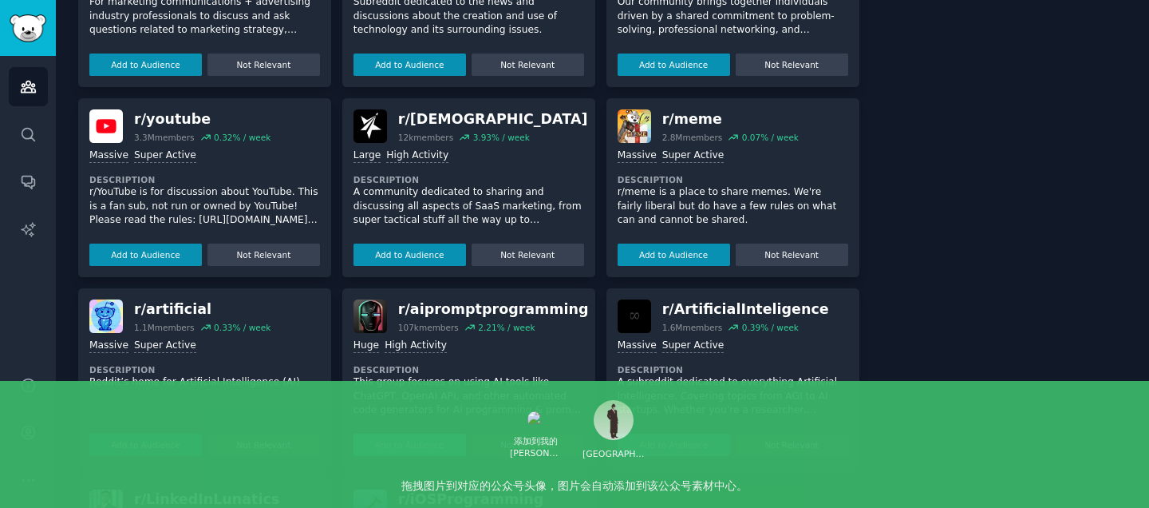
scroll to position [1172, 0]
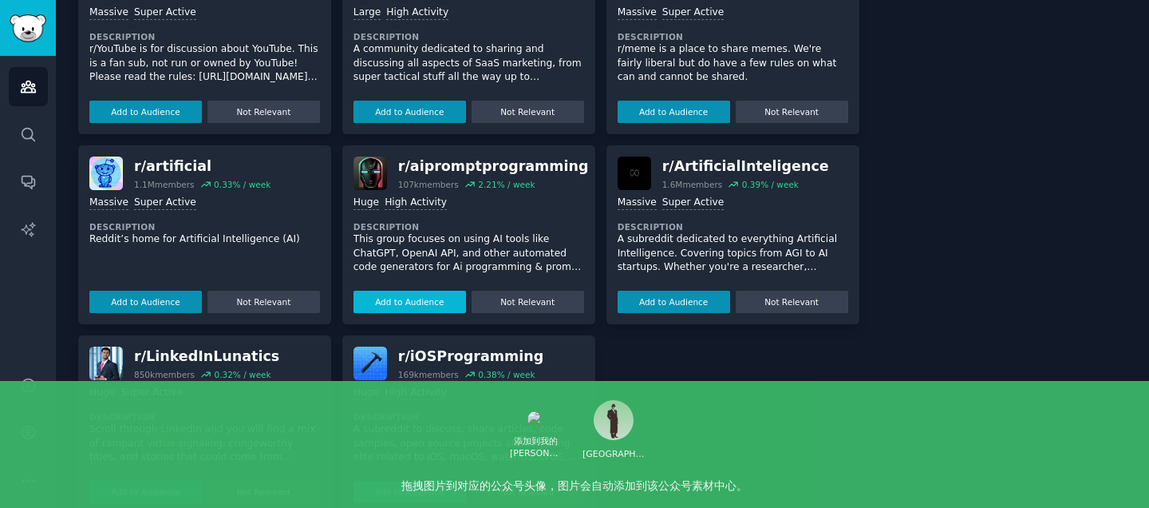
click at [397, 290] on button "Add to Audience" at bounding box center [410, 301] width 113 height 22
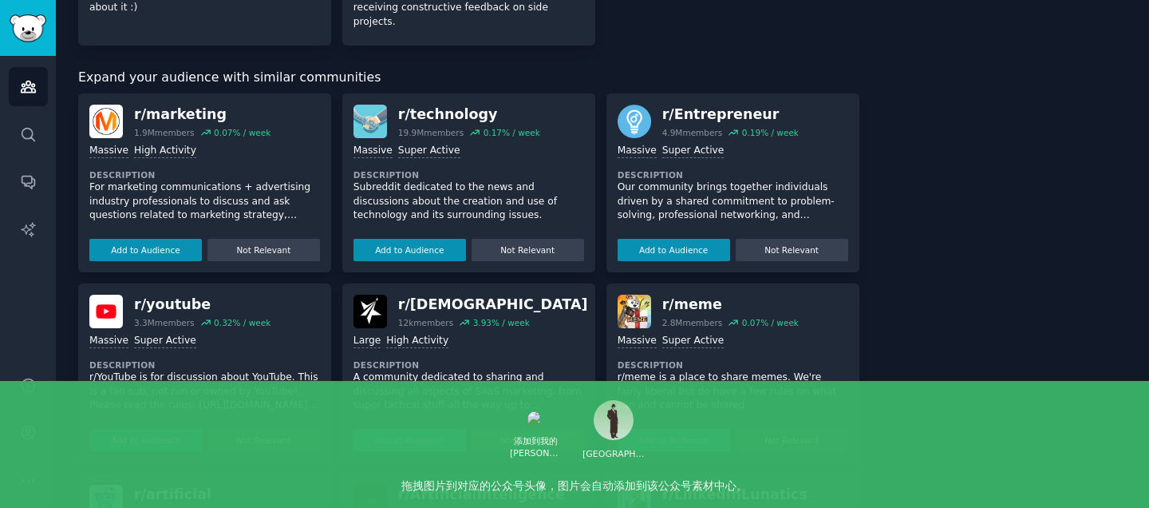
scroll to position [844, 0]
click at [653, 239] on button "Add to Audience" at bounding box center [674, 250] width 113 height 22
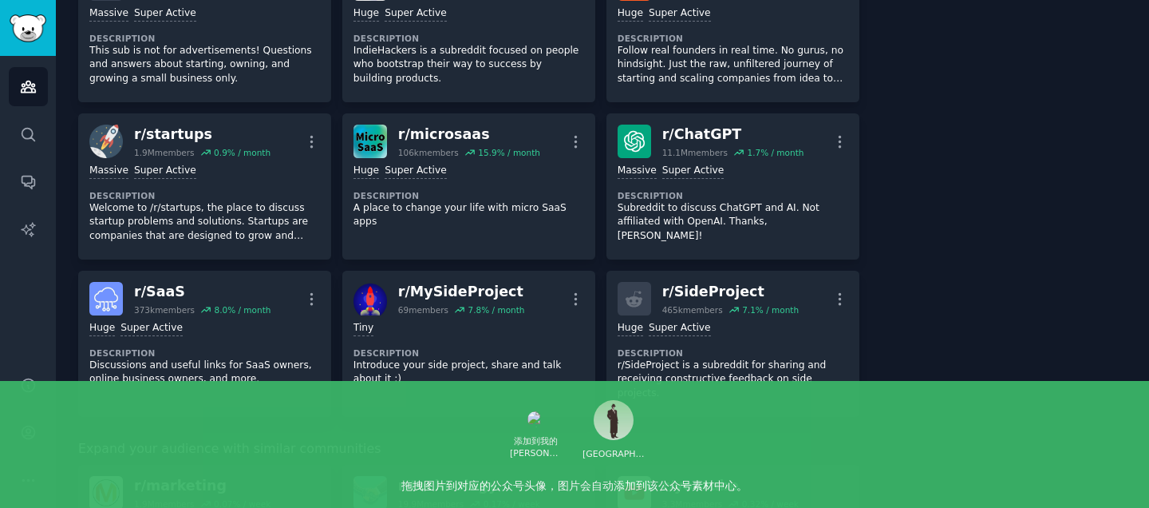
scroll to position [0, 0]
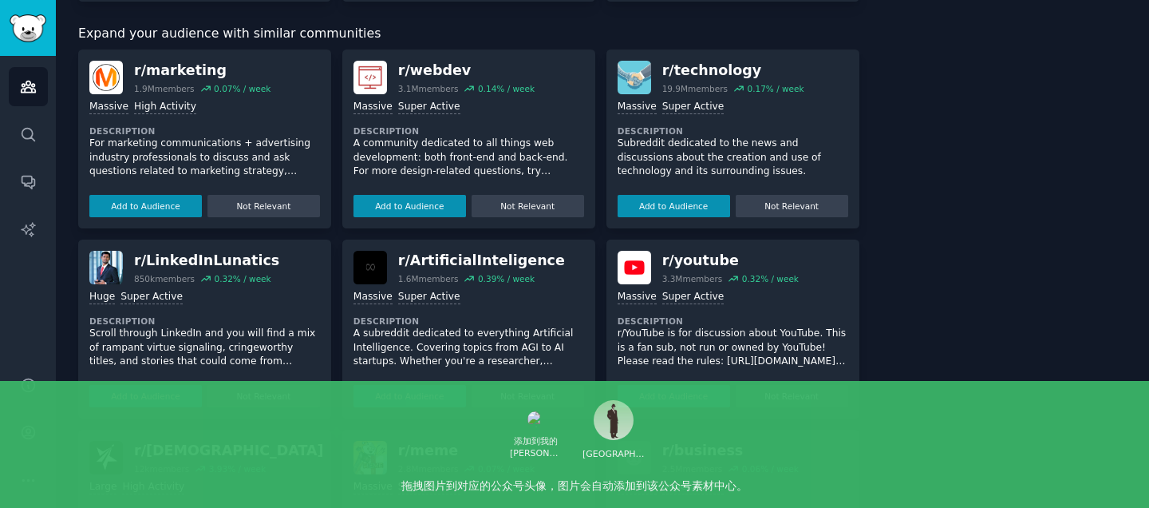
scroll to position [889, 0]
click at [418, 384] on button "Add to Audience" at bounding box center [410, 395] width 113 height 22
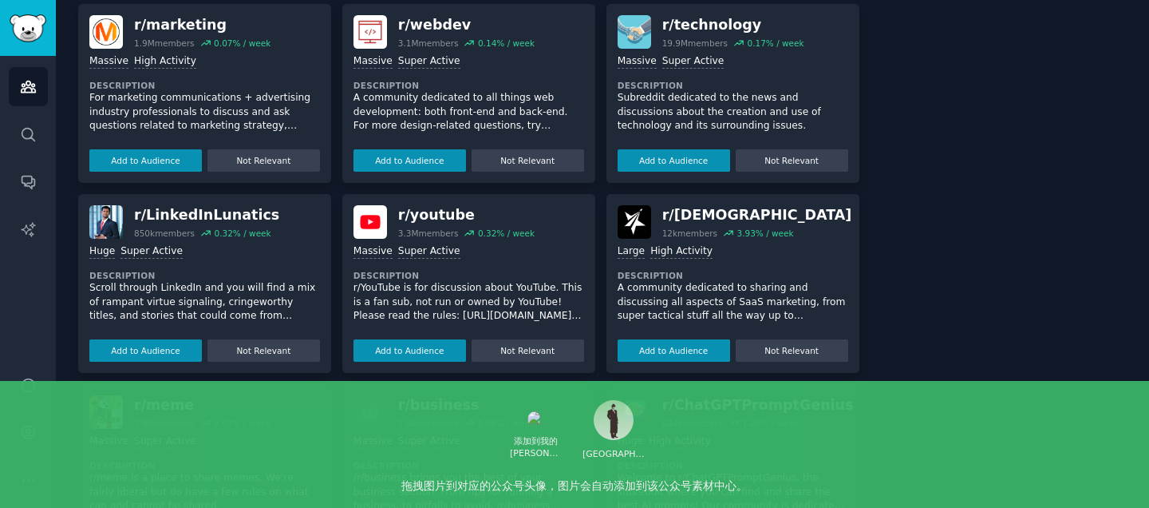
scroll to position [1100, 0]
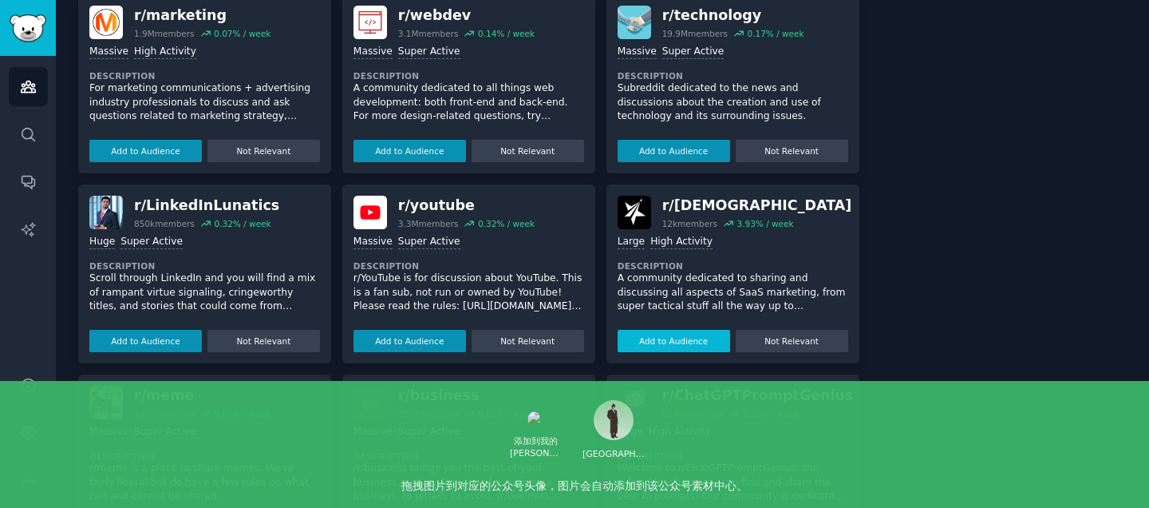
click at [663, 330] on button "Add to Audience" at bounding box center [674, 341] width 113 height 22
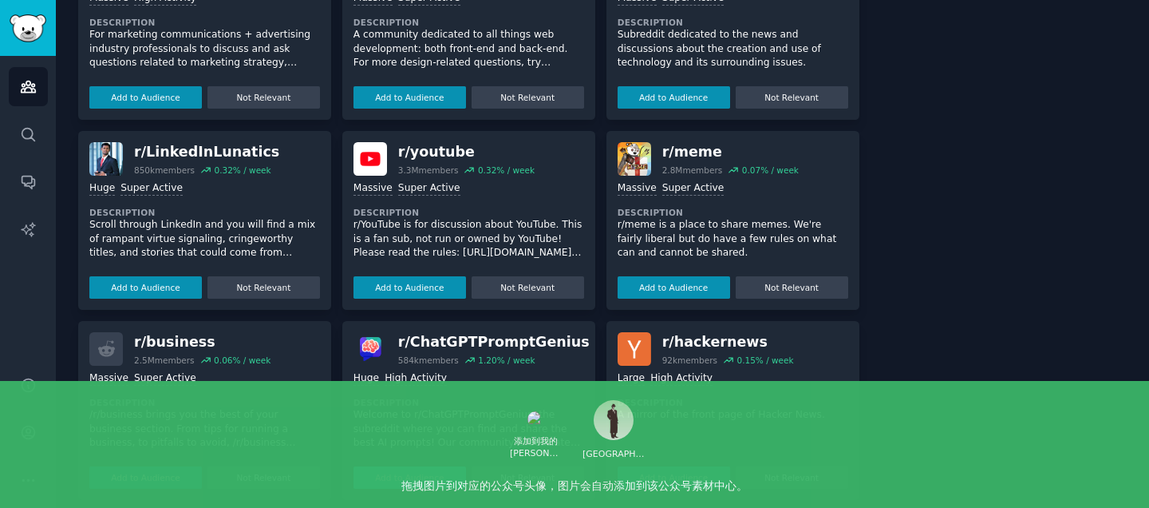
click at [388, 466] on button "Add to Audience" at bounding box center [410, 477] width 113 height 22
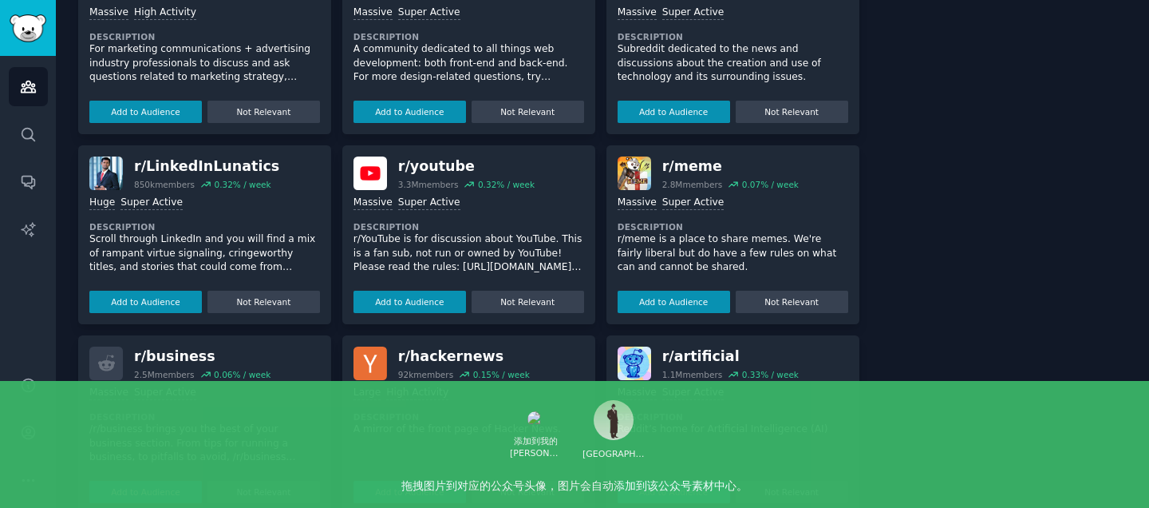
scroll to position [1154, 0]
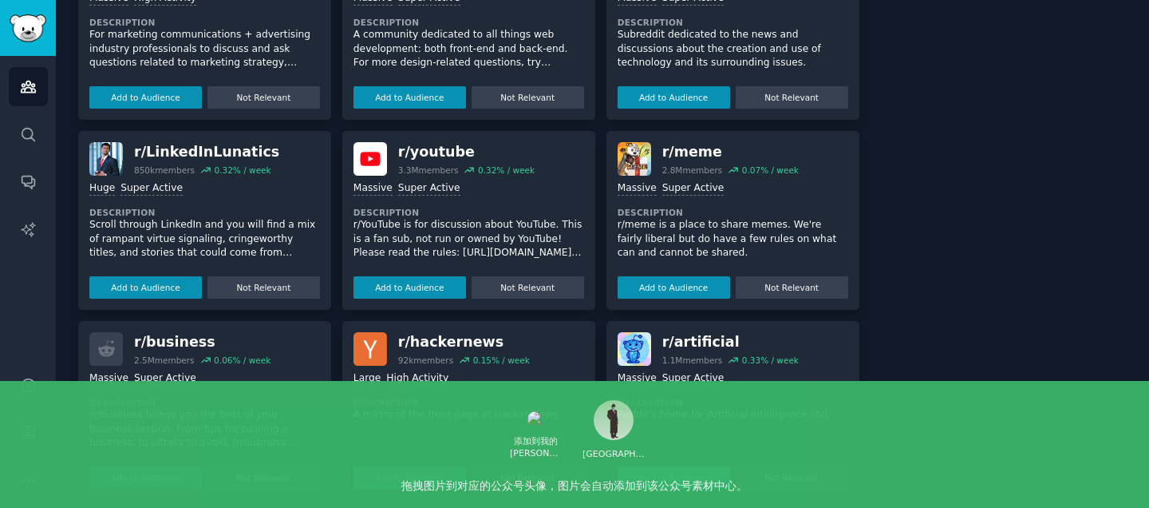
click at [662, 466] on button "Add to Audience" at bounding box center [674, 477] width 113 height 22
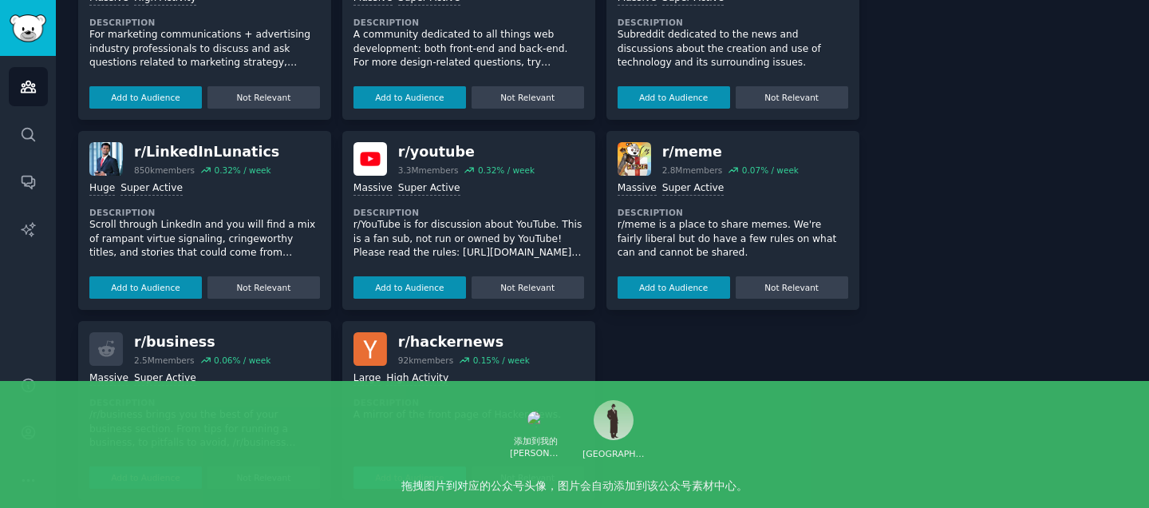
click at [394, 466] on button "Add to Audience" at bounding box center [410, 477] width 113 height 22
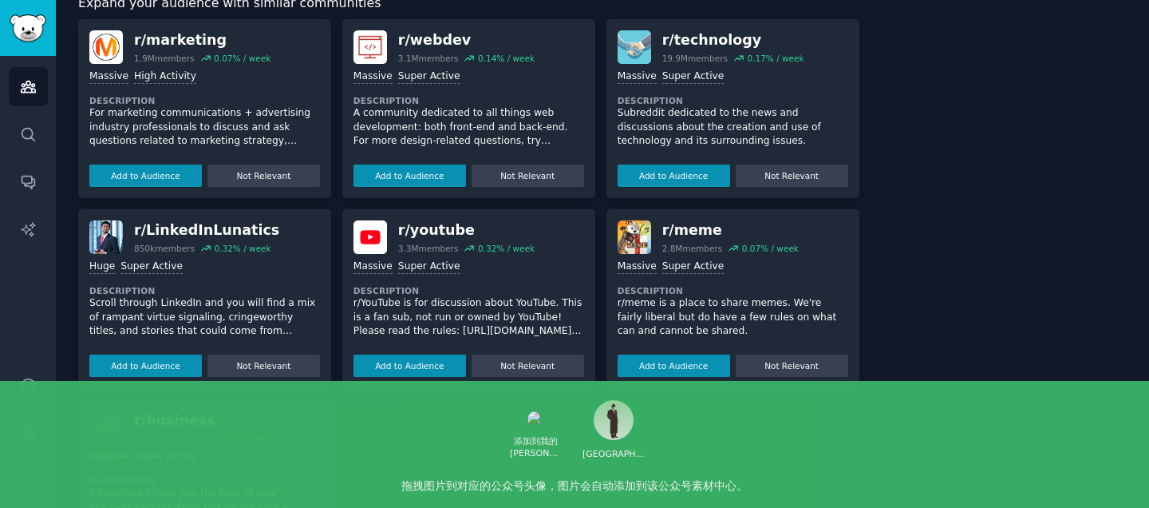
scroll to position [1045, 0]
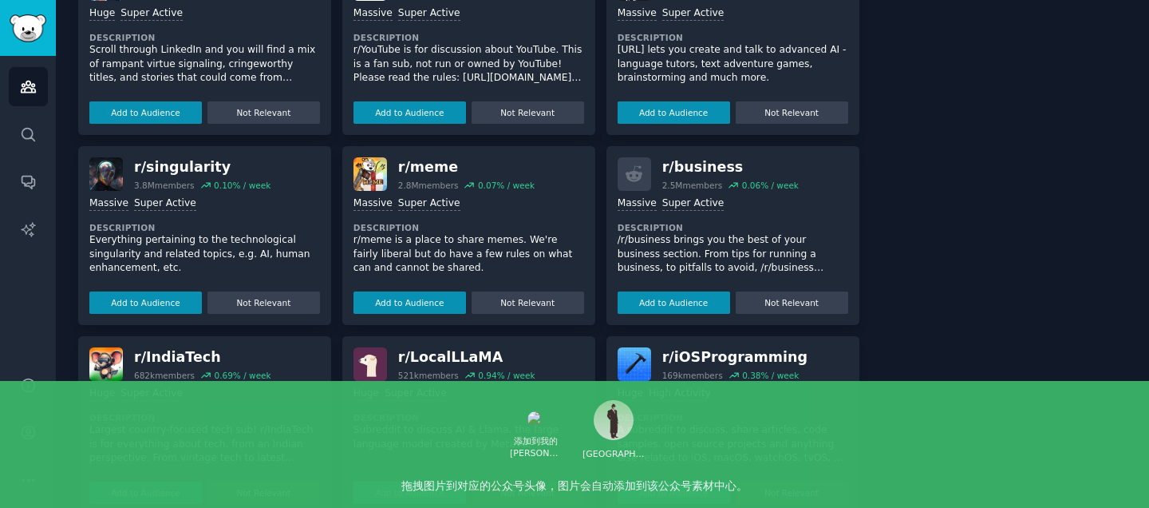
scroll to position [1487, 0]
click at [373, 480] on button "Add to Audience" at bounding box center [410, 491] width 113 height 22
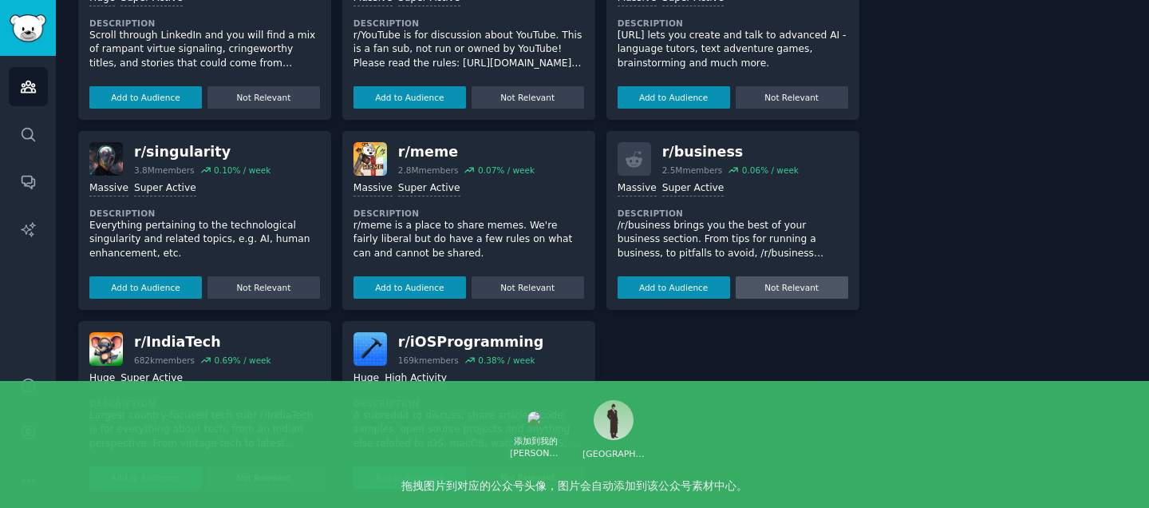
click at [785, 278] on button "Not Relevant" at bounding box center [792, 287] width 113 height 22
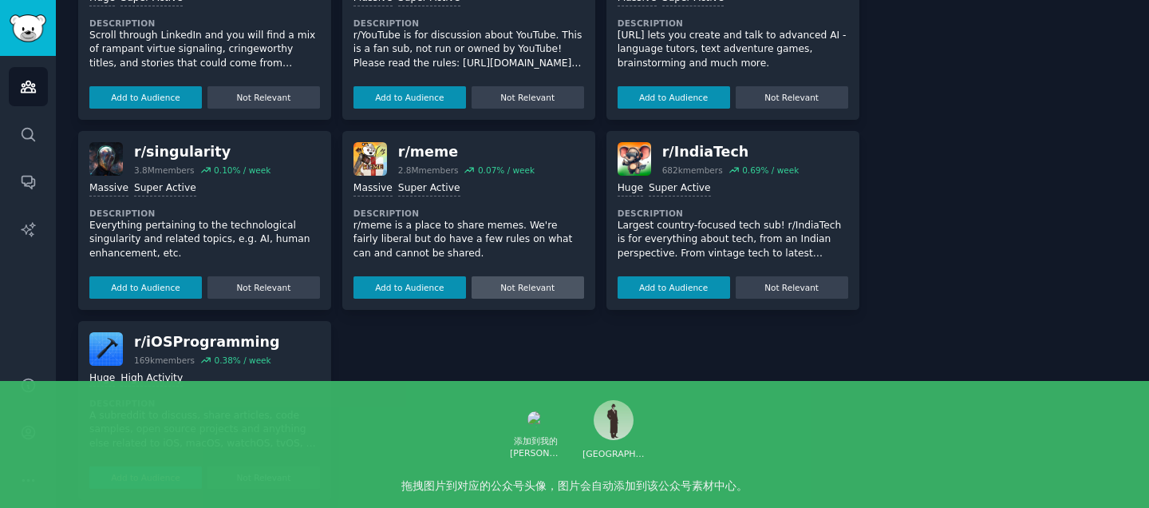
click at [531, 276] on button "Not Relevant" at bounding box center [528, 287] width 113 height 22
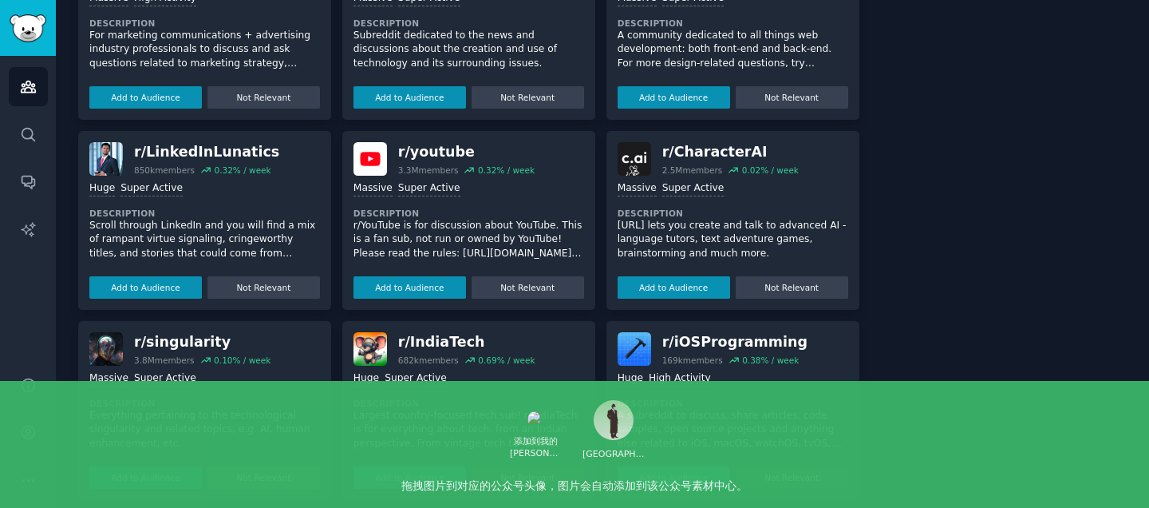
click at [247, 466] on button "Not Relevant" at bounding box center [263, 477] width 113 height 22
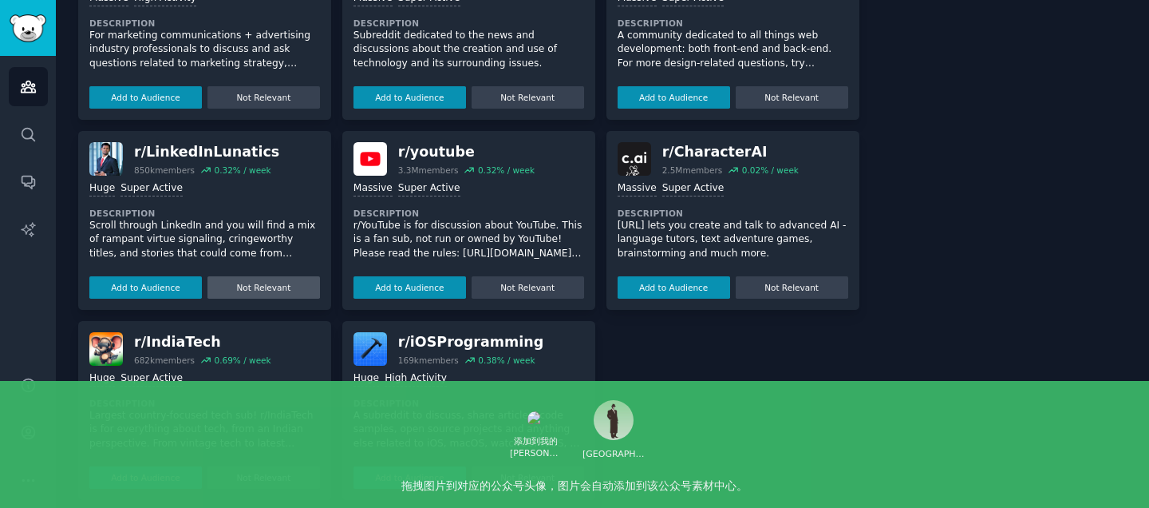
click at [260, 276] on button "Not Relevant" at bounding box center [263, 287] width 113 height 22
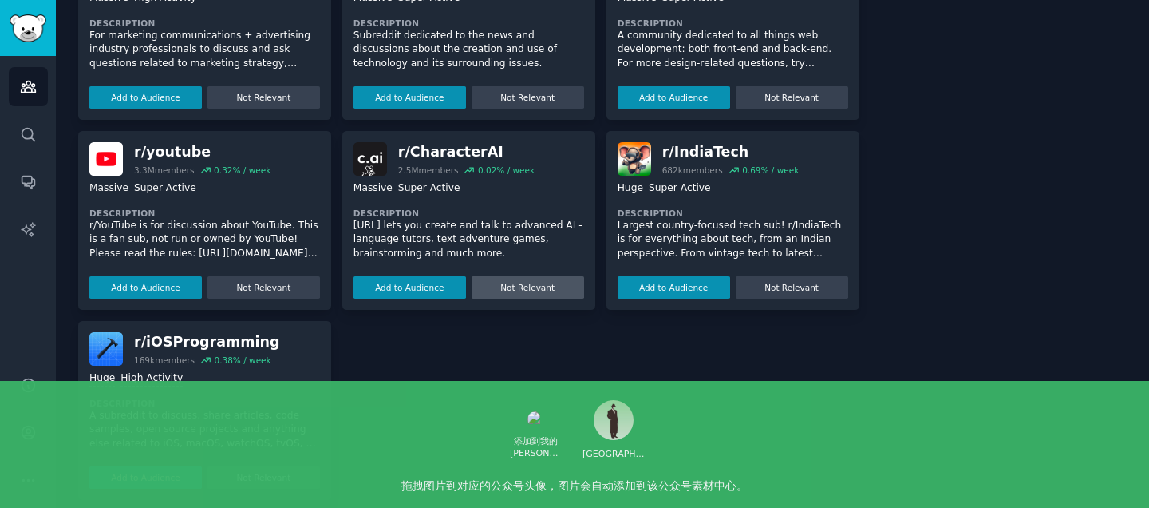
click at [524, 276] on button "Not Relevant" at bounding box center [528, 287] width 113 height 22
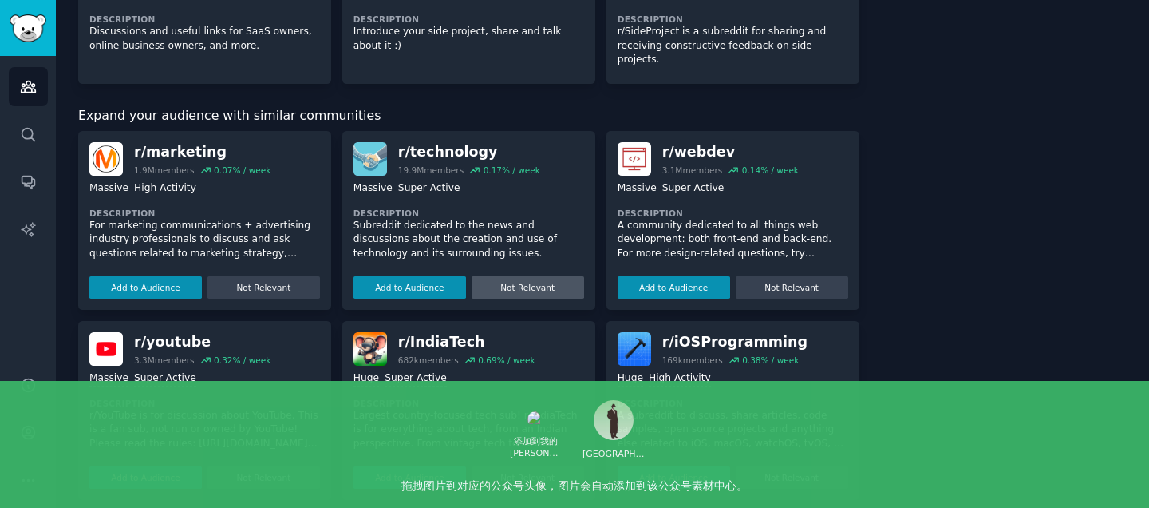
click at [518, 276] on button "Not Relevant" at bounding box center [528, 287] width 113 height 22
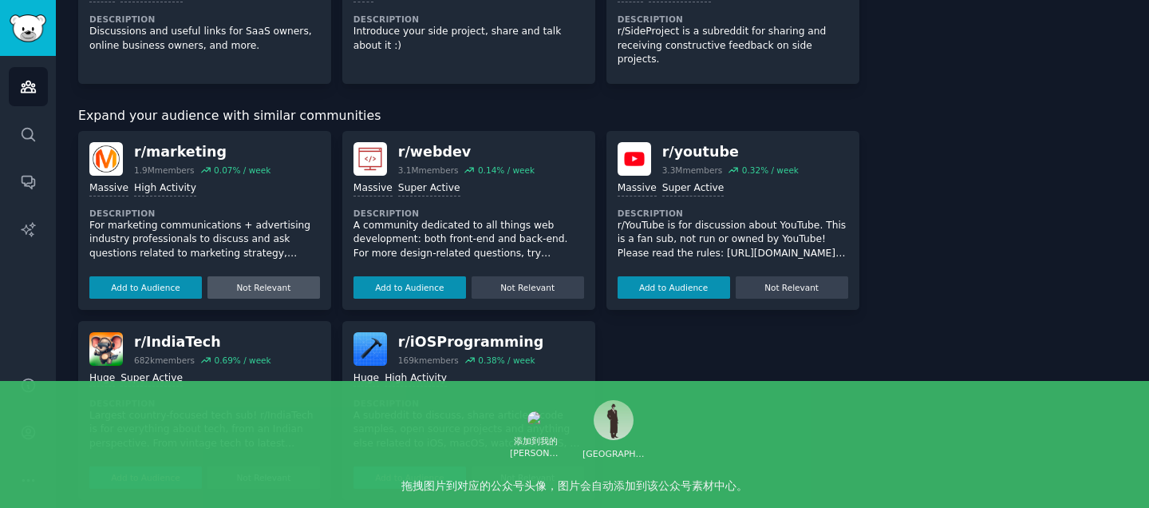
click at [275, 276] on button "Not Relevant" at bounding box center [263, 287] width 113 height 22
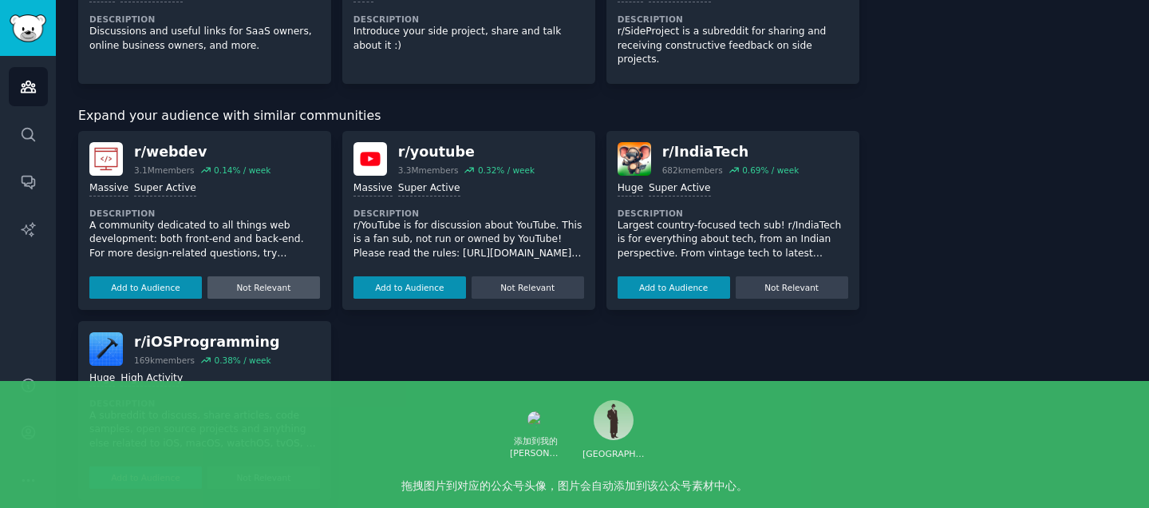
click at [267, 276] on button "Not Relevant" at bounding box center [263, 287] width 113 height 22
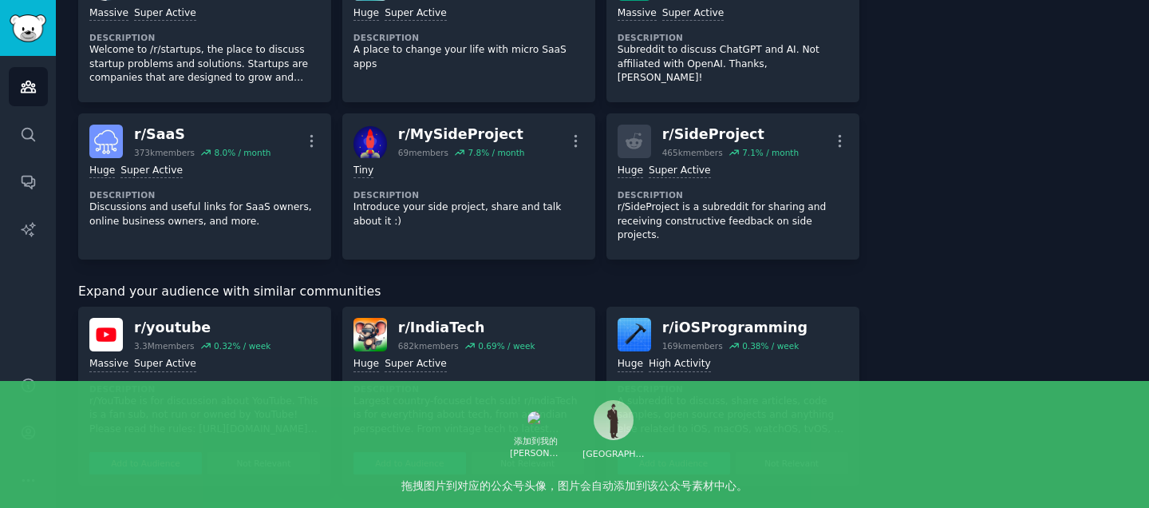
scroll to position [917, 0]
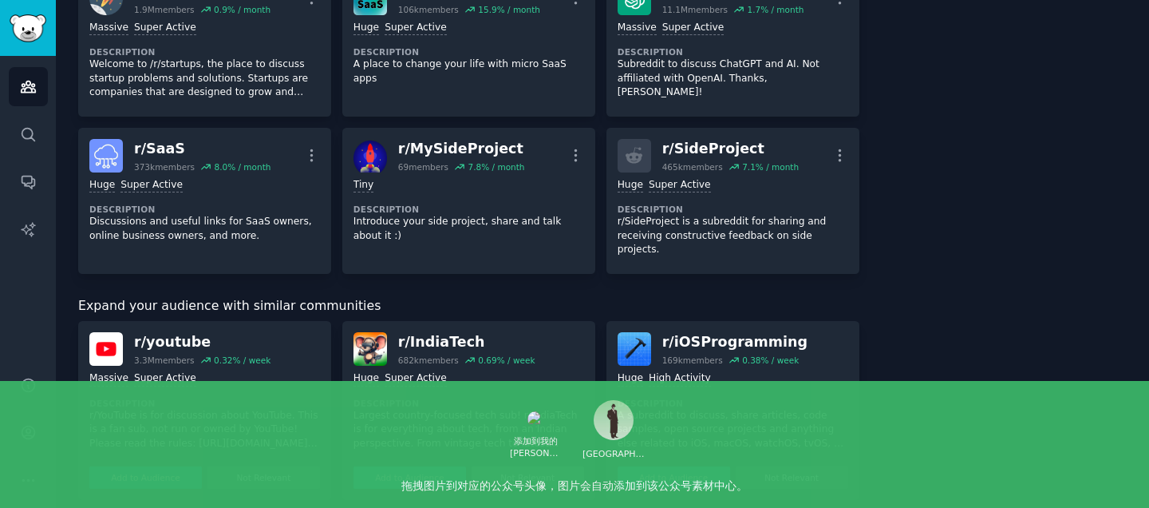
click at [511, 466] on button "Not Relevant" at bounding box center [528, 477] width 113 height 22
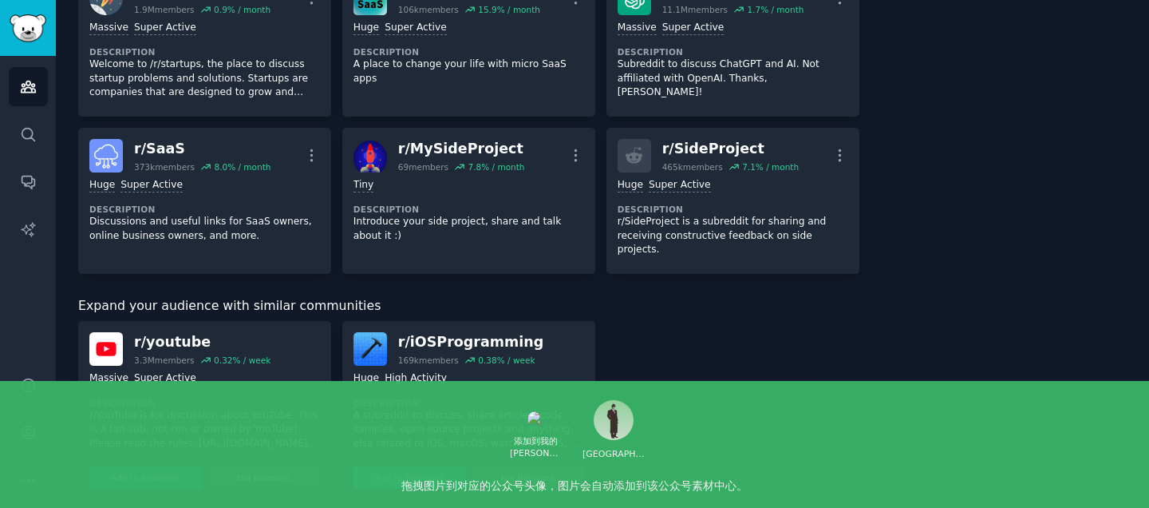
click at [528, 466] on button "Not Relevant" at bounding box center [528, 477] width 113 height 22
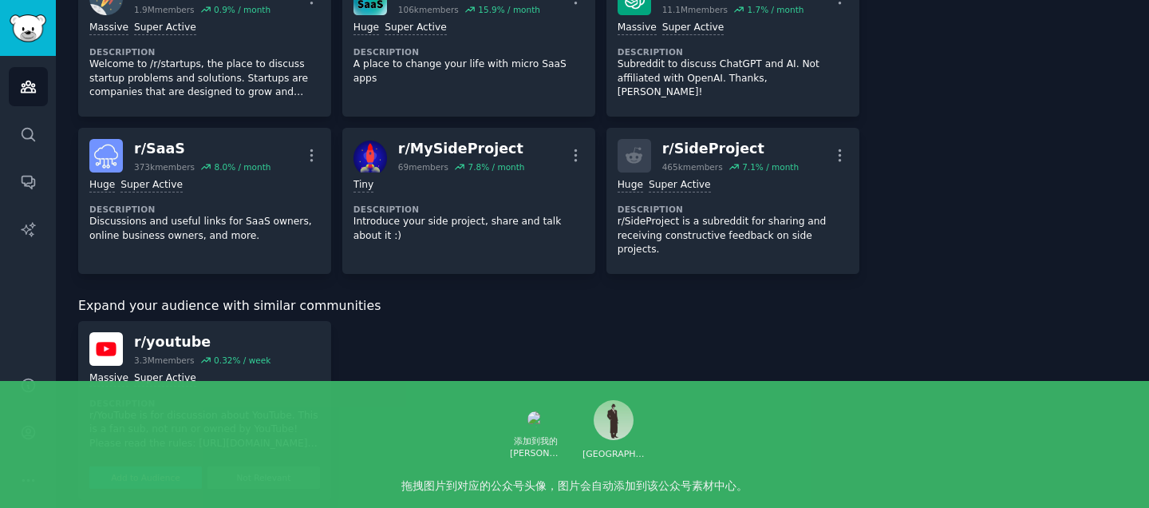
click at [272, 466] on button "Not Relevant" at bounding box center [263, 477] width 113 height 22
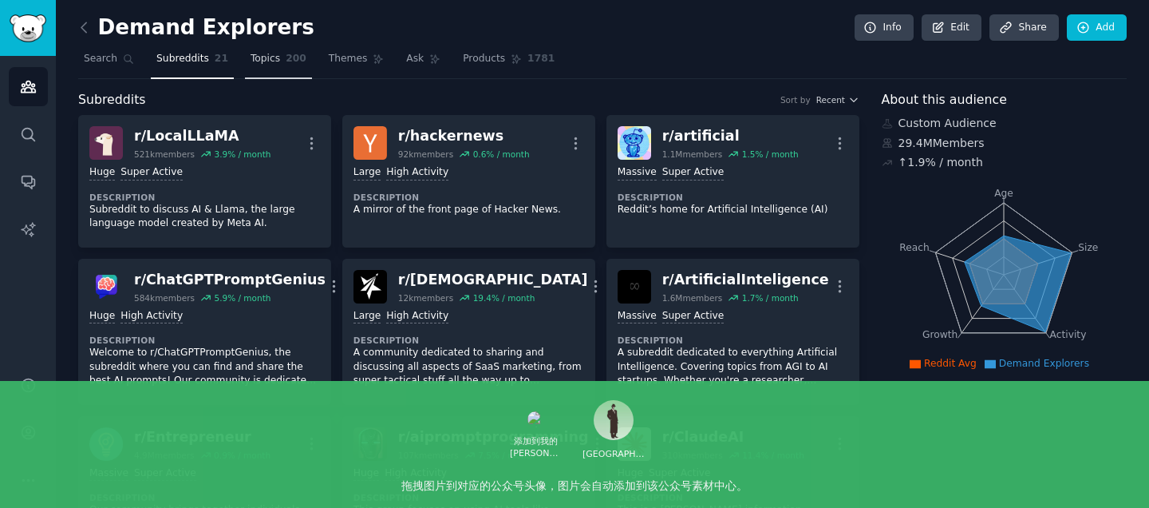
click at [277, 50] on link "Topics 200" at bounding box center [278, 62] width 67 height 33
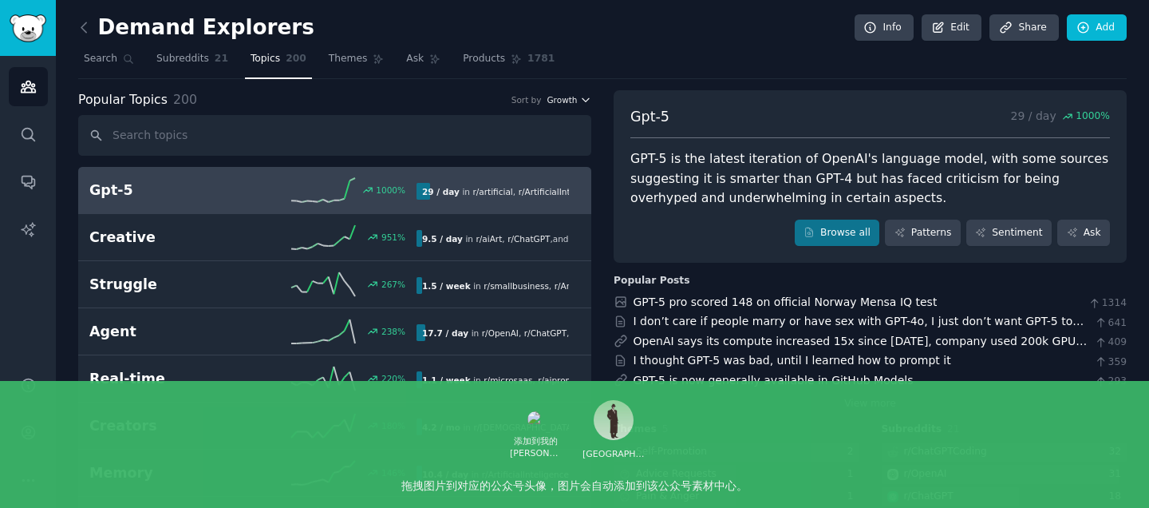
click at [558, 95] on span "Growth" at bounding box center [562, 99] width 30 height 11
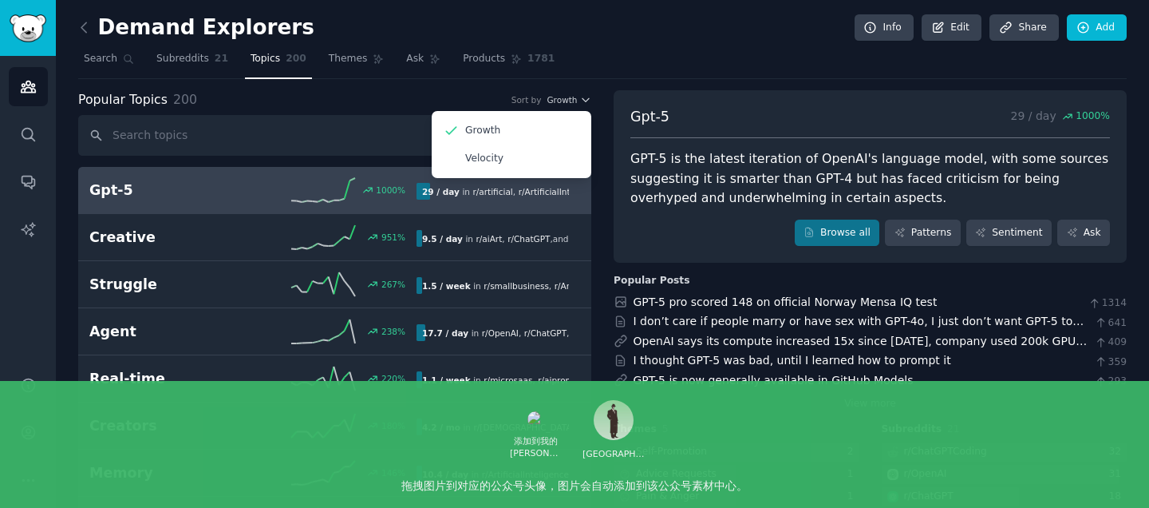
click at [354, 100] on div "Popular Topics 200 Sort by Growth Growth Velocity" at bounding box center [334, 100] width 513 height 20
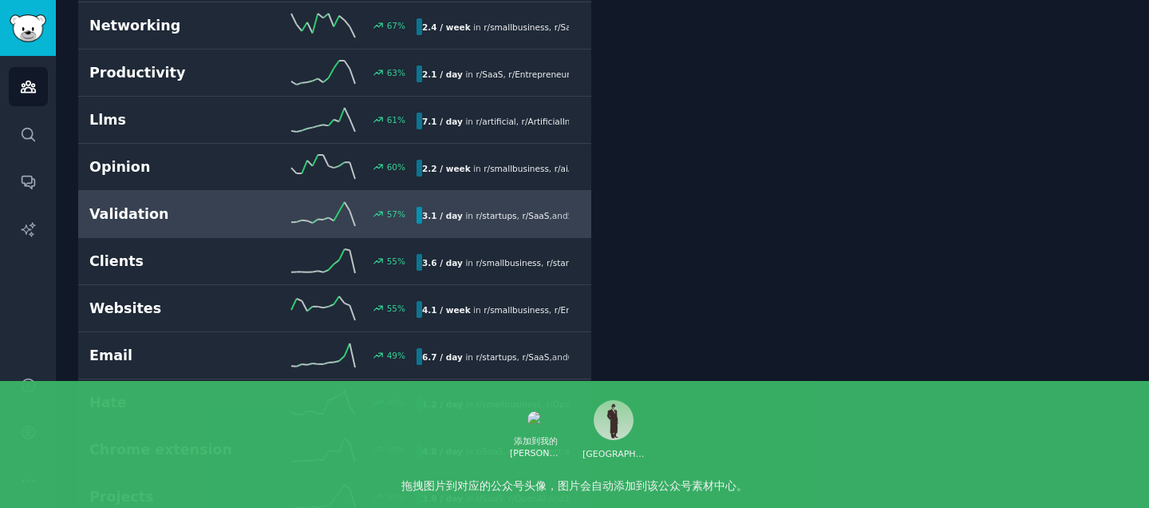
scroll to position [963, 0]
click at [146, 215] on h2 "Validation" at bounding box center [171, 216] width 164 height 20
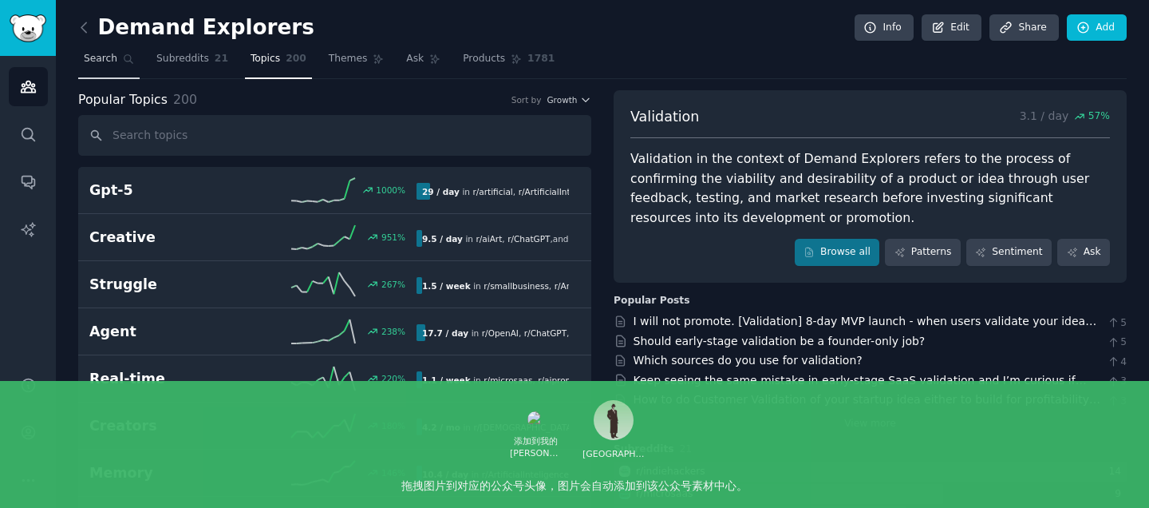
click at [101, 63] on span "Search" at bounding box center [101, 59] width 34 height 14
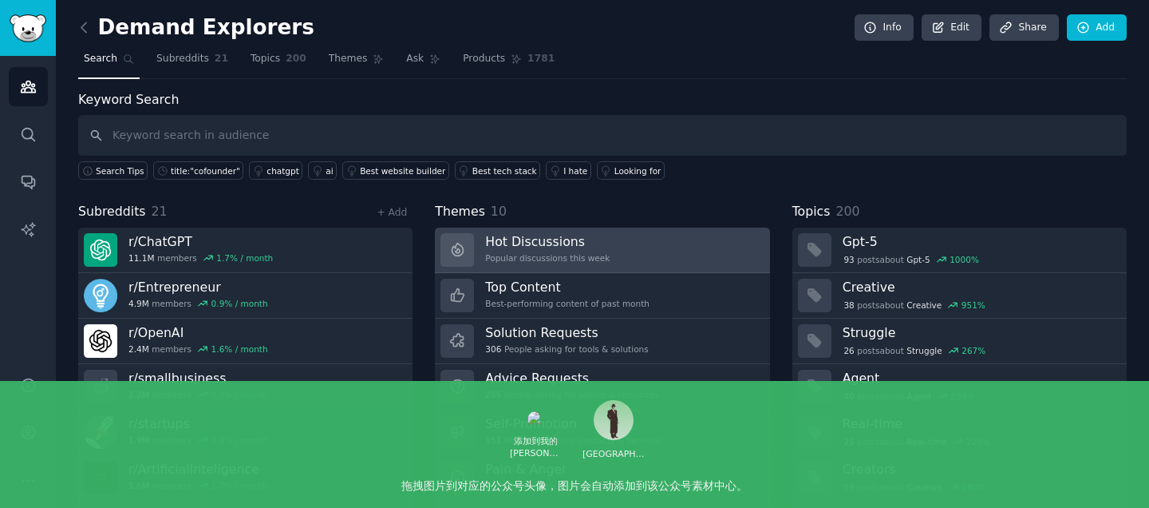
click at [612, 247] on link "Hot Discussions Popular discussions this week" at bounding box center [602, 249] width 334 height 45
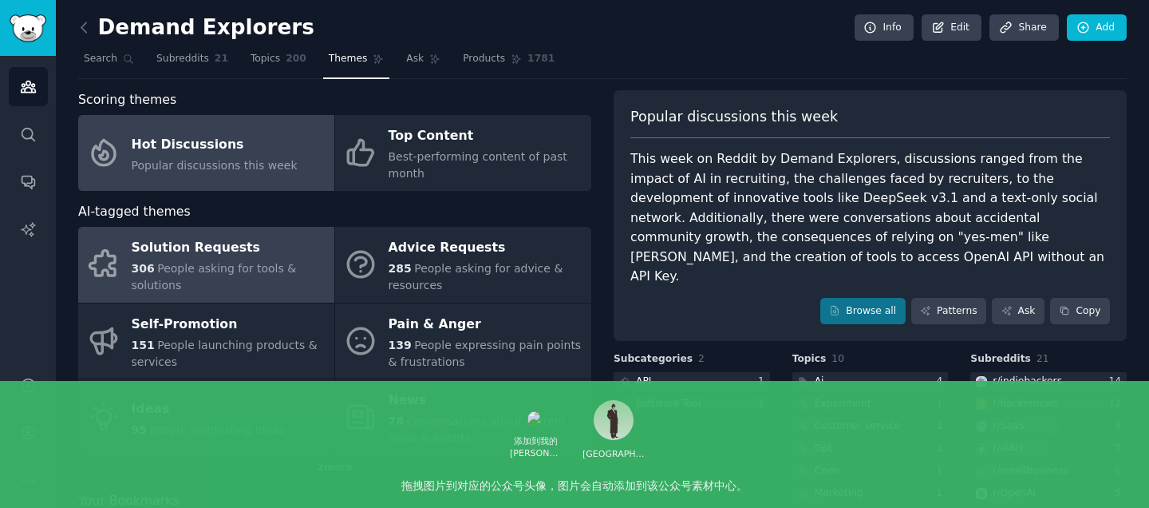
click at [207, 264] on span "People asking for tools & solutions" at bounding box center [214, 277] width 165 height 30
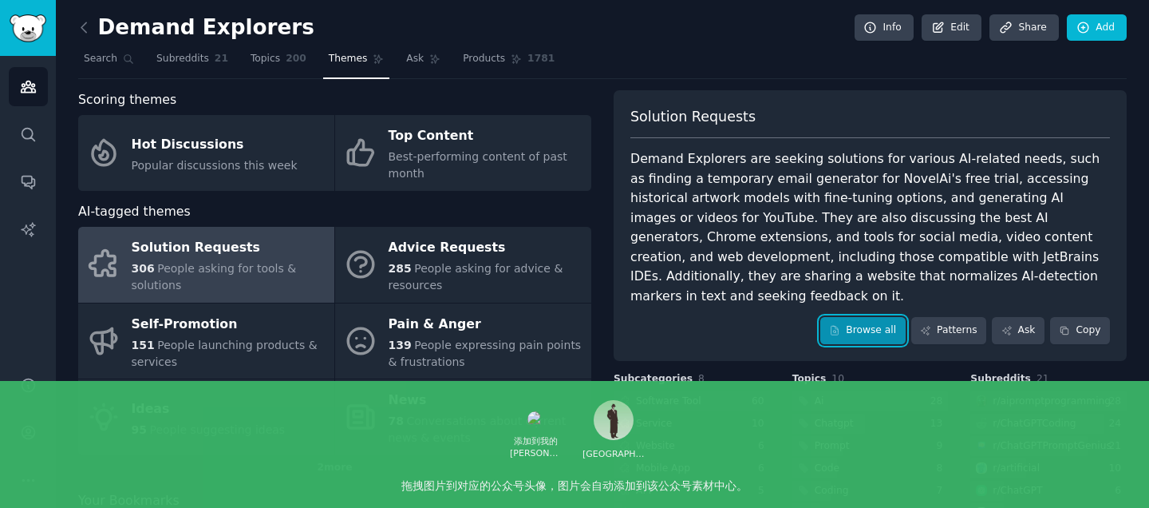
click at [857, 317] on link "Browse all" at bounding box center [862, 330] width 85 height 27
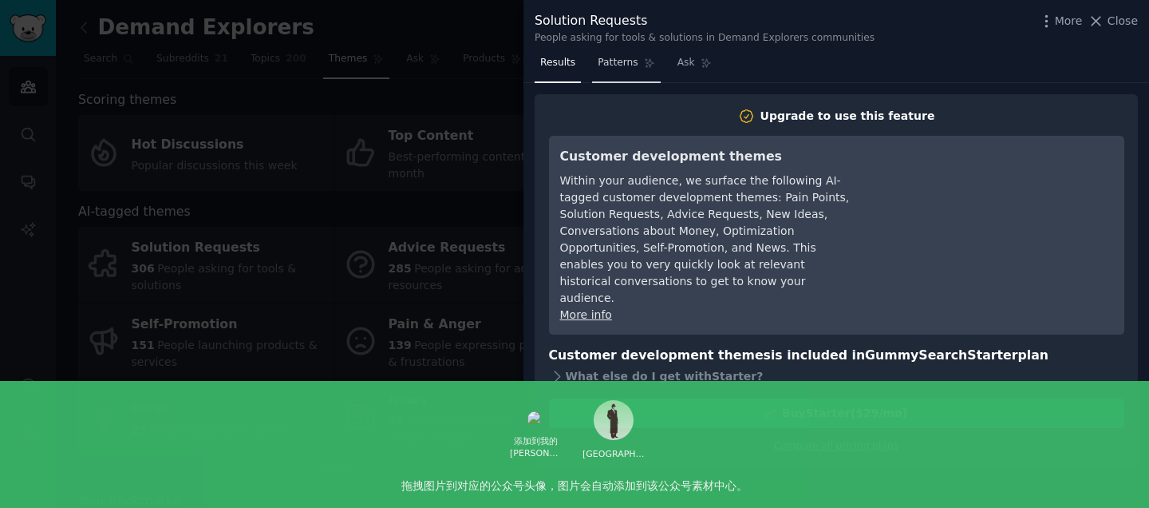
click at [610, 73] on link "Patterns" at bounding box center [626, 66] width 68 height 33
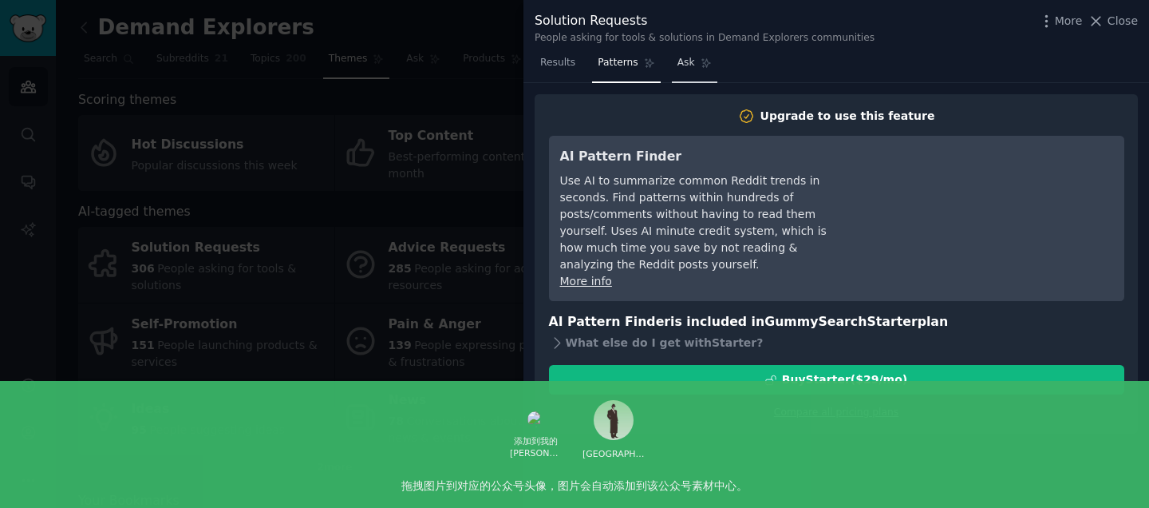
click at [689, 65] on span "Ask" at bounding box center [686, 63] width 18 height 14
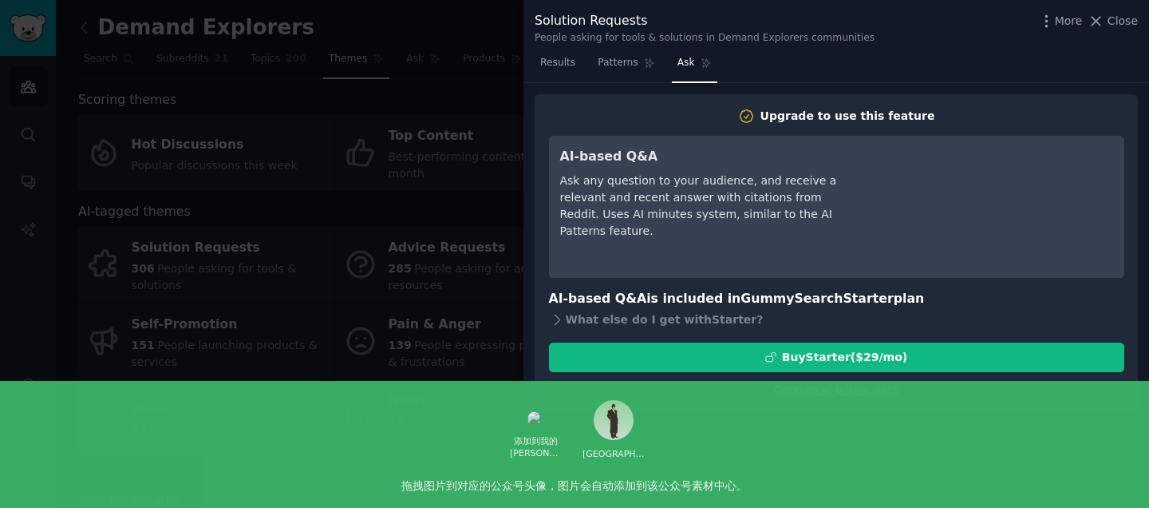
click at [506, 227] on div at bounding box center [574, 254] width 1149 height 508
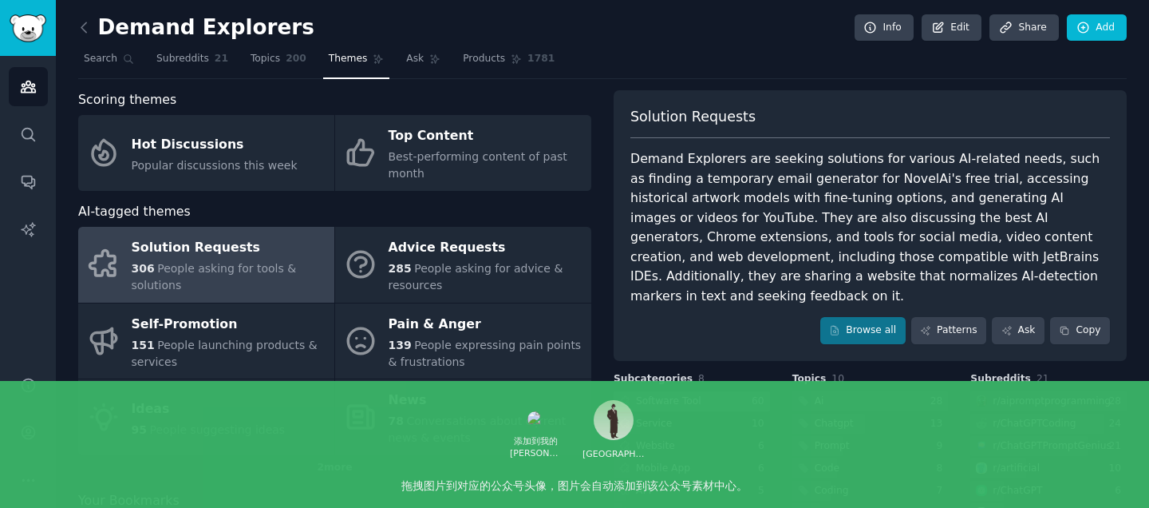
click at [696, 394] on div "Software Tool" at bounding box center [668, 401] width 65 height 14
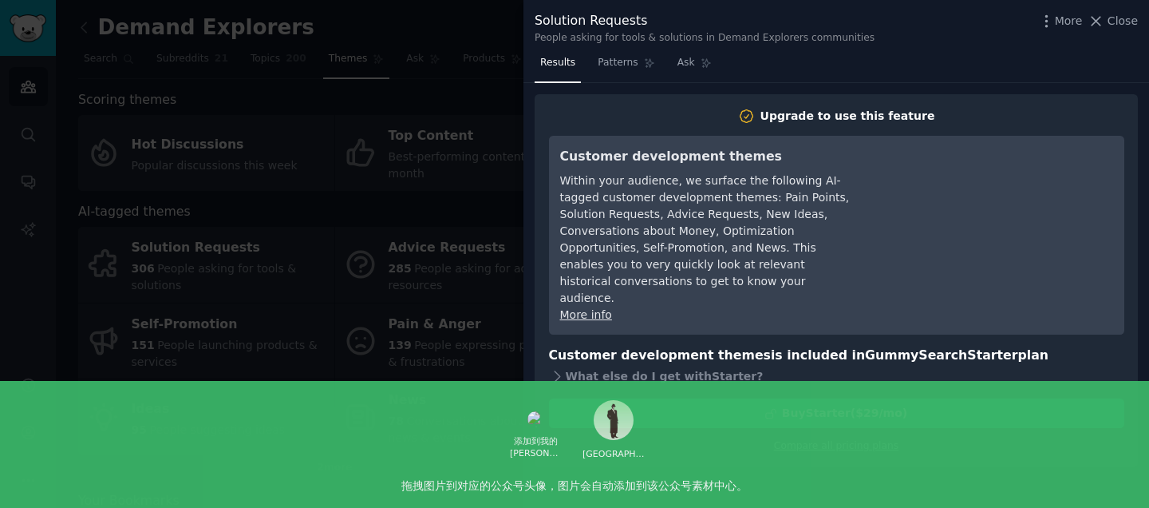
click at [449, 365] on div at bounding box center [574, 254] width 1149 height 508
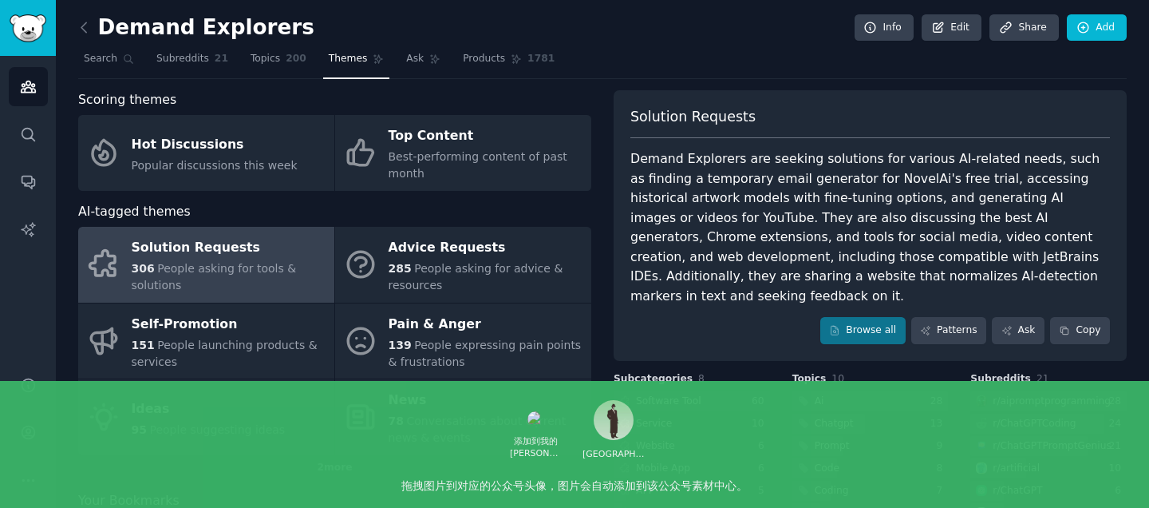
click at [284, 103] on div "Scoring themes" at bounding box center [334, 100] width 513 height 20
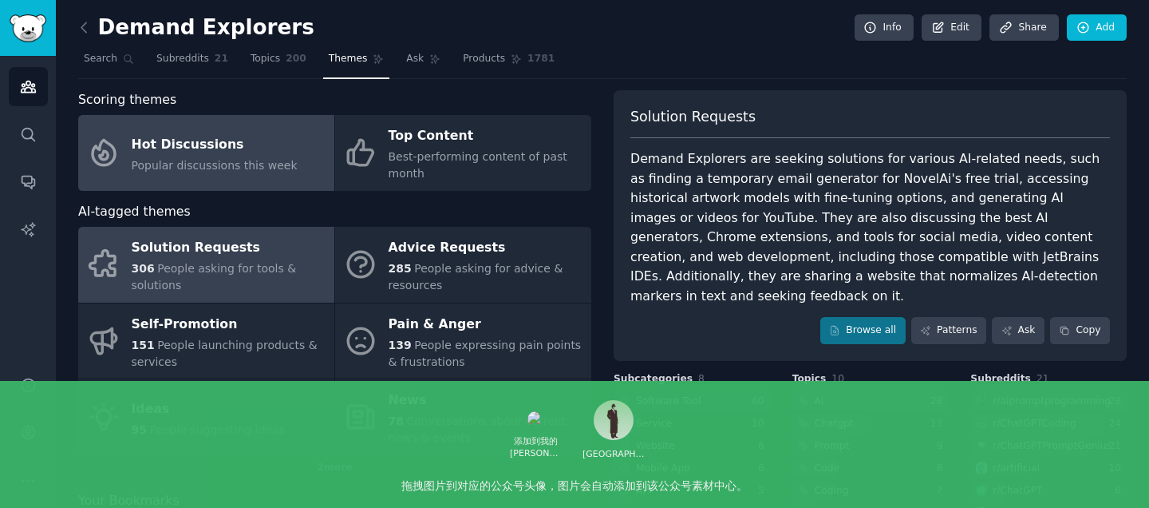
click at [188, 160] on span "Popular discussions this week" at bounding box center [215, 165] width 166 height 13
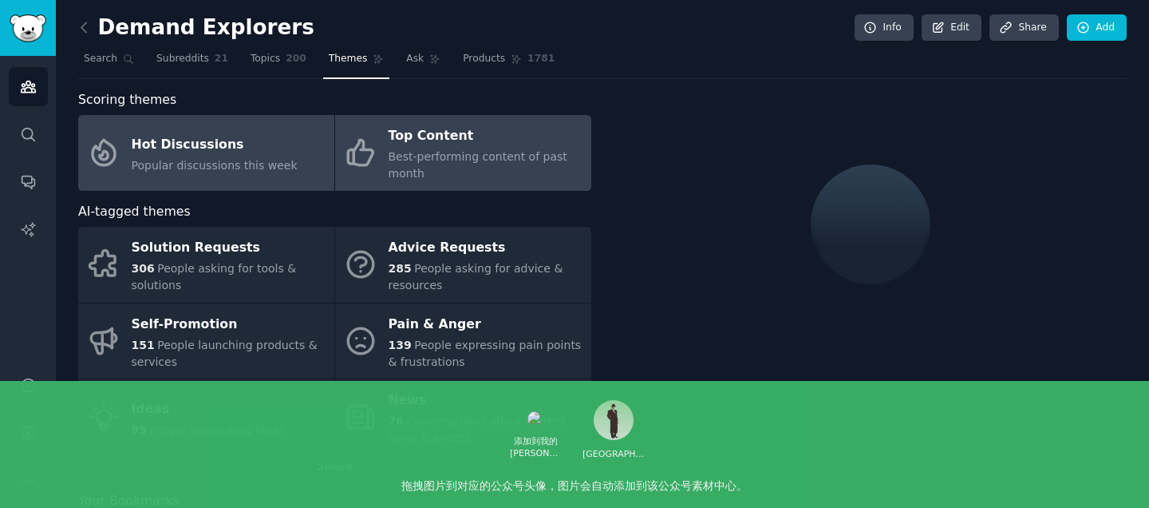
click at [488, 169] on div "Best-performing content of past month" at bounding box center [486, 165] width 195 height 34
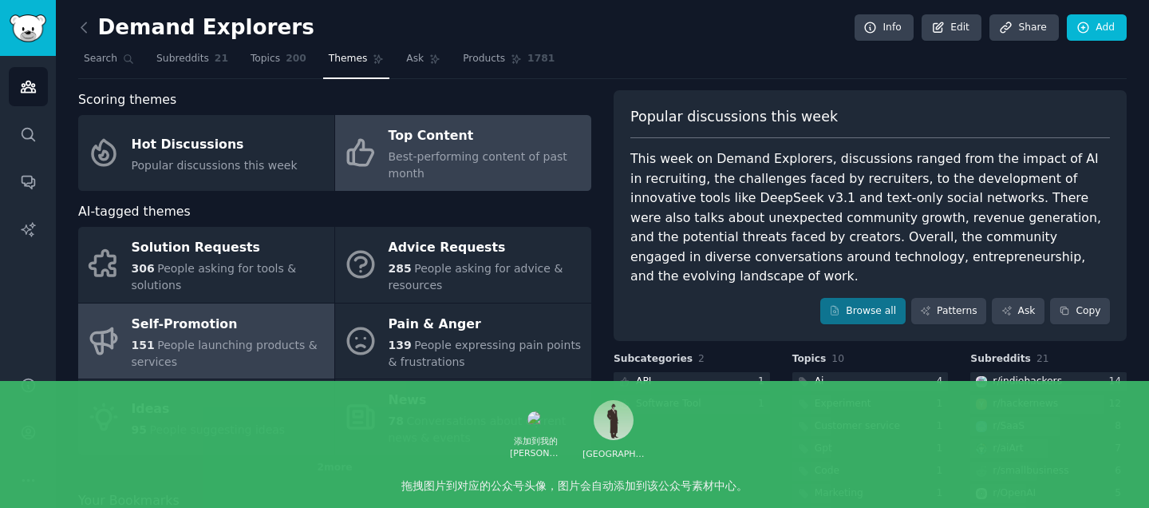
click at [244, 341] on span "People launching products & services" at bounding box center [225, 353] width 186 height 30
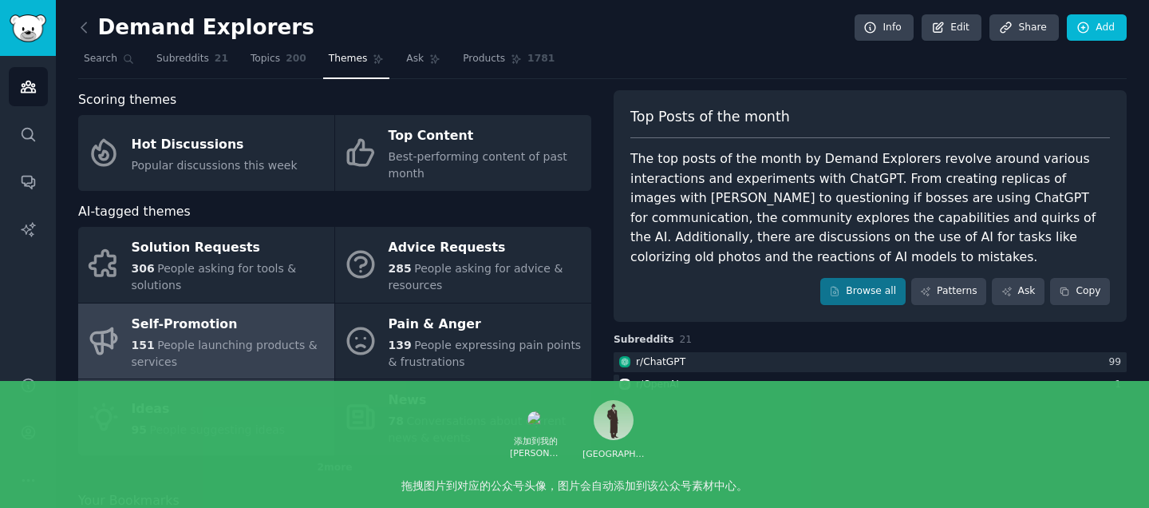
click at [144, 421] on div "95 People suggesting ideas" at bounding box center [209, 429] width 154 height 17
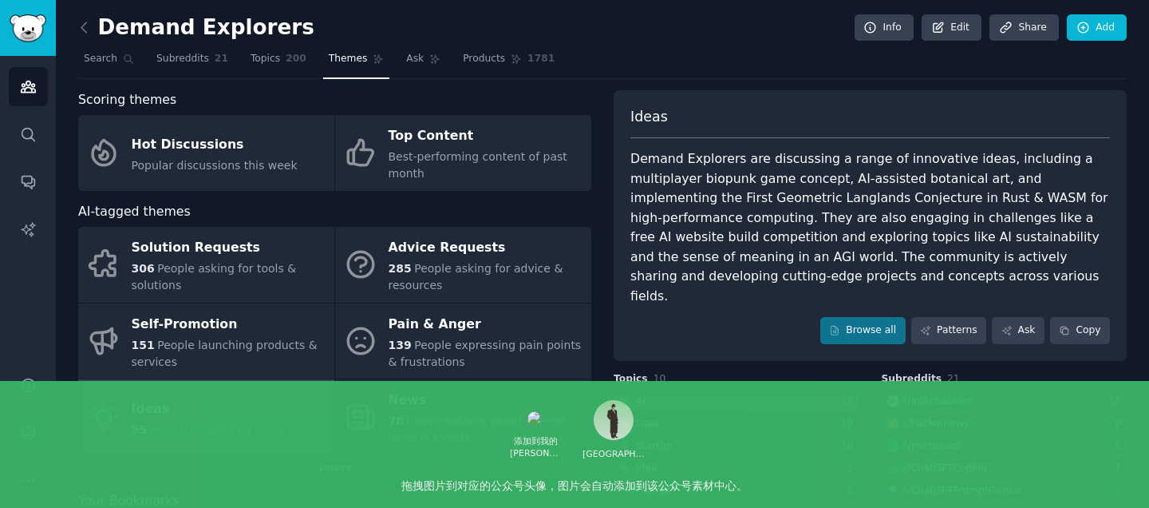
click at [713, 391] on div at bounding box center [737, 401] width 246 height 20
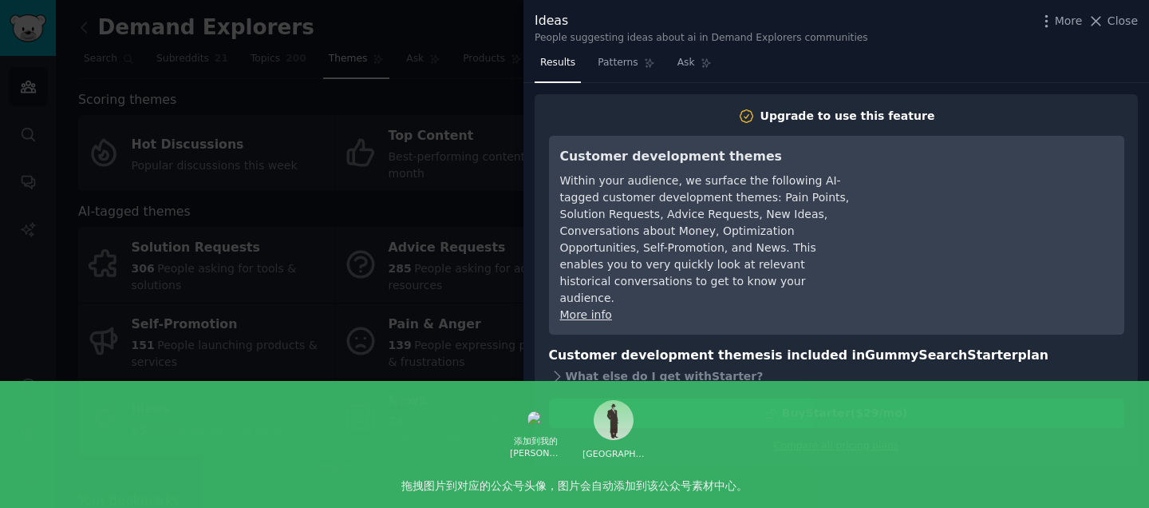
click at [504, 266] on div at bounding box center [574, 254] width 1149 height 508
